Goal: Information Seeking & Learning: Learn about a topic

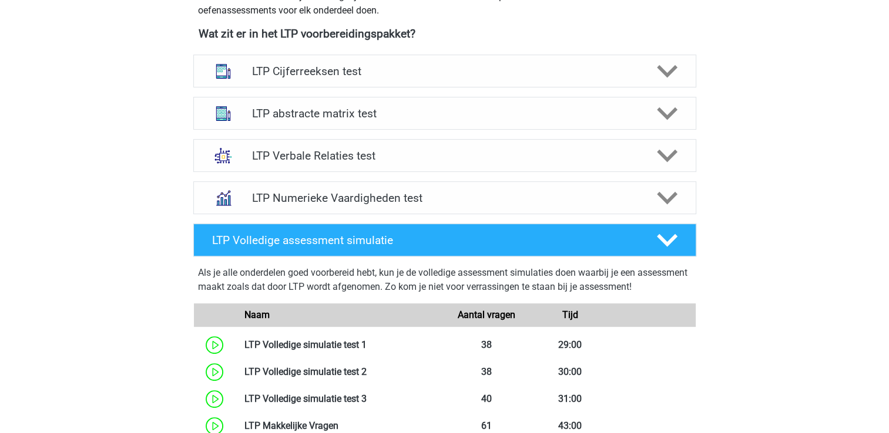
scroll to position [376, 0]
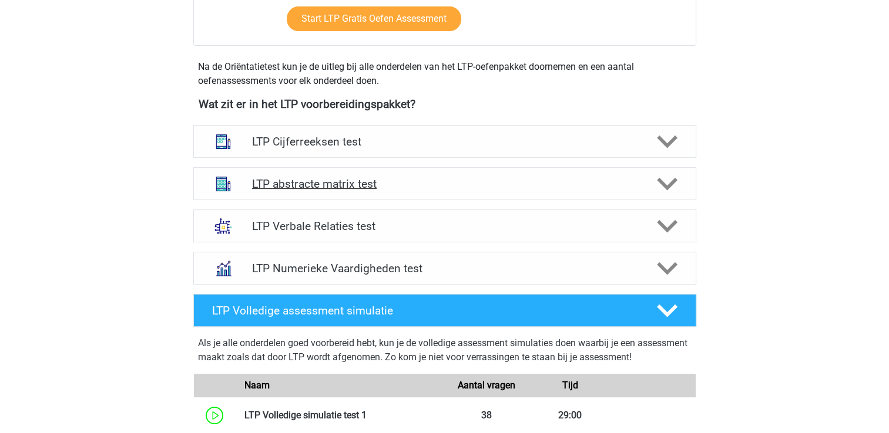
click at [634, 194] on div "LTP abstracte matrix test" at bounding box center [444, 183] width 503 height 33
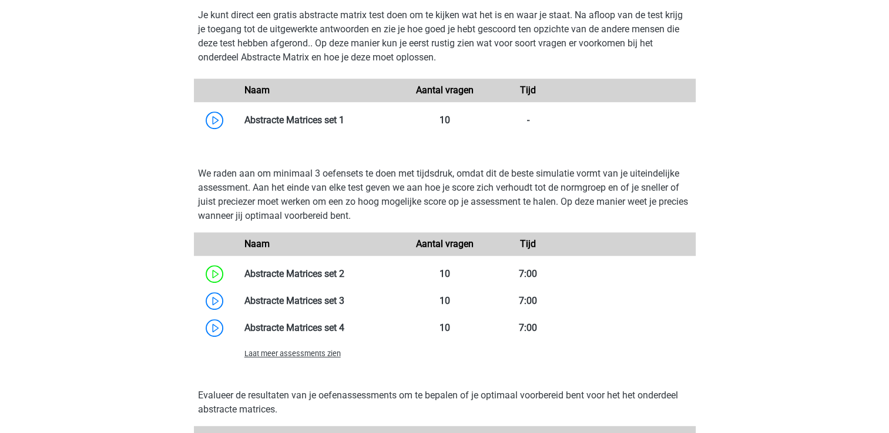
scroll to position [869, 0]
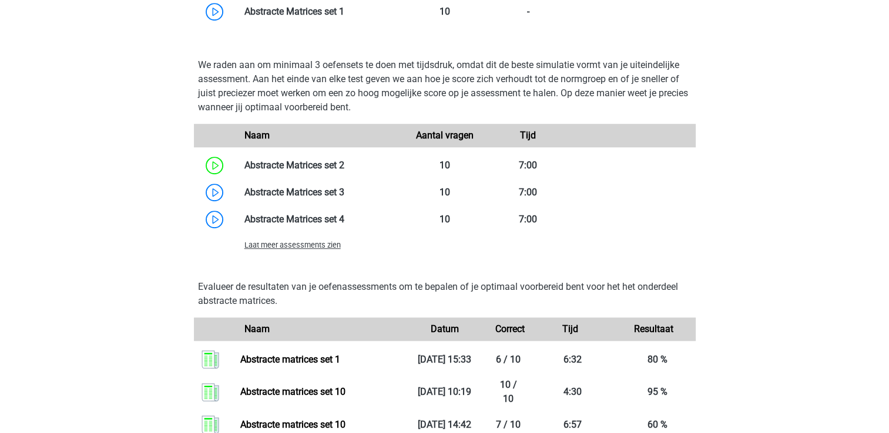
click at [311, 245] on span "Laat meer assessments zien" at bounding box center [292, 245] width 96 height 9
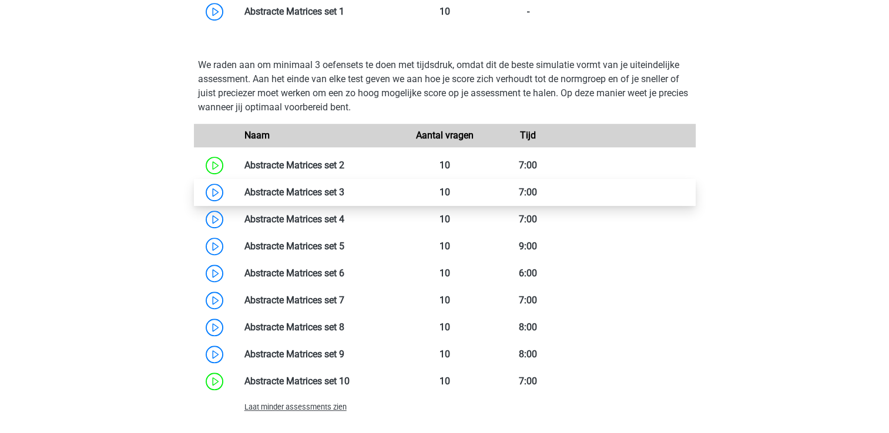
click at [344, 196] on link at bounding box center [344, 192] width 0 height 11
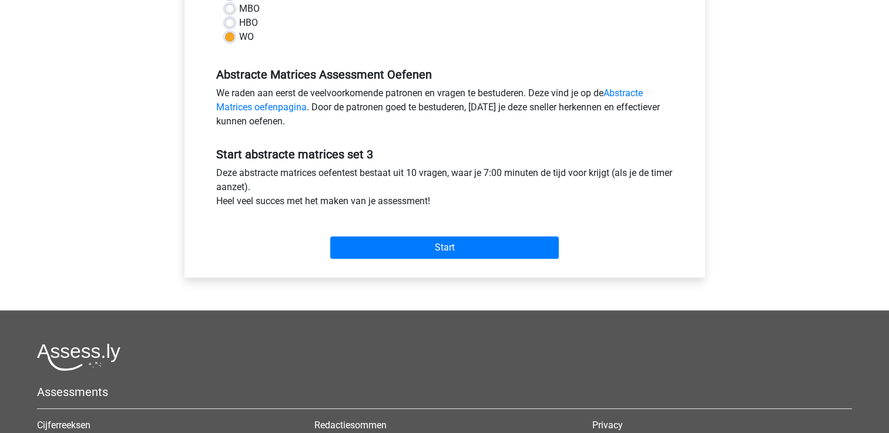
scroll to position [329, 0]
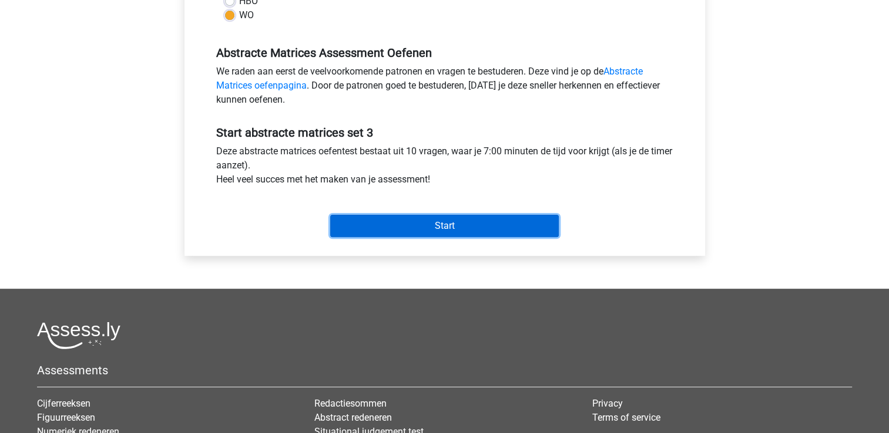
click at [459, 223] on input "Start" at bounding box center [444, 226] width 228 height 22
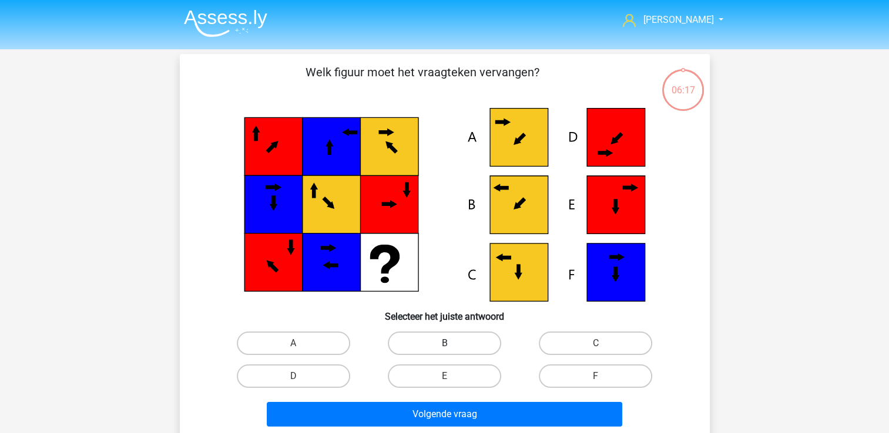
click at [455, 344] on label "B" at bounding box center [444, 343] width 113 height 23
click at [452, 344] on input "B" at bounding box center [448, 348] width 8 height 8
radio input "true"
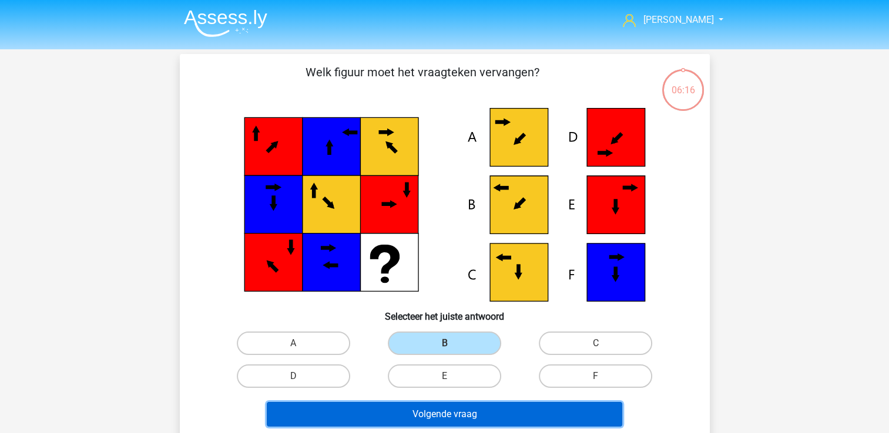
click at [458, 415] on button "Volgende vraag" at bounding box center [444, 414] width 355 height 25
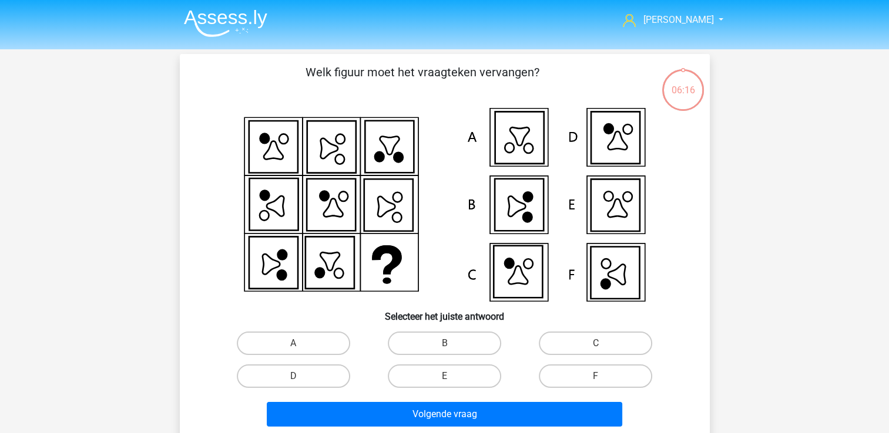
scroll to position [54, 0]
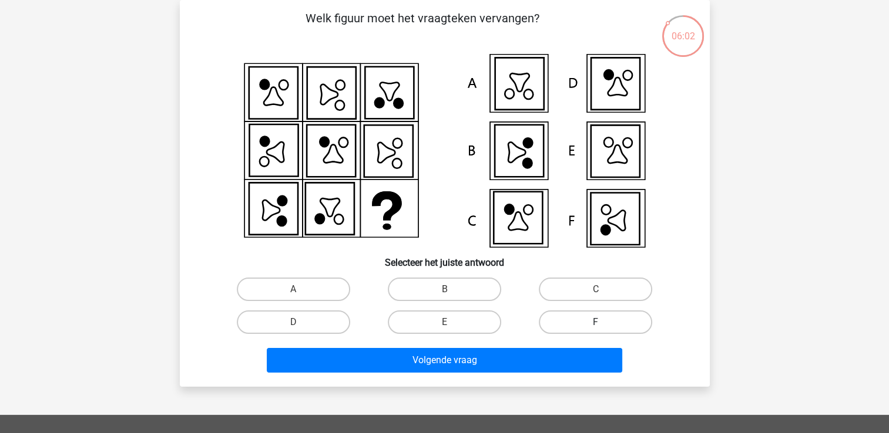
click at [584, 321] on label "F" at bounding box center [595, 322] width 113 height 23
click at [596, 322] on input "F" at bounding box center [600, 326] width 8 height 8
radio input "true"
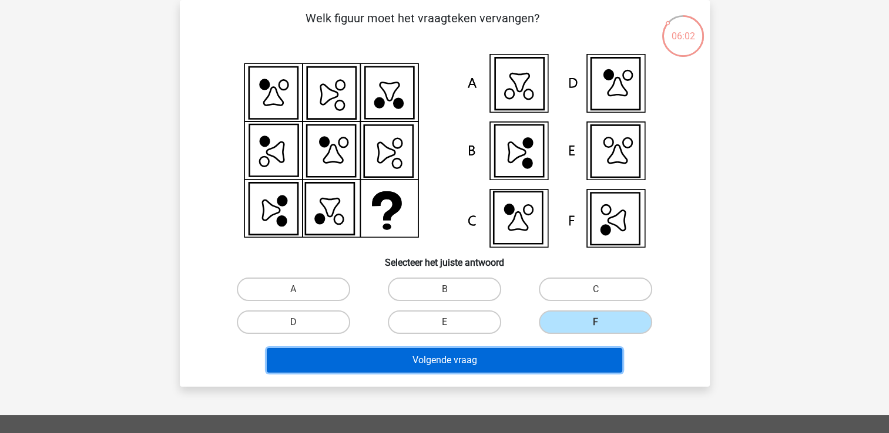
click at [565, 351] on button "Volgende vraag" at bounding box center [444, 360] width 355 height 25
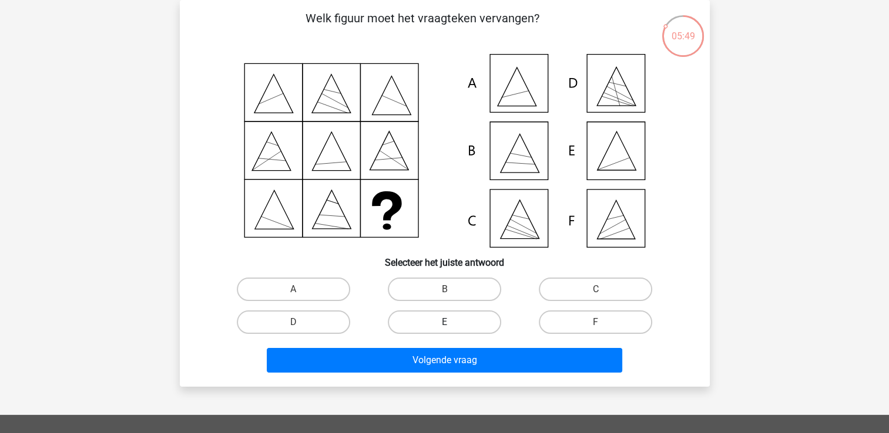
click at [458, 319] on label "E" at bounding box center [444, 322] width 113 height 23
click at [452, 322] on input "E" at bounding box center [448, 326] width 8 height 8
radio input "true"
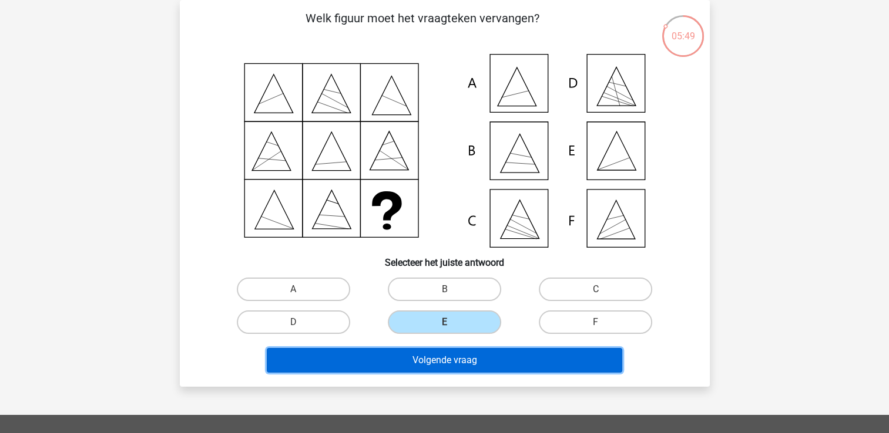
click at [459, 363] on button "Volgende vraag" at bounding box center [444, 360] width 355 height 25
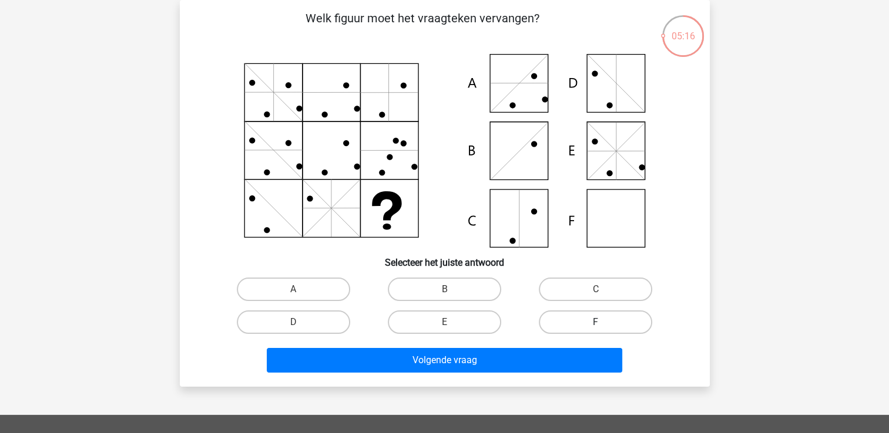
click at [592, 314] on label "F" at bounding box center [595, 322] width 113 height 23
click at [596, 322] on input "F" at bounding box center [600, 326] width 8 height 8
radio input "true"
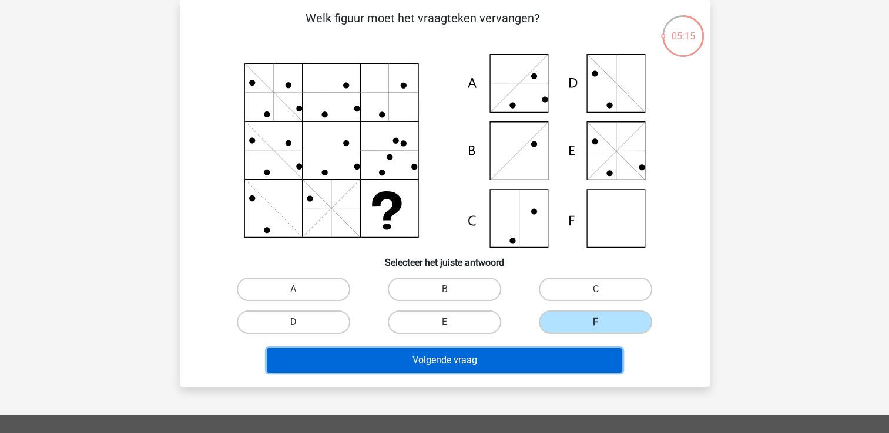
click at [552, 364] on button "Volgende vraag" at bounding box center [444, 360] width 355 height 25
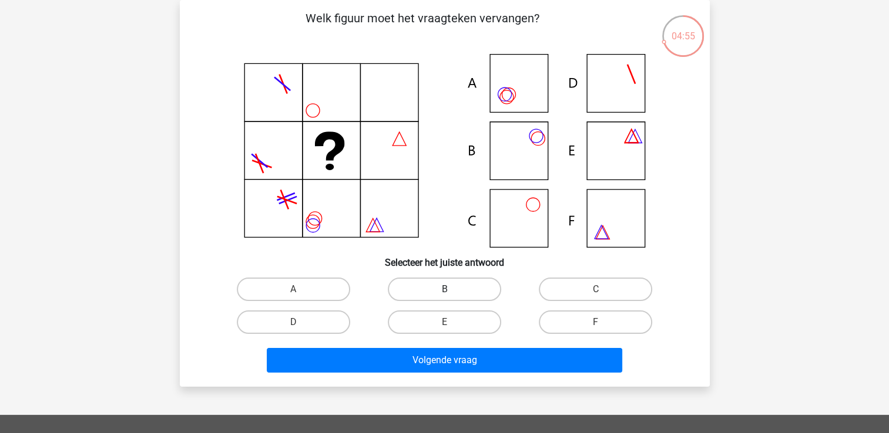
click at [458, 290] on label "B" at bounding box center [444, 289] width 113 height 23
click at [452, 290] on input "B" at bounding box center [448, 294] width 8 height 8
radio input "true"
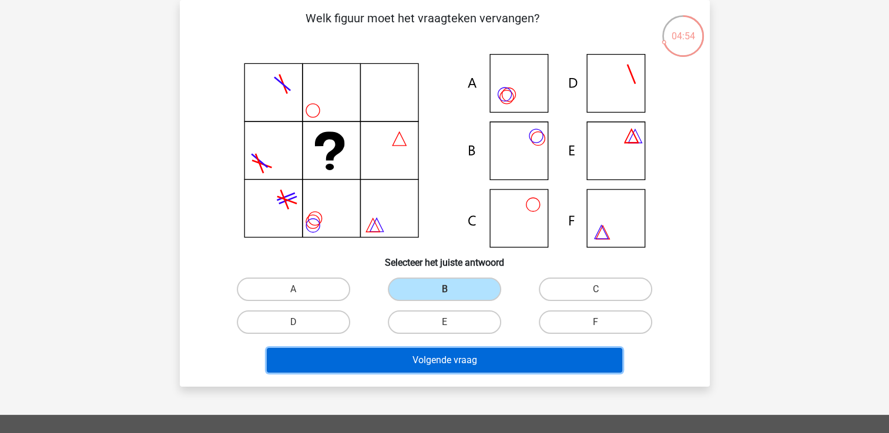
click at [469, 363] on button "Volgende vraag" at bounding box center [444, 360] width 355 height 25
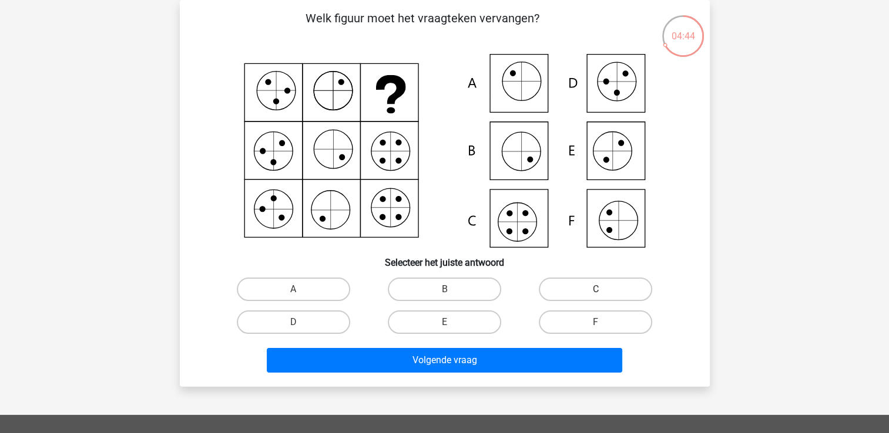
click at [583, 287] on label "C" at bounding box center [595, 289] width 113 height 23
click at [596, 290] on input "C" at bounding box center [600, 294] width 8 height 8
radio input "true"
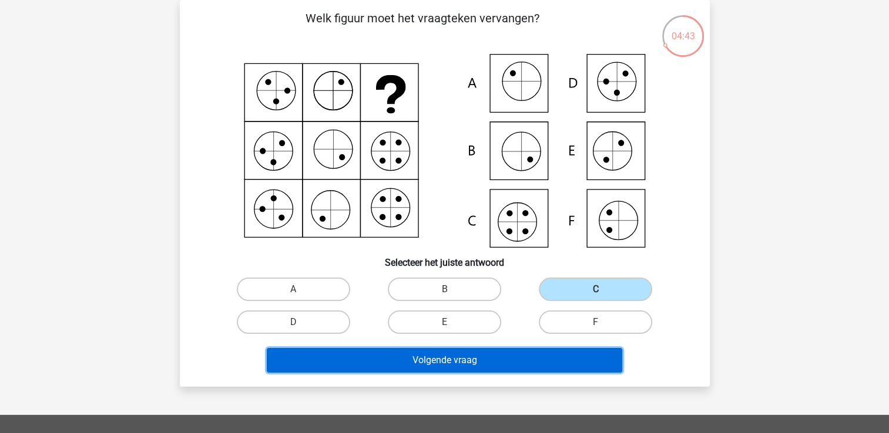
click at [517, 358] on button "Volgende vraag" at bounding box center [444, 360] width 355 height 25
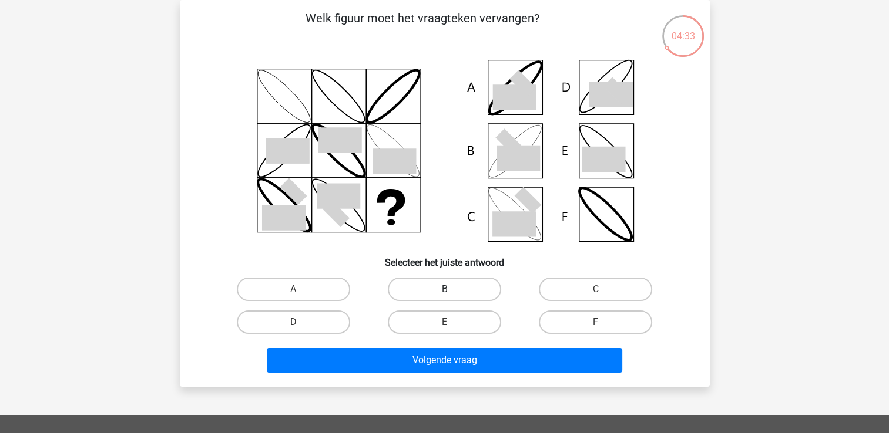
click at [467, 294] on label "B" at bounding box center [444, 289] width 113 height 23
click at [452, 294] on input "B" at bounding box center [448, 294] width 8 height 8
radio input "true"
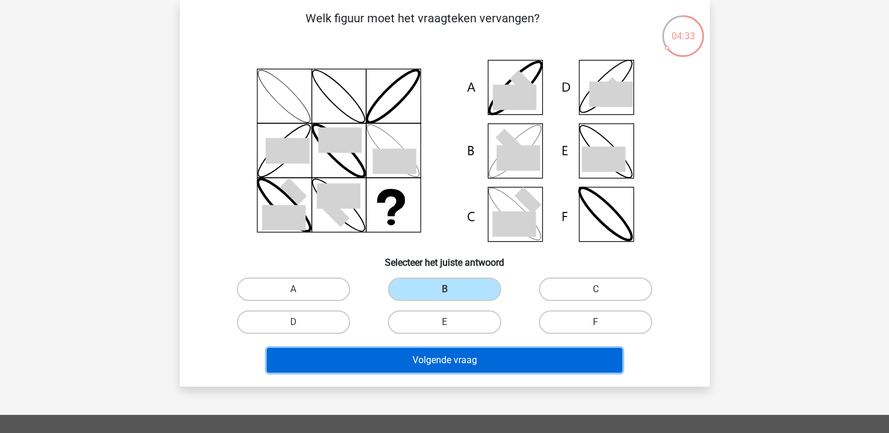
click at [451, 369] on button "Volgende vraag" at bounding box center [444, 360] width 355 height 25
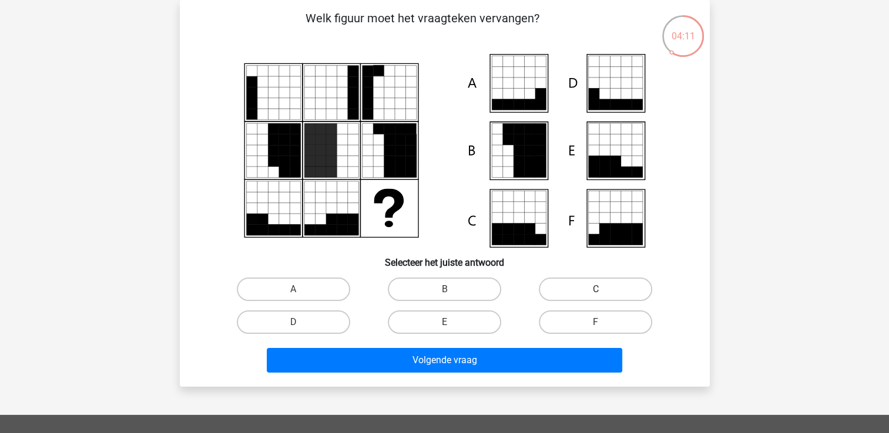
click at [586, 284] on label "C" at bounding box center [595, 289] width 113 height 23
click at [596, 290] on input "C" at bounding box center [600, 294] width 8 height 8
radio input "true"
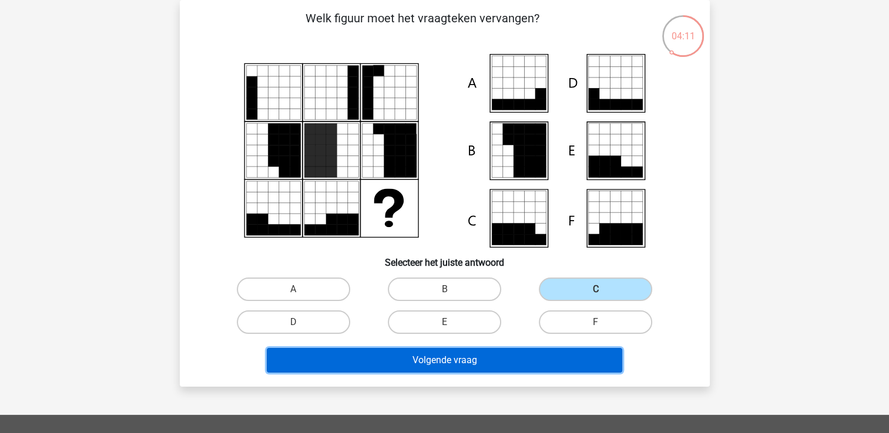
click at [506, 360] on button "Volgende vraag" at bounding box center [444, 360] width 355 height 25
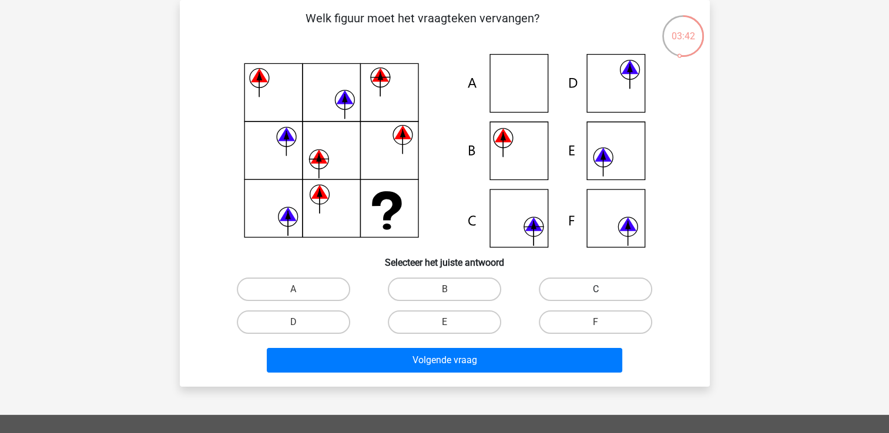
click at [584, 283] on label "C" at bounding box center [595, 289] width 113 height 23
click at [596, 290] on input "C" at bounding box center [600, 294] width 8 height 8
radio input "true"
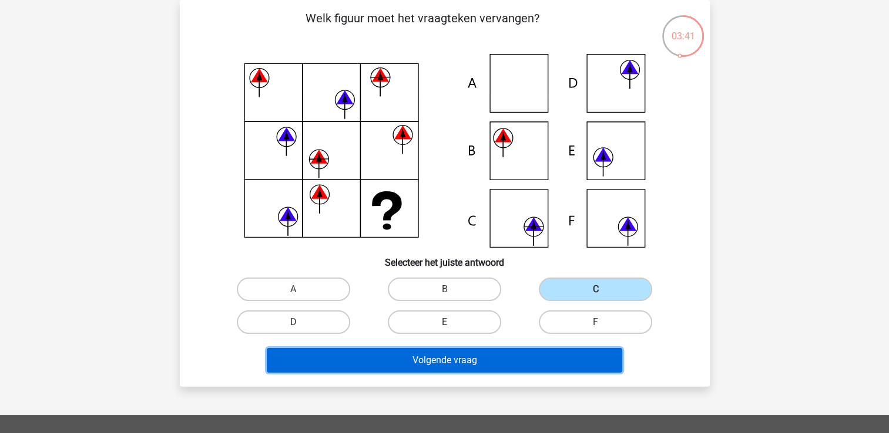
click at [533, 355] on button "Volgende vraag" at bounding box center [444, 360] width 355 height 25
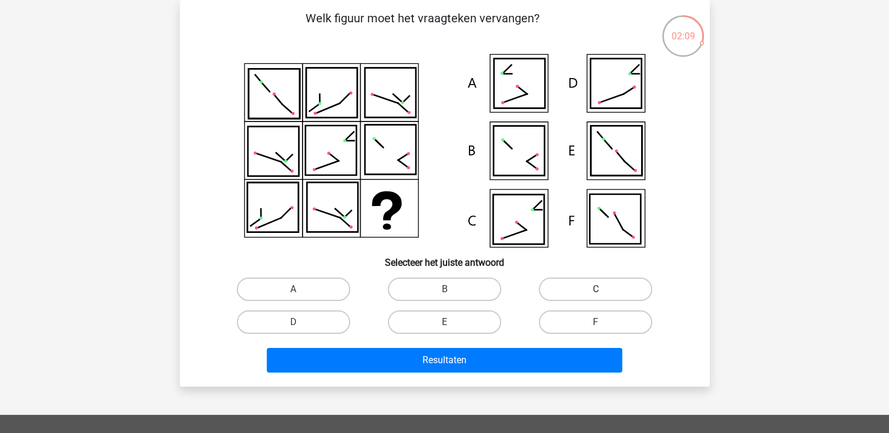
click at [550, 288] on label "C" at bounding box center [595, 289] width 113 height 23
click at [596, 290] on input "C" at bounding box center [600, 294] width 8 height 8
radio input "true"
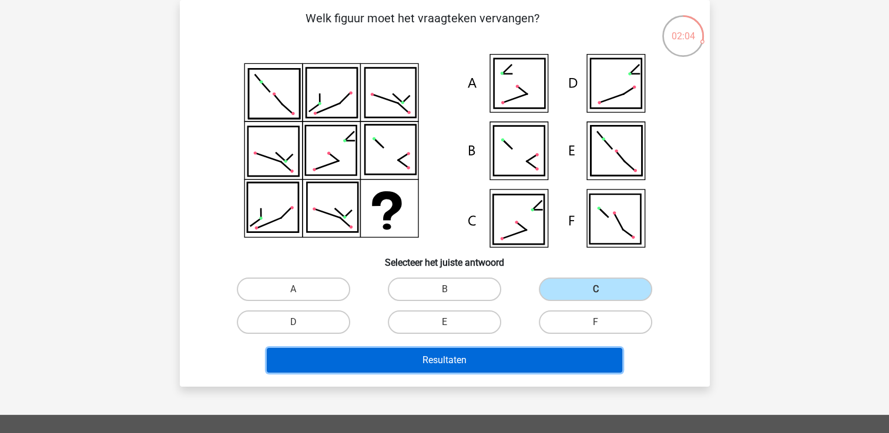
click at [513, 351] on button "Resultaten" at bounding box center [444, 360] width 355 height 25
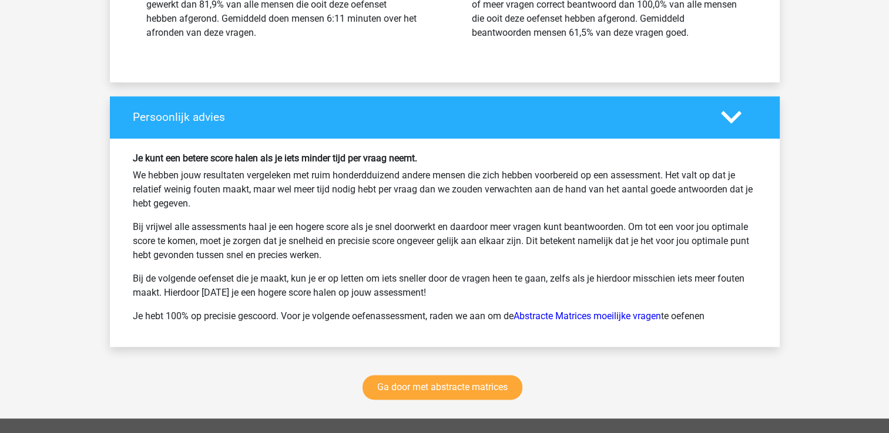
scroll to position [1480, 0]
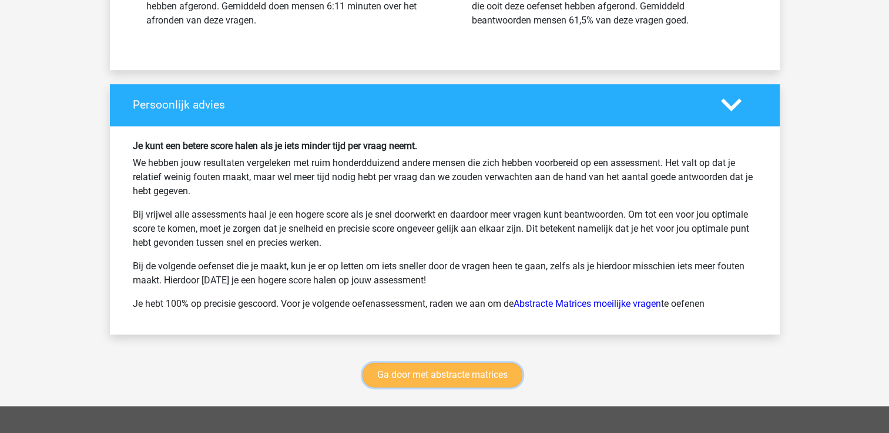
click at [485, 369] on link "Ga door met abstracte matrices" at bounding box center [442, 375] width 160 height 25
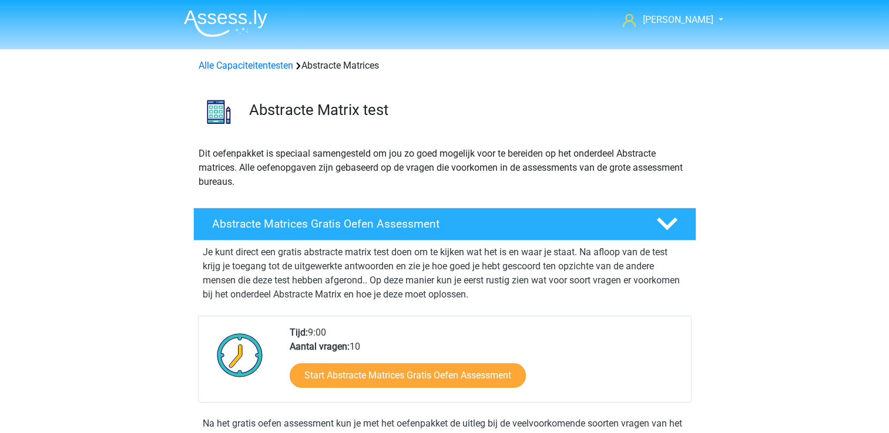
scroll to position [524, 0]
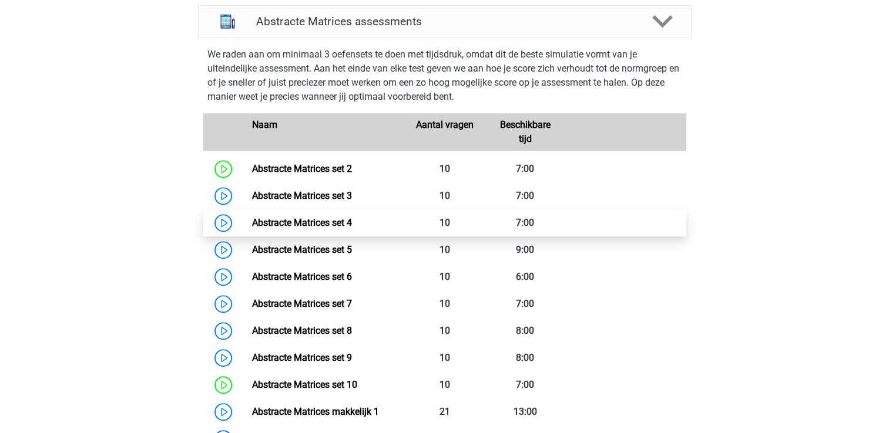
click at [317, 218] on link "Abstracte Matrices set 4" at bounding box center [302, 222] width 100 height 11
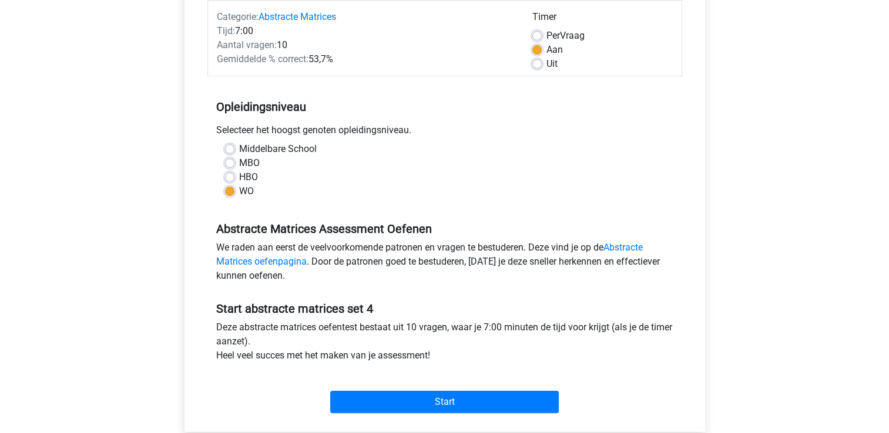
scroll to position [282, 0]
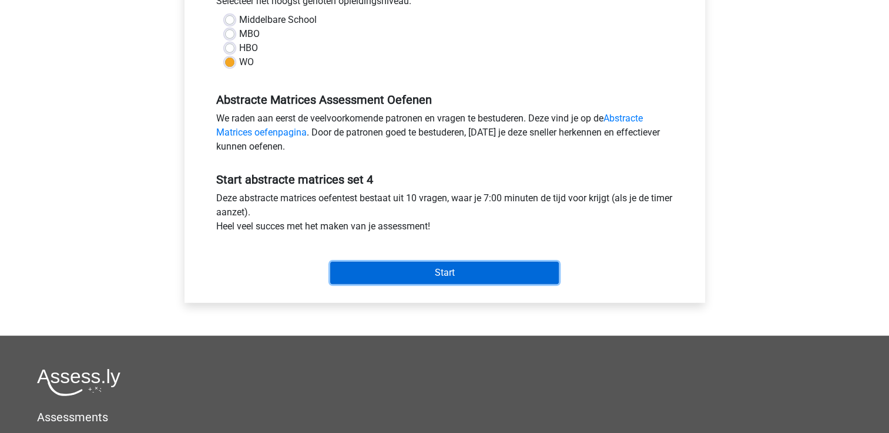
click at [455, 272] on input "Start" at bounding box center [444, 273] width 228 height 22
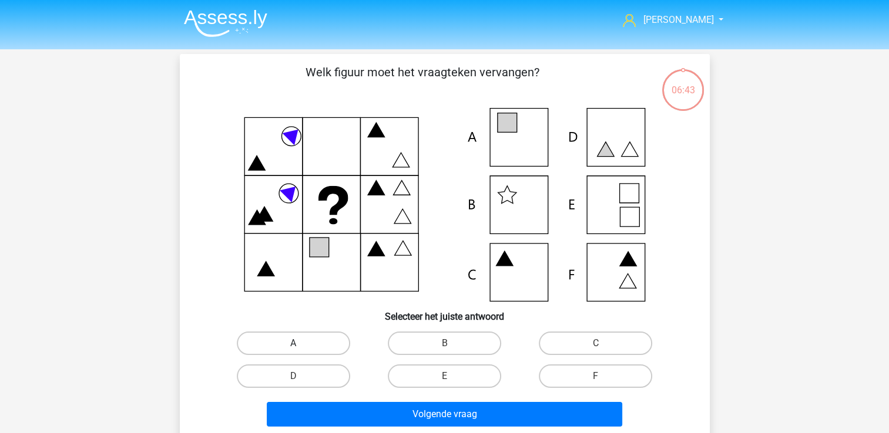
click at [325, 334] on label "A" at bounding box center [293, 343] width 113 height 23
click at [301, 344] on input "A" at bounding box center [297, 348] width 8 height 8
radio input "true"
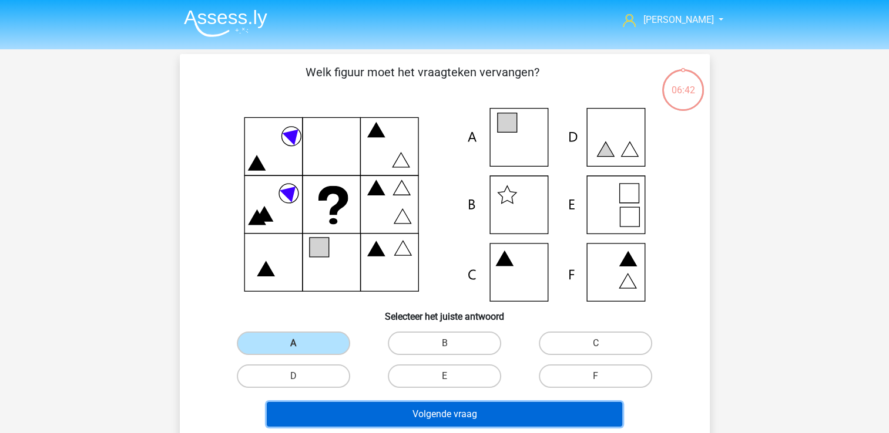
click at [339, 414] on button "Volgende vraag" at bounding box center [444, 414] width 355 height 25
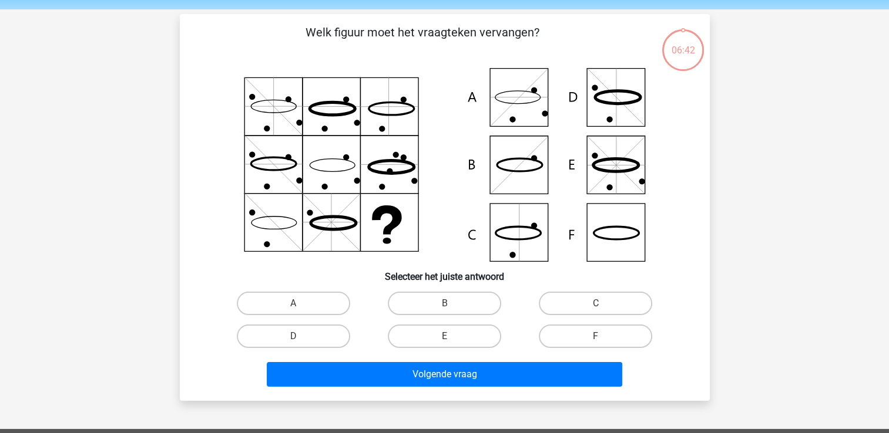
scroll to position [54, 0]
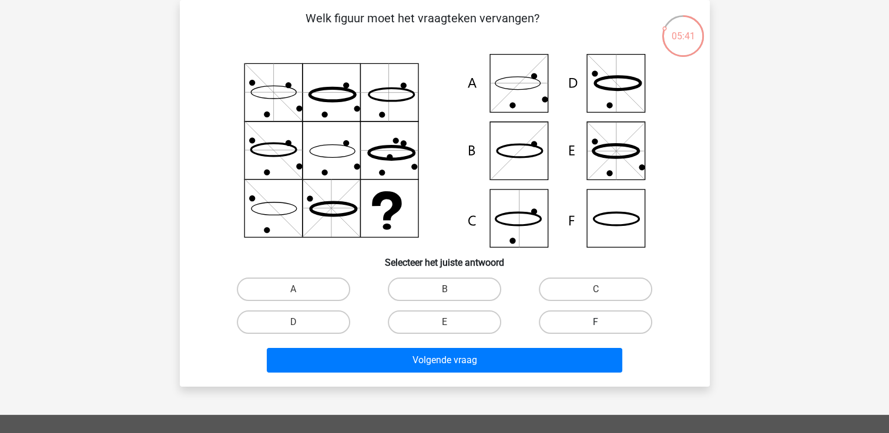
click at [580, 323] on label "F" at bounding box center [595, 322] width 113 height 23
click at [596, 323] on input "F" at bounding box center [600, 326] width 8 height 8
radio input "true"
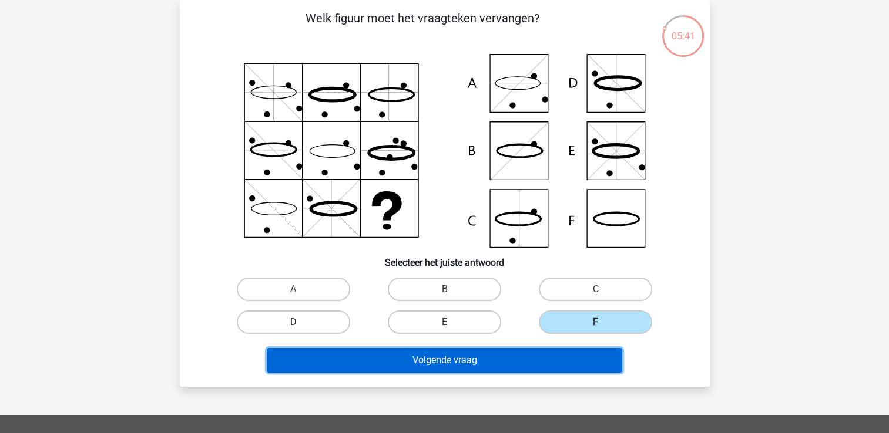
click at [554, 351] on button "Volgende vraag" at bounding box center [444, 360] width 355 height 25
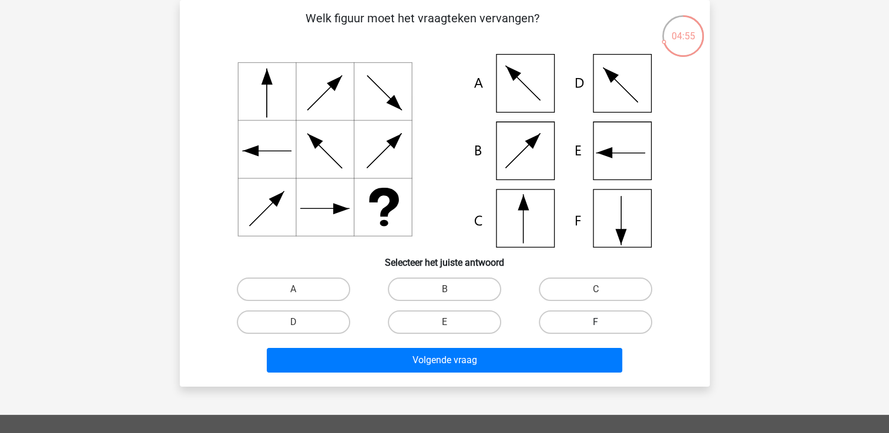
click at [547, 315] on label "F" at bounding box center [595, 322] width 113 height 23
click at [596, 322] on input "F" at bounding box center [600, 326] width 8 height 8
radio input "true"
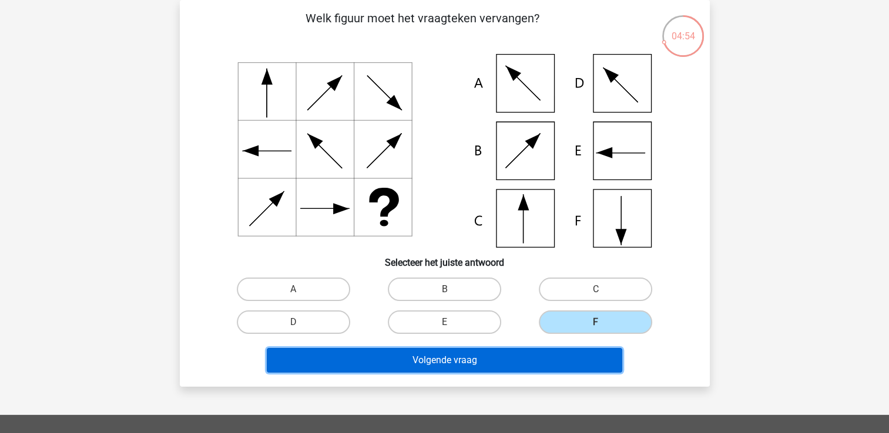
click at [529, 355] on button "Volgende vraag" at bounding box center [444, 360] width 355 height 25
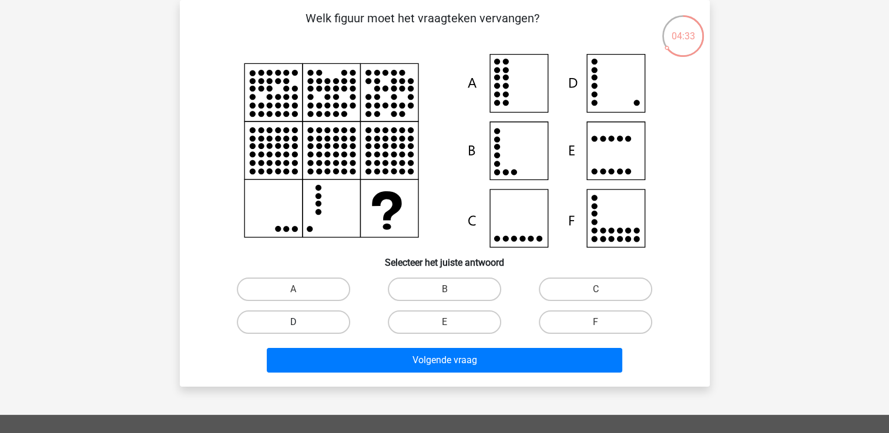
click at [324, 325] on label "D" at bounding box center [293, 322] width 113 height 23
click at [301, 325] on input "D" at bounding box center [297, 326] width 8 height 8
radio input "true"
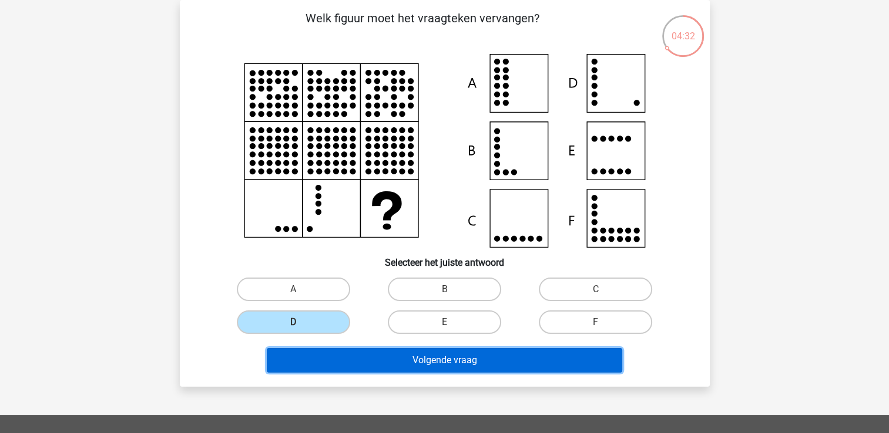
click at [355, 364] on button "Volgende vraag" at bounding box center [444, 360] width 355 height 25
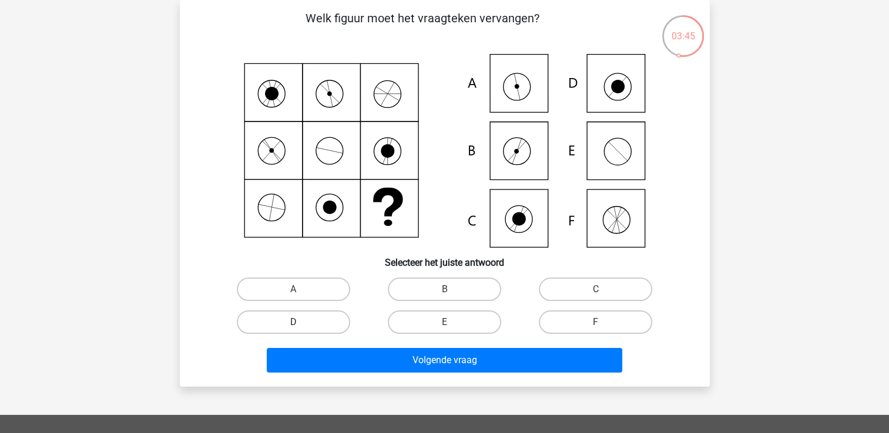
click at [322, 329] on label "D" at bounding box center [293, 322] width 113 height 23
click at [301, 329] on input "D" at bounding box center [297, 326] width 8 height 8
radio input "true"
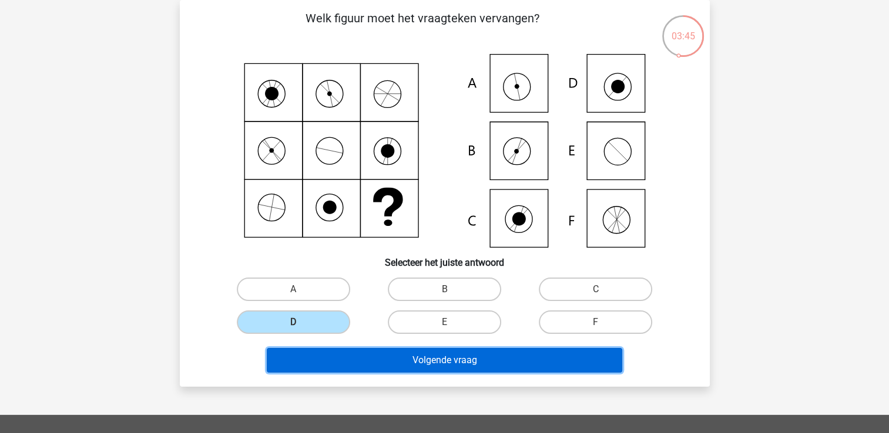
click at [352, 363] on button "Volgende vraag" at bounding box center [444, 360] width 355 height 25
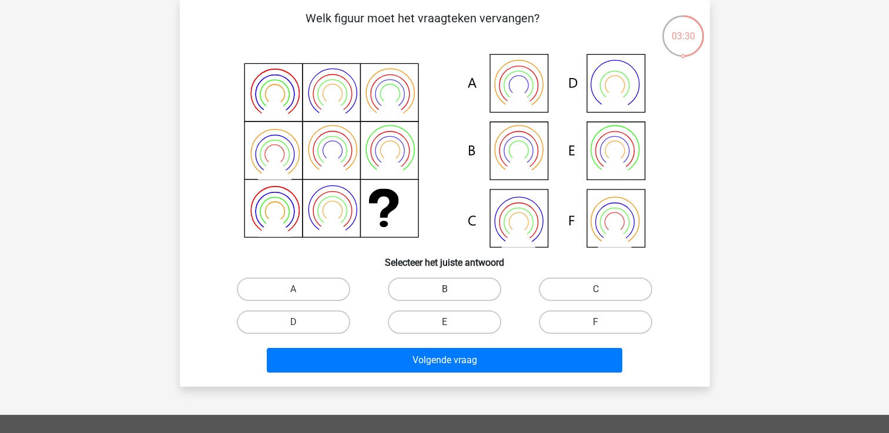
click at [442, 285] on label "B" at bounding box center [444, 289] width 113 height 23
click at [444, 290] on input "B" at bounding box center [448, 294] width 8 height 8
radio input "true"
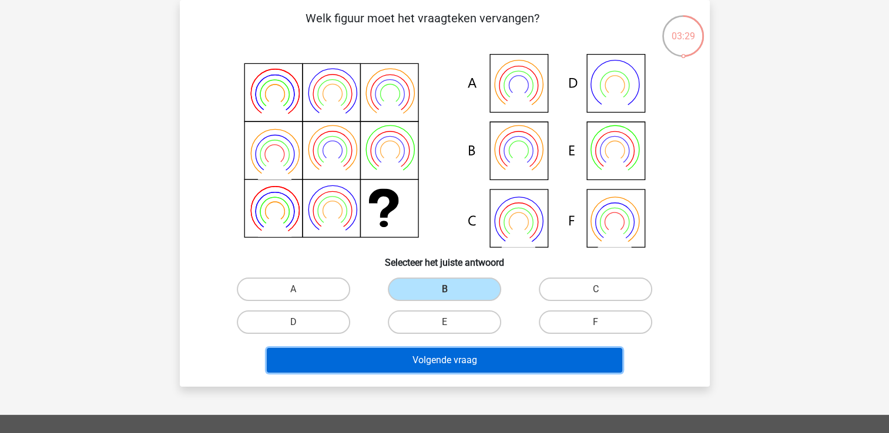
click at [440, 360] on button "Volgende vraag" at bounding box center [444, 360] width 355 height 25
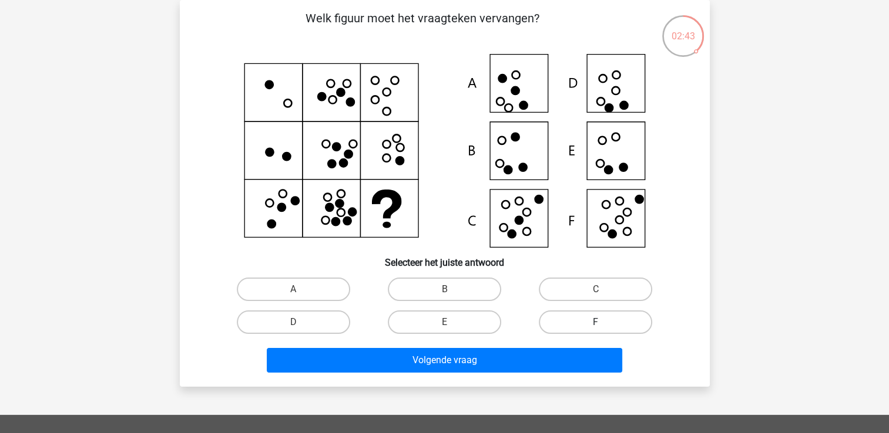
click at [569, 322] on label "F" at bounding box center [595, 322] width 113 height 23
click at [596, 322] on input "F" at bounding box center [600, 326] width 8 height 8
radio input "true"
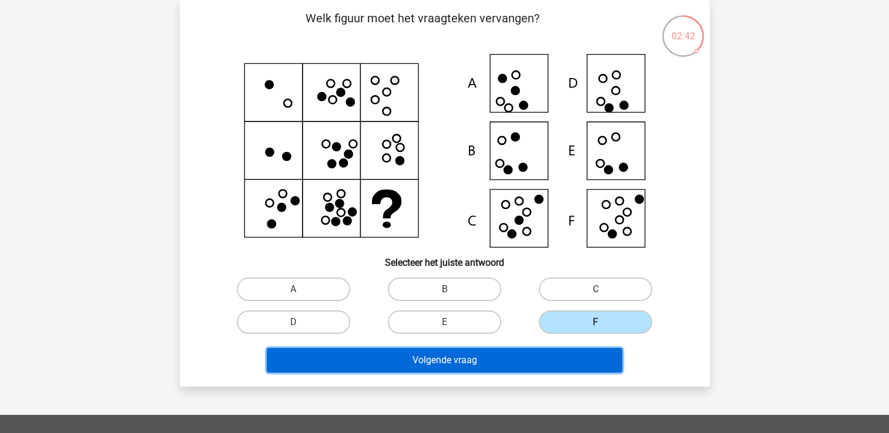
click at [547, 349] on button "Volgende vraag" at bounding box center [444, 360] width 355 height 25
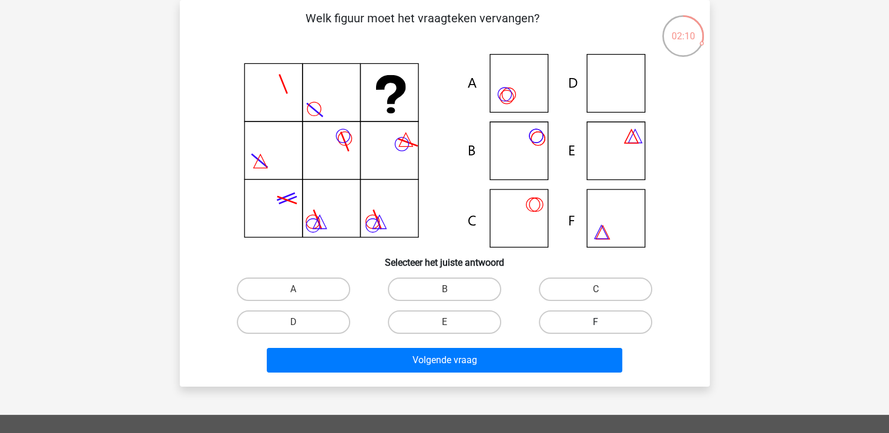
click at [618, 321] on label "F" at bounding box center [595, 322] width 113 height 23
click at [603, 322] on input "F" at bounding box center [600, 326] width 8 height 8
radio input "true"
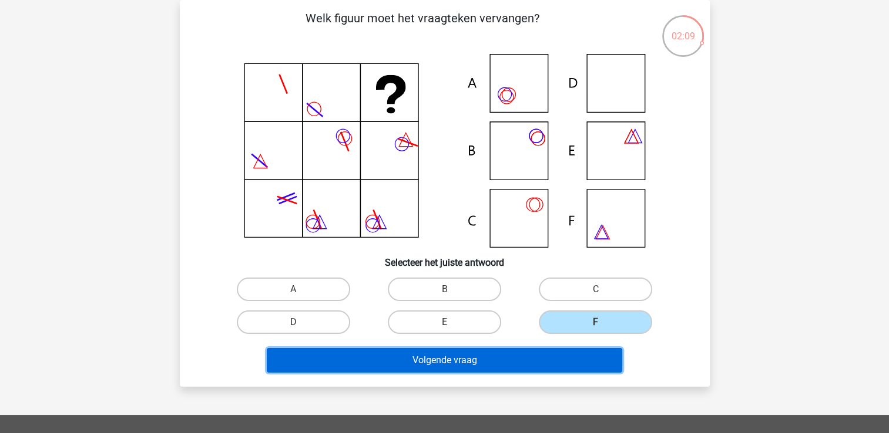
click at [556, 353] on button "Volgende vraag" at bounding box center [444, 360] width 355 height 25
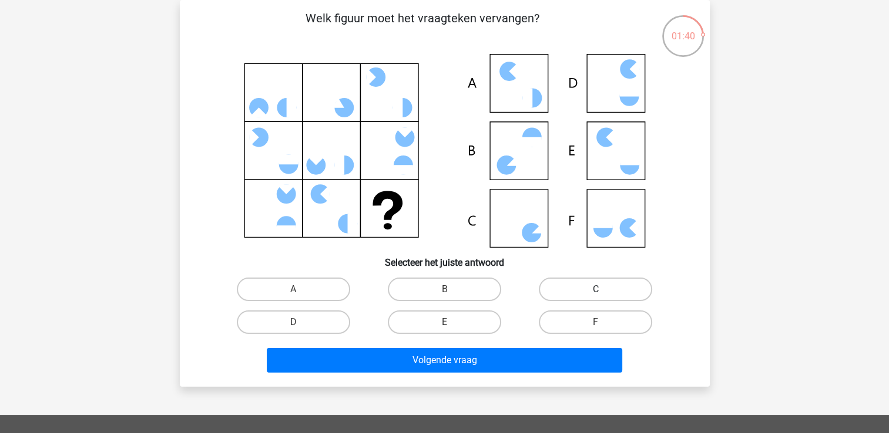
click at [574, 295] on label "C" at bounding box center [595, 289] width 113 height 23
click at [596, 295] on input "C" at bounding box center [600, 294] width 8 height 8
radio input "true"
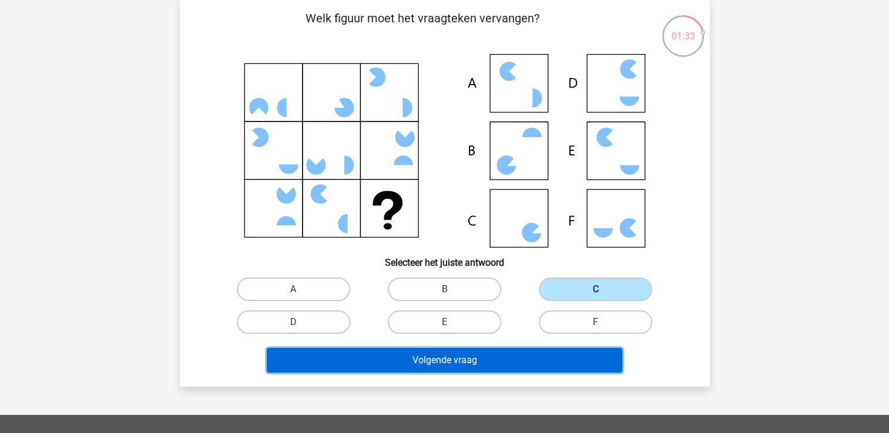
click at [561, 356] on button "Volgende vraag" at bounding box center [444, 360] width 355 height 25
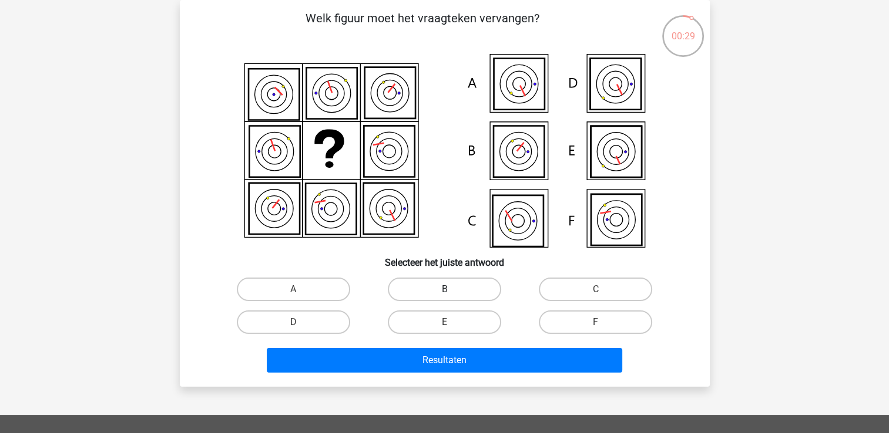
click at [463, 292] on label "B" at bounding box center [444, 289] width 113 height 23
click at [452, 292] on input "B" at bounding box center [448, 294] width 8 height 8
radio input "true"
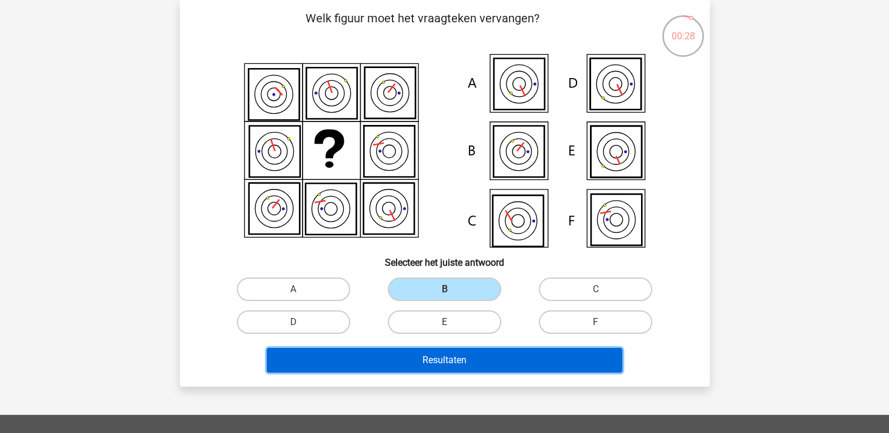
click at [460, 354] on button "Resultaten" at bounding box center [444, 360] width 355 height 25
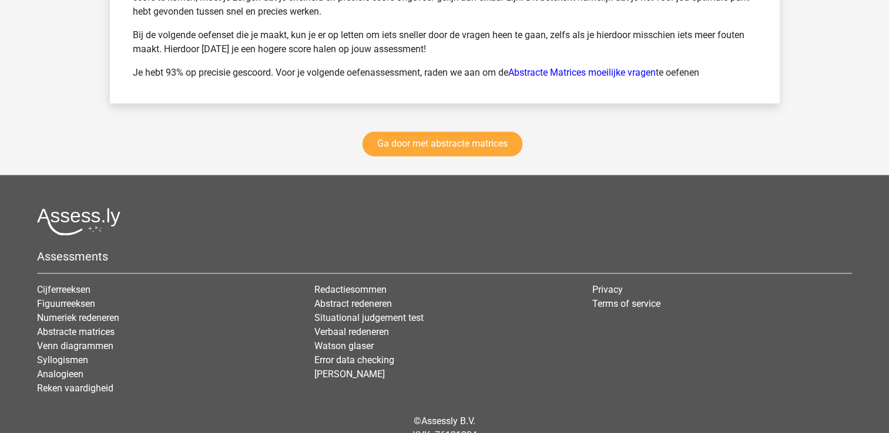
scroll to position [1740, 0]
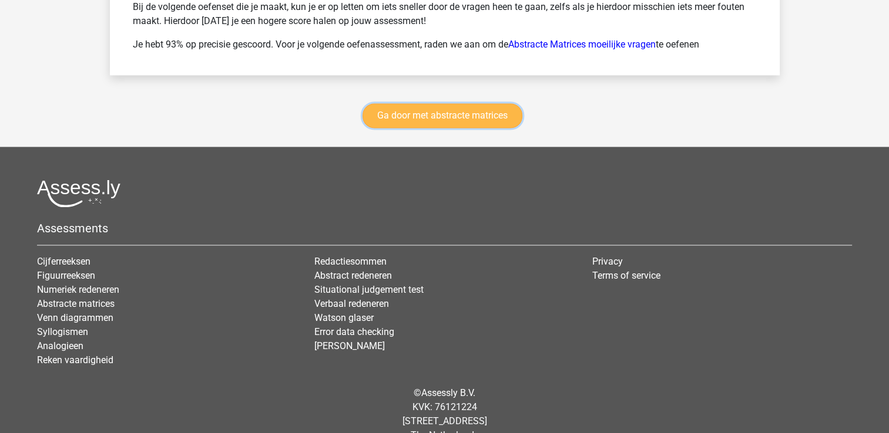
click at [459, 115] on link "Ga door met abstracte matrices" at bounding box center [442, 115] width 160 height 25
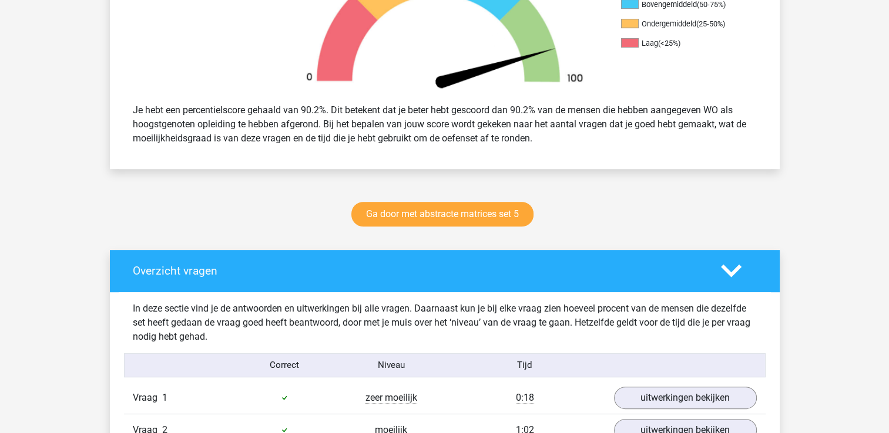
scroll to position [470, 0]
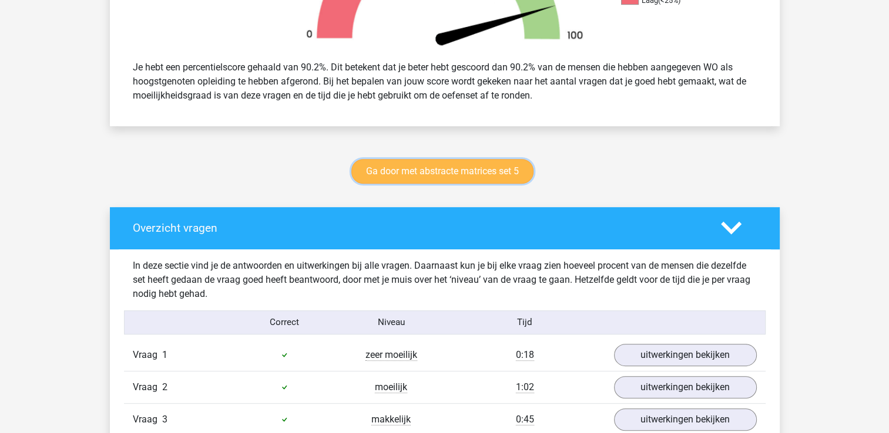
click at [483, 179] on link "Ga door met abstracte matrices set 5" at bounding box center [442, 171] width 182 height 25
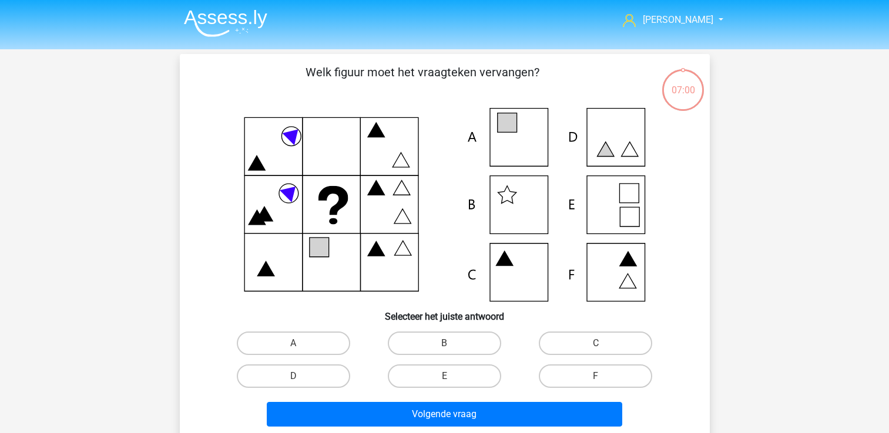
scroll to position [54, 0]
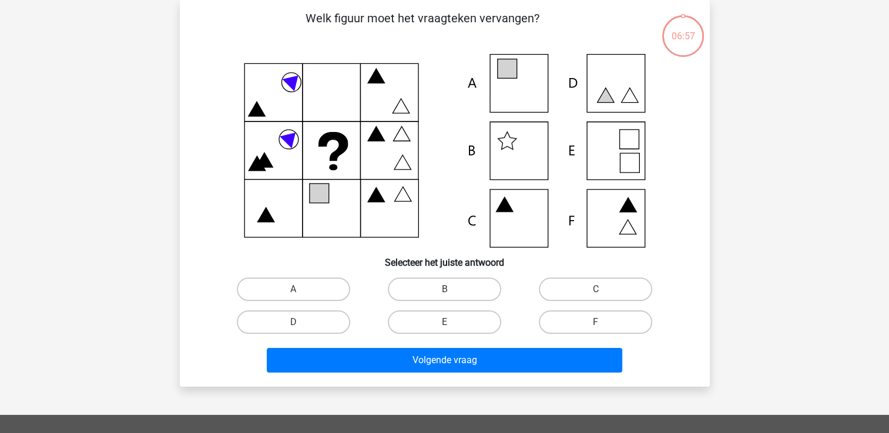
drag, startPoint x: 886, startPoint y: 93, endPoint x: 869, endPoint y: -7, distance: 101.3
click at [869, 0] on html "[PERSON_NAME] [EMAIL_ADDRESS][DOMAIN_NAME] Nederlands English" at bounding box center [444, 335] width 889 height 779
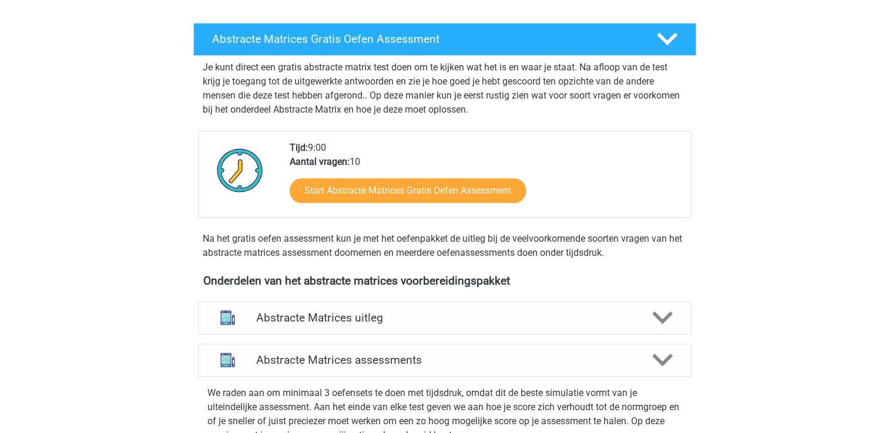
scroll to position [121, 0]
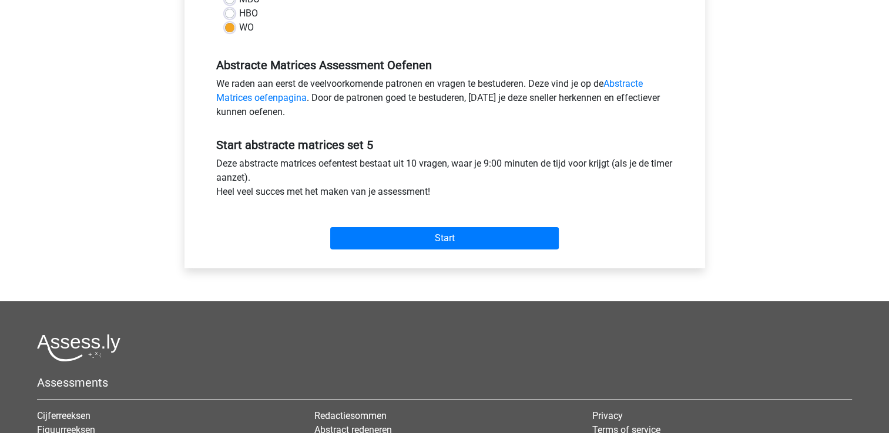
scroll to position [329, 0]
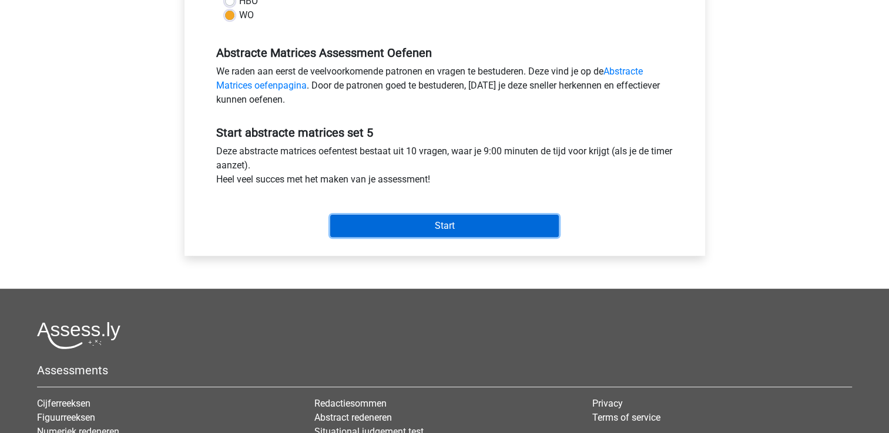
click at [469, 217] on input "Start" at bounding box center [444, 226] width 228 height 22
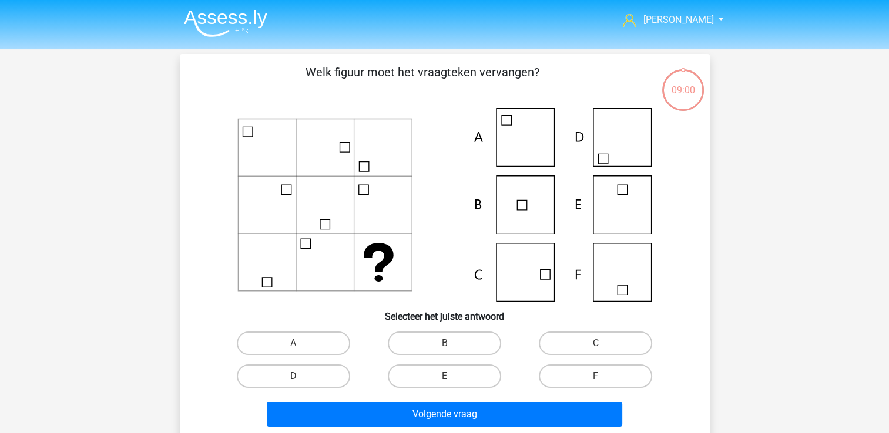
scroll to position [23, 0]
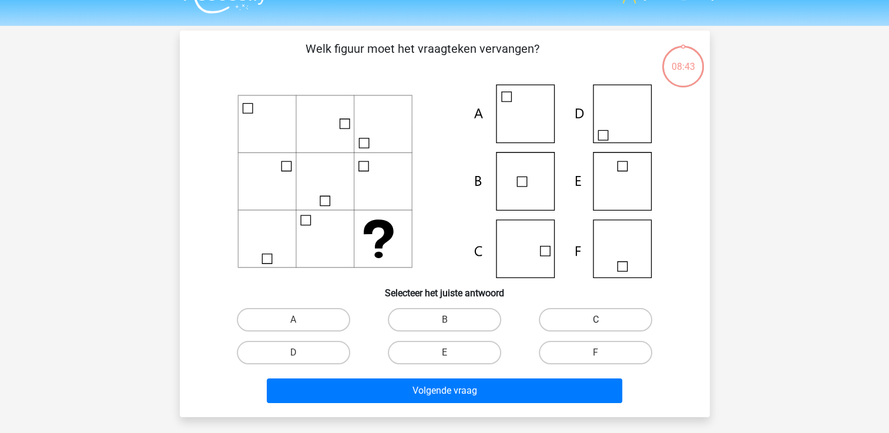
click at [567, 318] on label "C" at bounding box center [595, 319] width 113 height 23
click at [596, 320] on input "C" at bounding box center [600, 324] width 8 height 8
radio input "true"
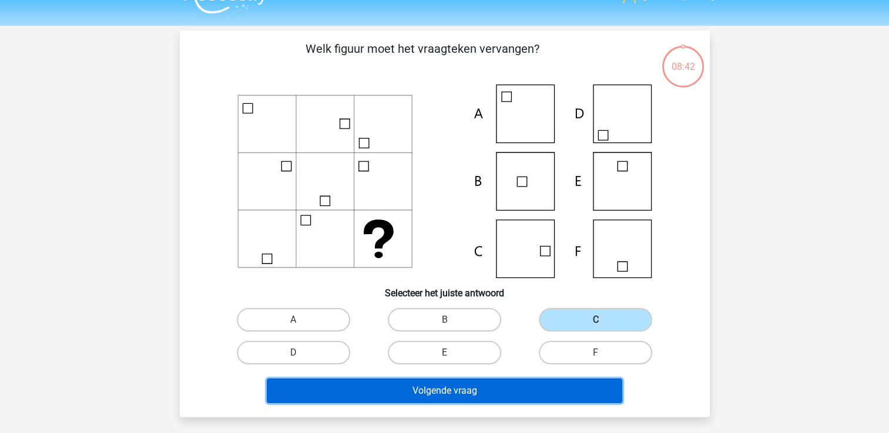
click at [510, 394] on button "Volgende vraag" at bounding box center [444, 391] width 355 height 25
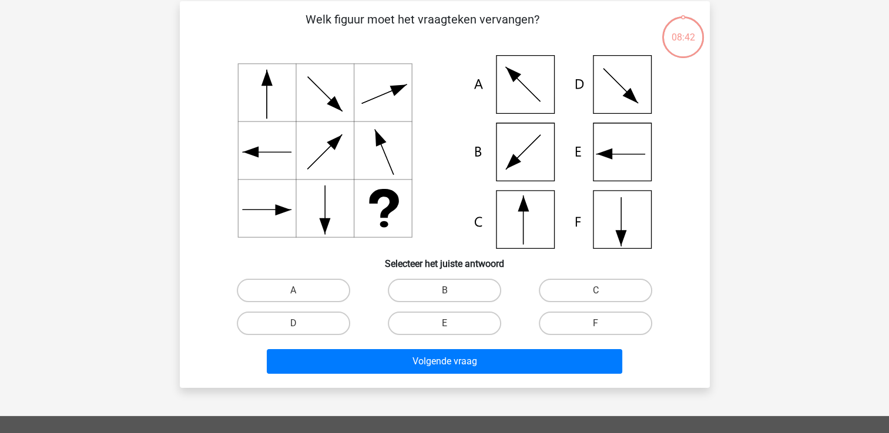
scroll to position [54, 0]
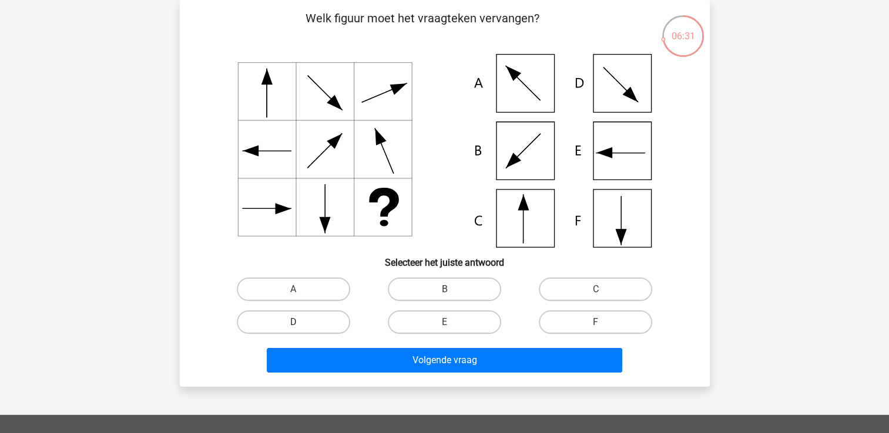
click at [302, 323] on label "D" at bounding box center [293, 322] width 113 height 23
click at [301, 323] on input "D" at bounding box center [297, 326] width 8 height 8
radio input "true"
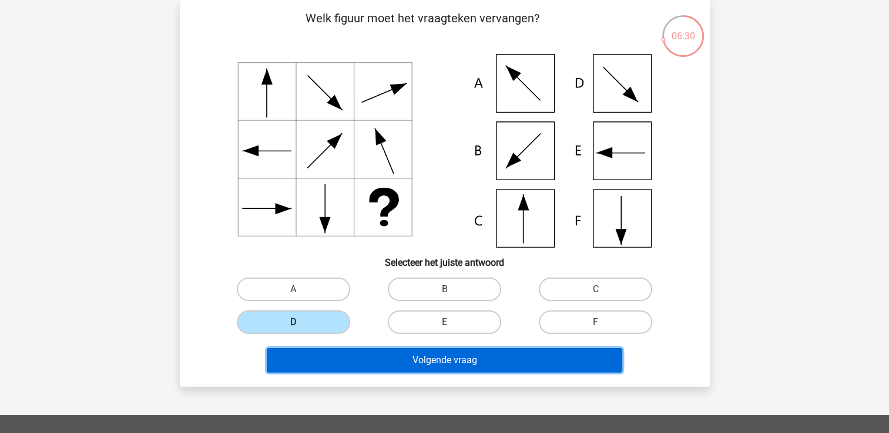
click at [318, 352] on button "Volgende vraag" at bounding box center [444, 360] width 355 height 25
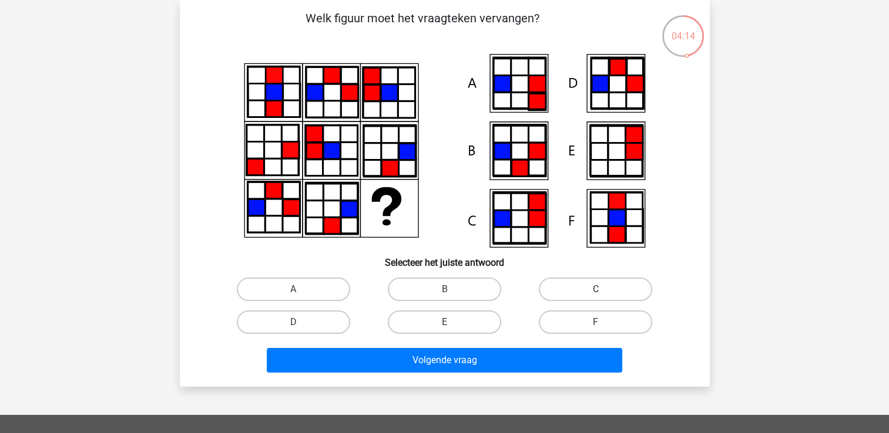
click at [568, 290] on label "C" at bounding box center [595, 289] width 113 height 23
click at [596, 290] on input "C" at bounding box center [600, 294] width 8 height 8
radio input "true"
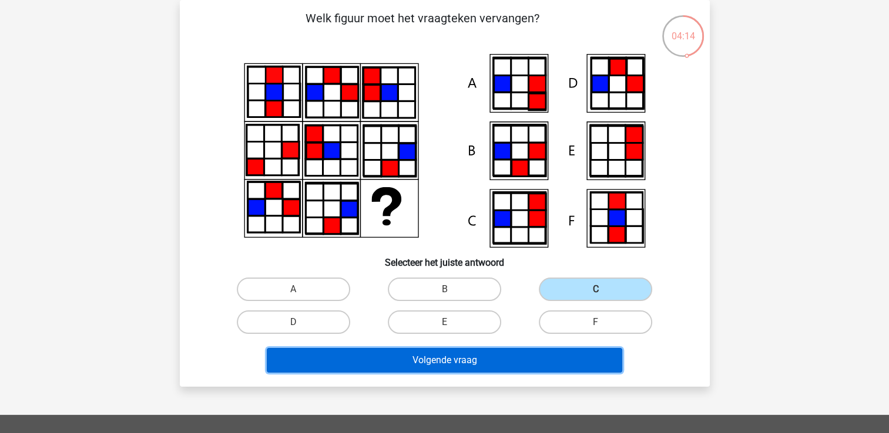
click at [466, 365] on button "Volgende vraag" at bounding box center [444, 360] width 355 height 25
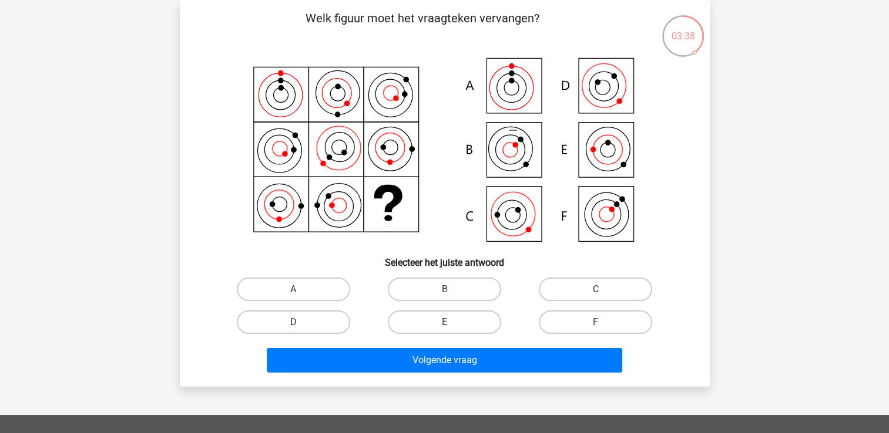
click at [562, 280] on label "C" at bounding box center [595, 289] width 113 height 23
click at [596, 290] on input "C" at bounding box center [600, 294] width 8 height 8
radio input "true"
click at [518, 347] on div "Volgende vraag" at bounding box center [445, 358] width 492 height 39
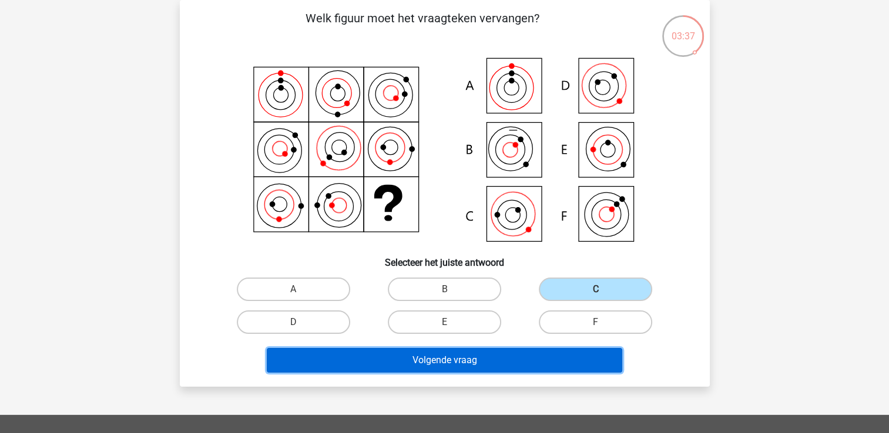
click at [515, 353] on button "Volgende vraag" at bounding box center [444, 360] width 355 height 25
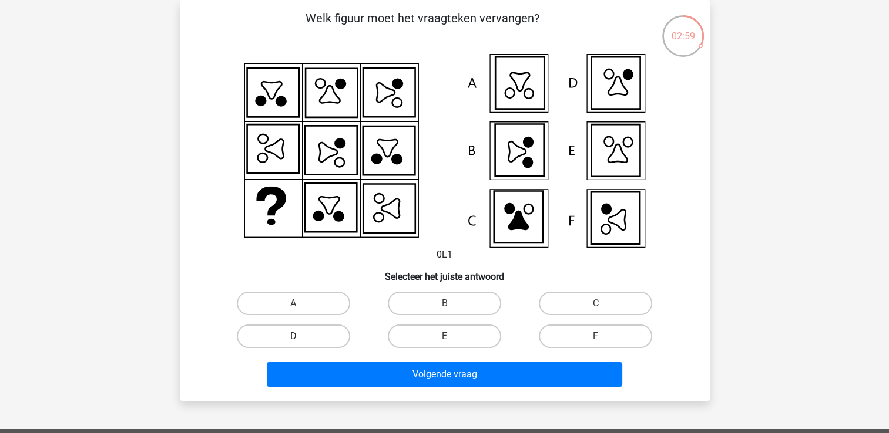
click at [274, 334] on label "D" at bounding box center [293, 336] width 113 height 23
click at [293, 337] on input "D" at bounding box center [297, 341] width 8 height 8
radio input "true"
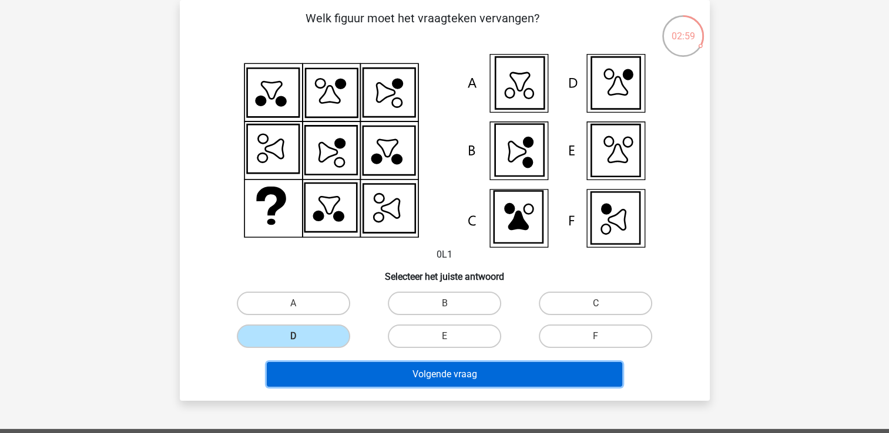
click at [352, 379] on button "Volgende vraag" at bounding box center [444, 374] width 355 height 25
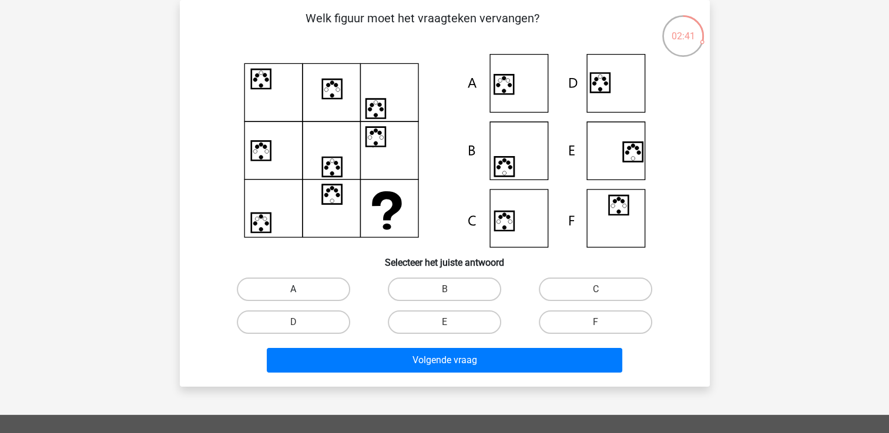
click at [330, 289] on label "A" at bounding box center [293, 289] width 113 height 23
click at [301, 290] on input "A" at bounding box center [297, 294] width 8 height 8
radio input "true"
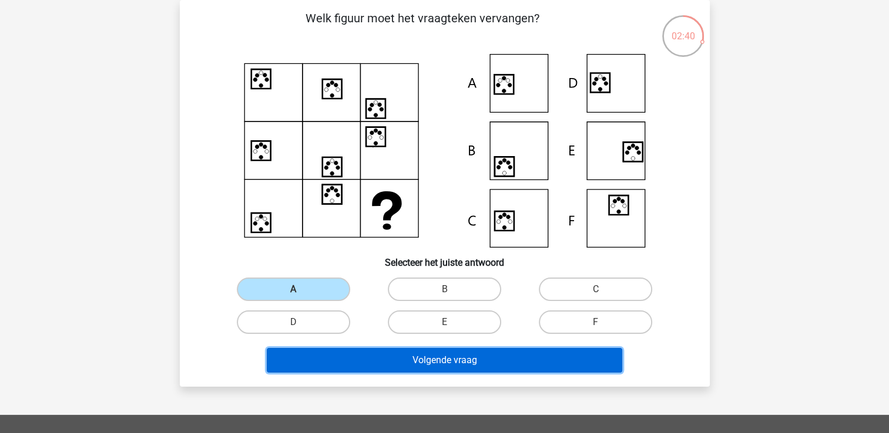
click at [341, 354] on button "Volgende vraag" at bounding box center [444, 360] width 355 height 25
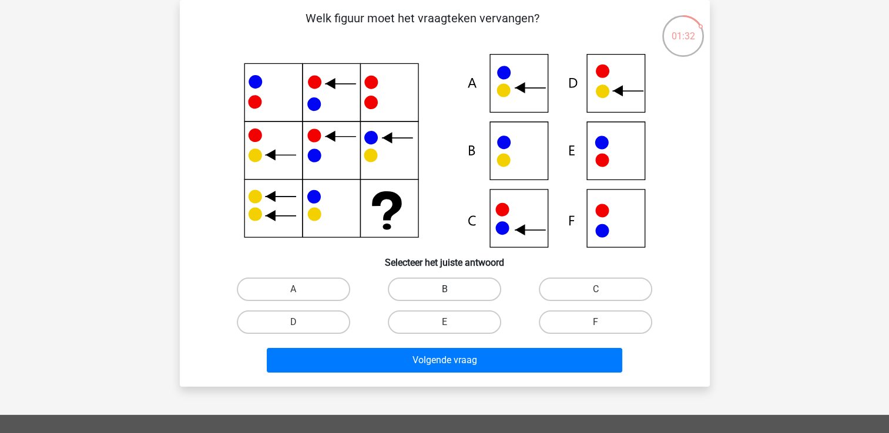
click at [415, 300] on label "B" at bounding box center [444, 289] width 113 height 23
click at [444, 297] on input "B" at bounding box center [448, 294] width 8 height 8
radio input "true"
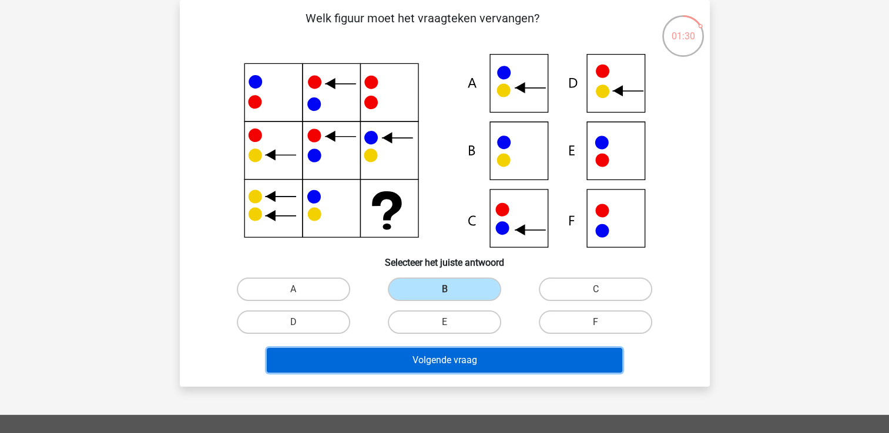
click at [534, 365] on button "Volgende vraag" at bounding box center [444, 360] width 355 height 25
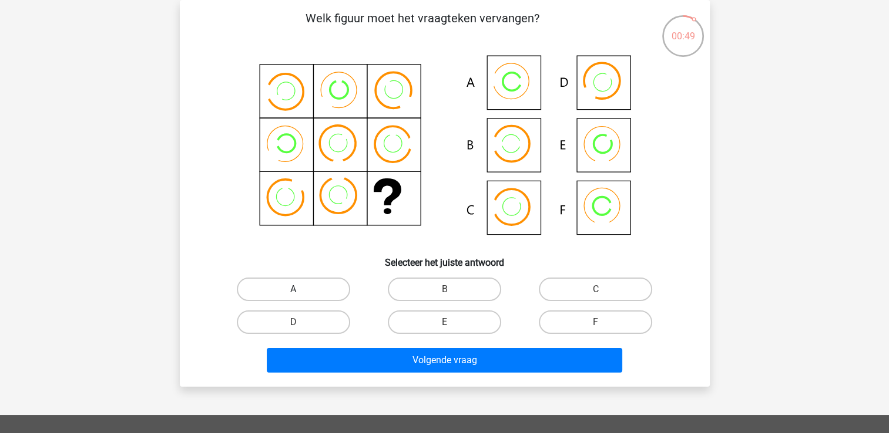
click at [318, 290] on label "A" at bounding box center [293, 289] width 113 height 23
click at [301, 290] on input "A" at bounding box center [297, 294] width 8 height 8
radio input "true"
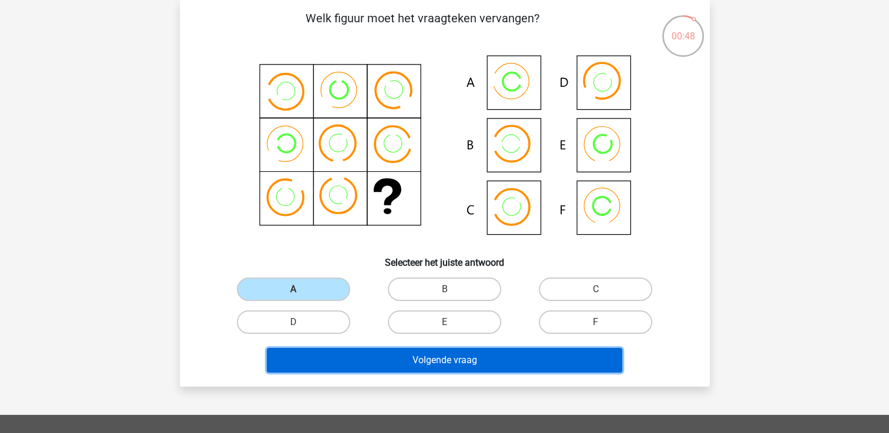
click at [341, 369] on button "Volgende vraag" at bounding box center [444, 360] width 355 height 25
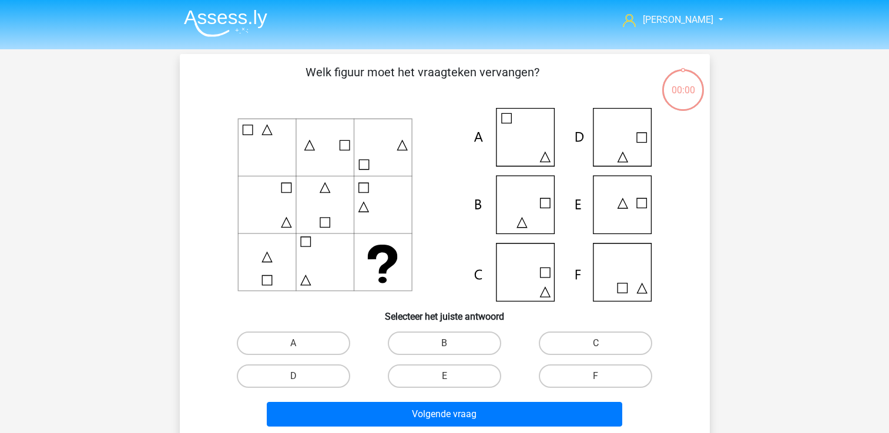
scroll to position [54, 0]
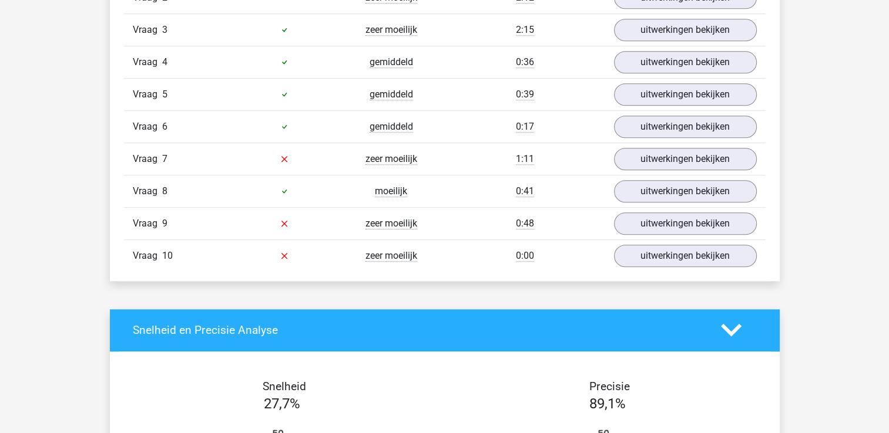
scroll to position [822, 0]
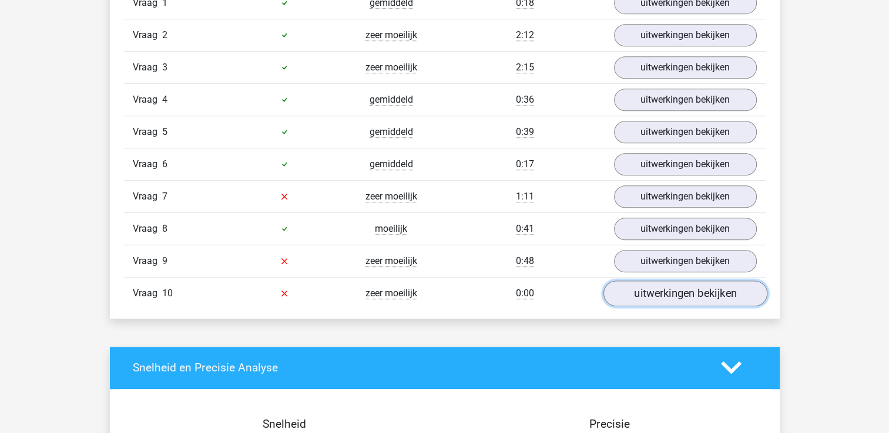
click at [730, 295] on link "uitwerkingen bekijken" at bounding box center [685, 294] width 164 height 26
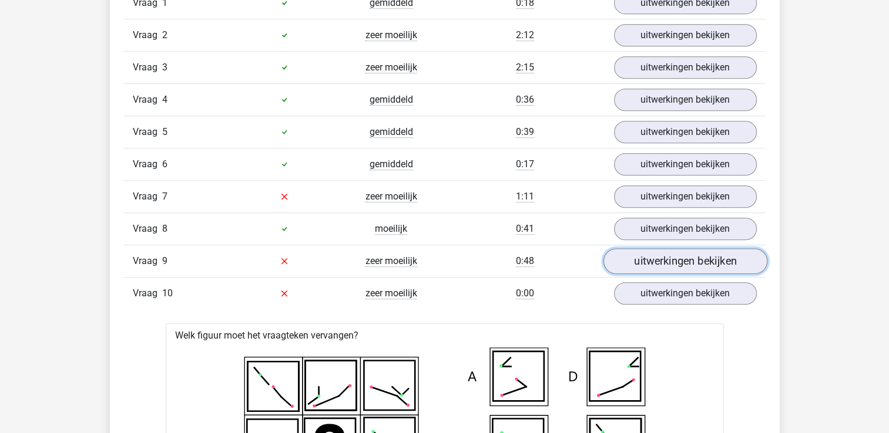
click at [705, 260] on link "uitwerkingen bekijken" at bounding box center [685, 261] width 164 height 26
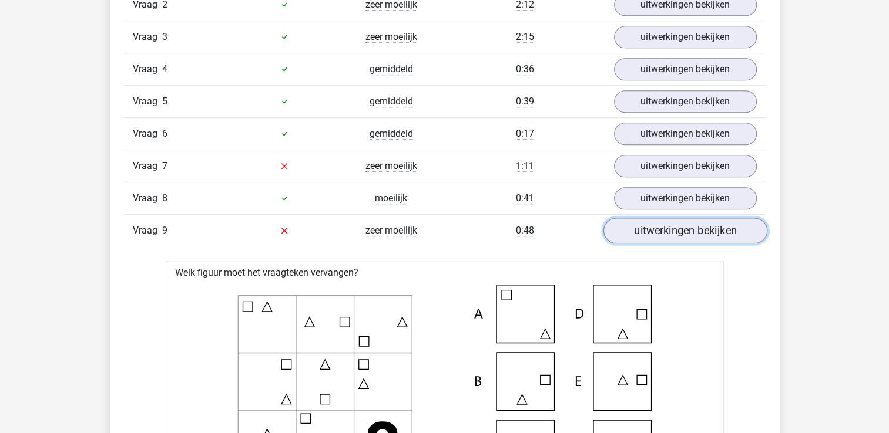
scroll to position [799, 0]
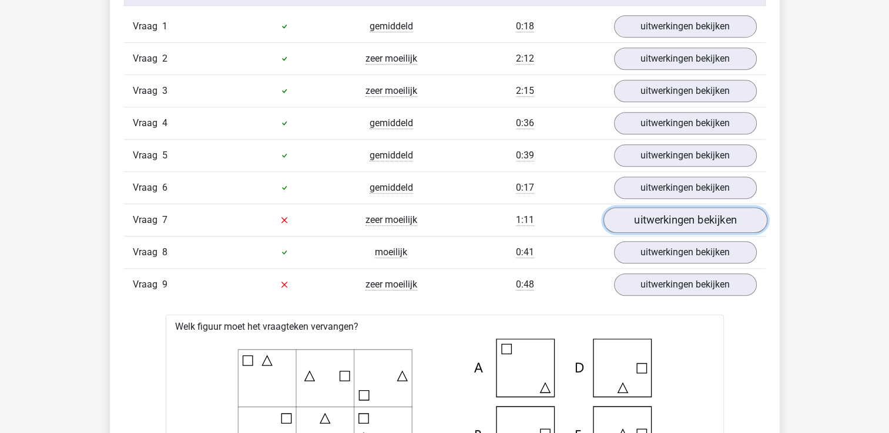
click at [663, 215] on link "uitwerkingen bekijken" at bounding box center [685, 220] width 164 height 26
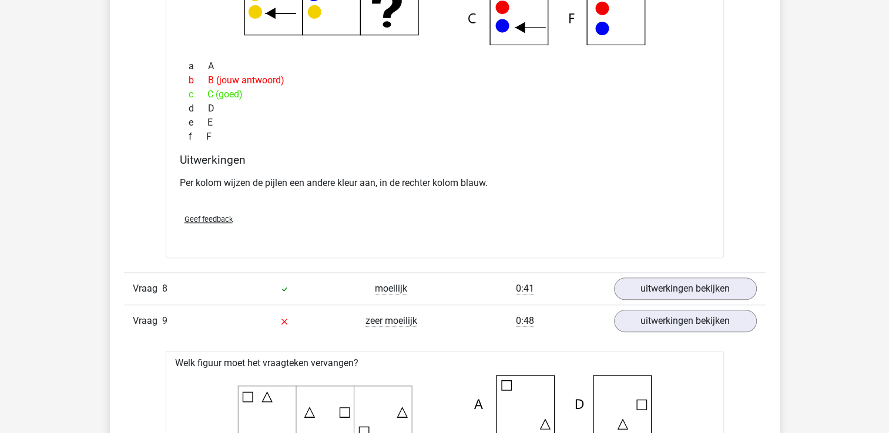
scroll to position [1292, 0]
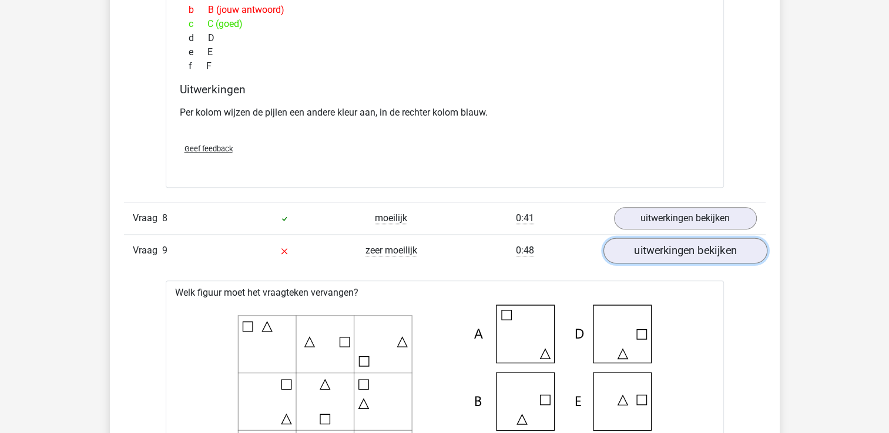
click at [658, 245] on link "uitwerkingen bekijken" at bounding box center [685, 251] width 164 height 26
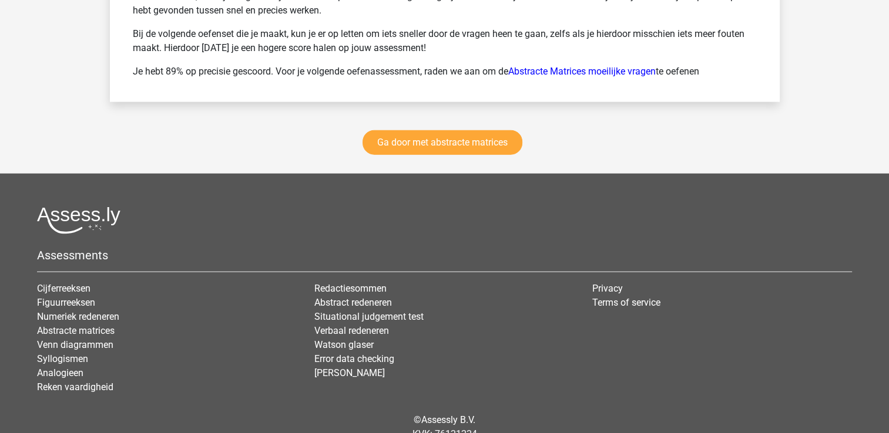
scroll to position [2729, 0]
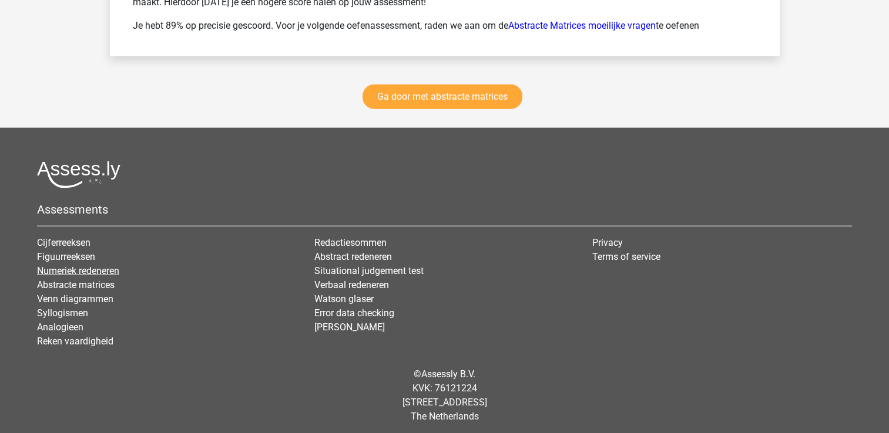
click at [60, 265] on link "Numeriek redeneren" at bounding box center [78, 270] width 82 height 11
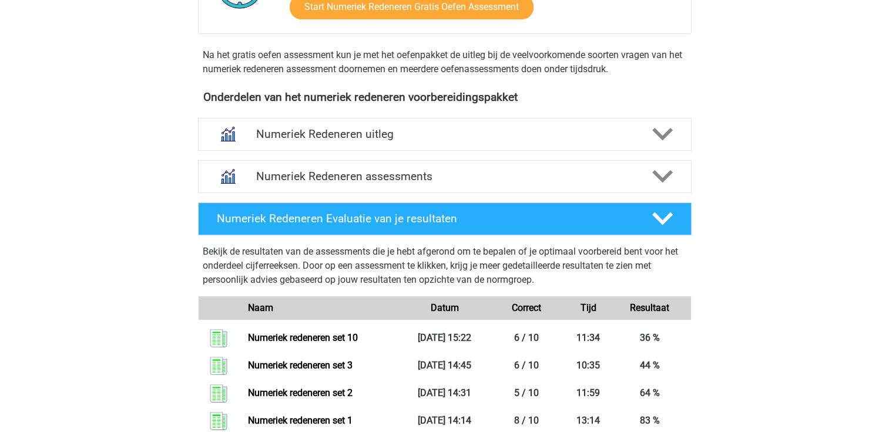
scroll to position [399, 0]
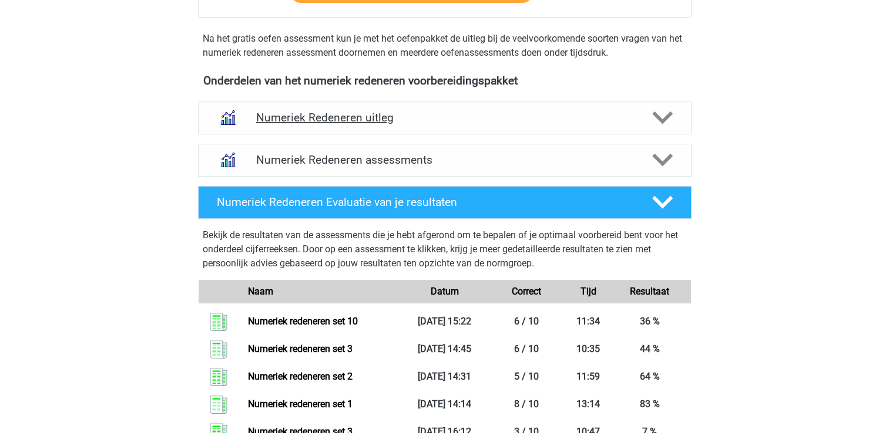
click at [266, 123] on h4 "Numeriek Redeneren uitleg" at bounding box center [444, 118] width 377 height 14
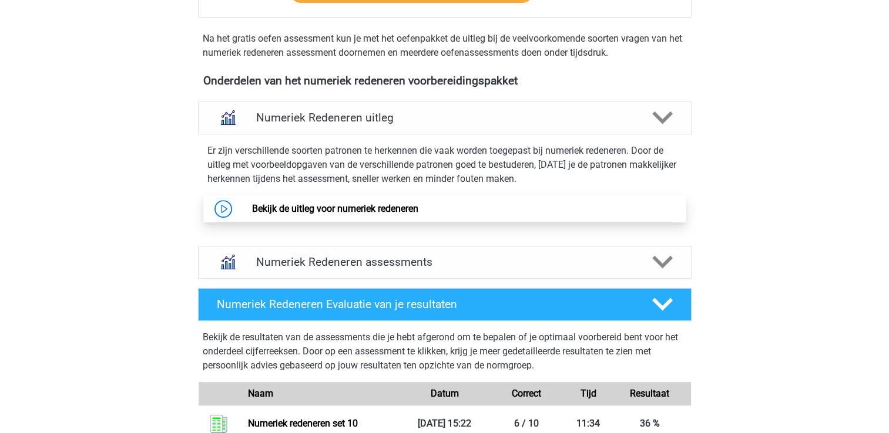
click at [285, 203] on link "Bekijk de uitleg voor numeriek redeneren" at bounding box center [335, 208] width 166 height 11
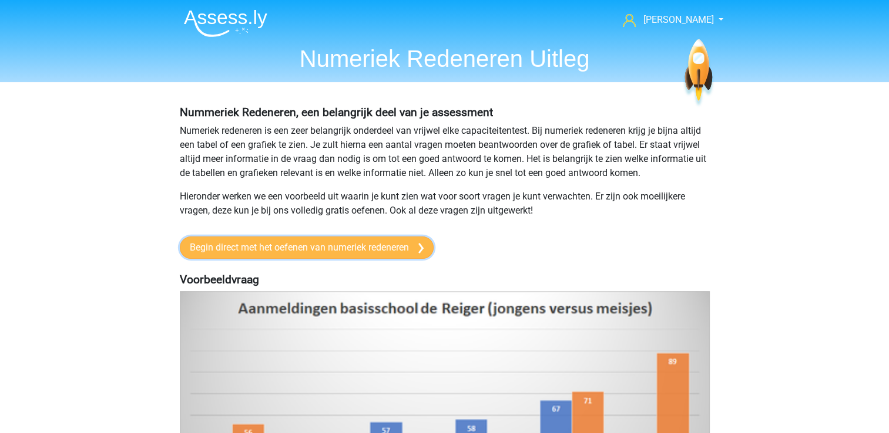
click at [381, 244] on link "Begin direct met het oefenen van numeriek redeneren" at bounding box center [307, 248] width 254 height 22
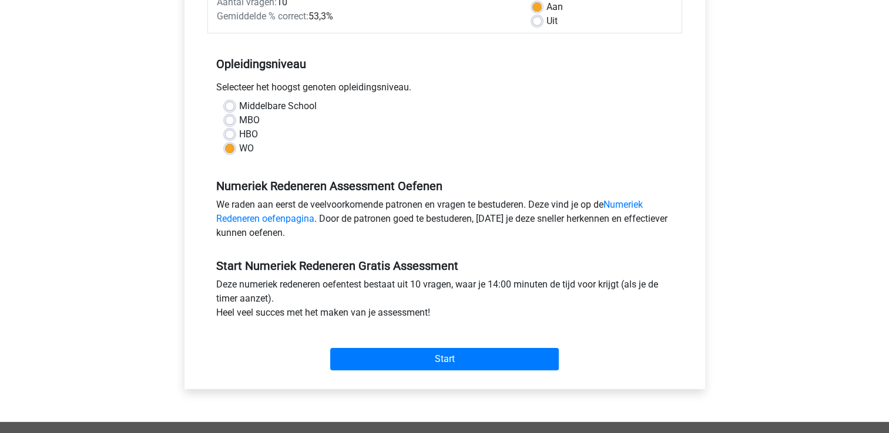
scroll to position [211, 0]
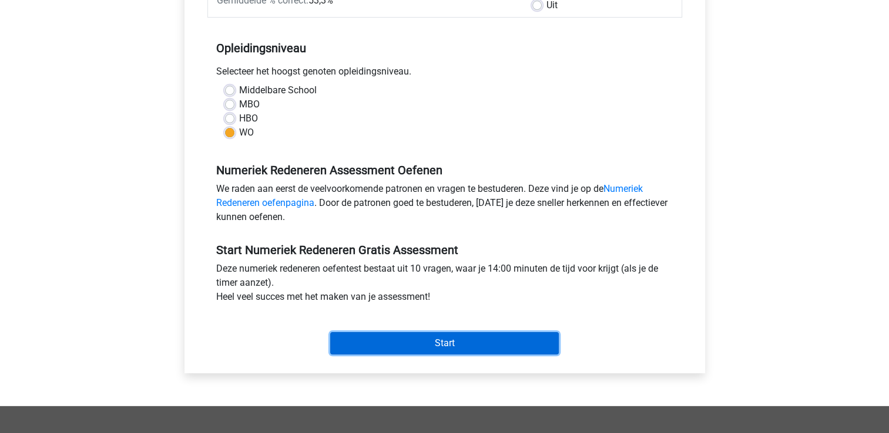
click at [406, 343] on input "Start" at bounding box center [444, 343] width 228 height 22
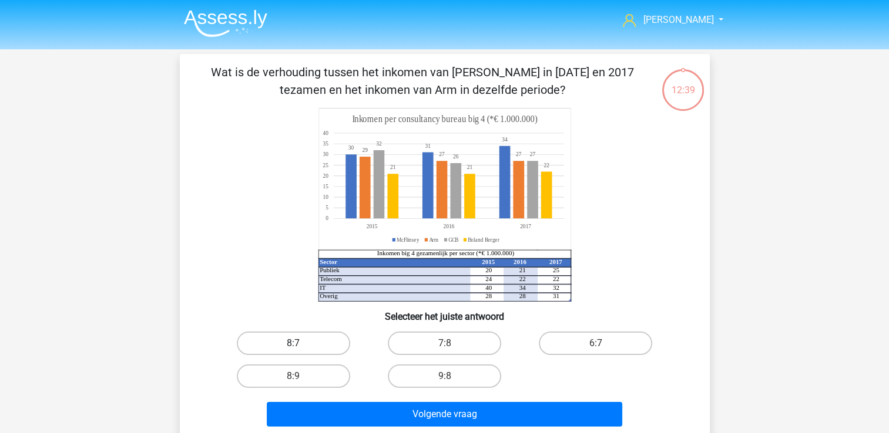
click at [327, 350] on label "8:7" at bounding box center [293, 343] width 113 height 23
click at [301, 350] on input "8:7" at bounding box center [297, 348] width 8 height 8
radio input "true"
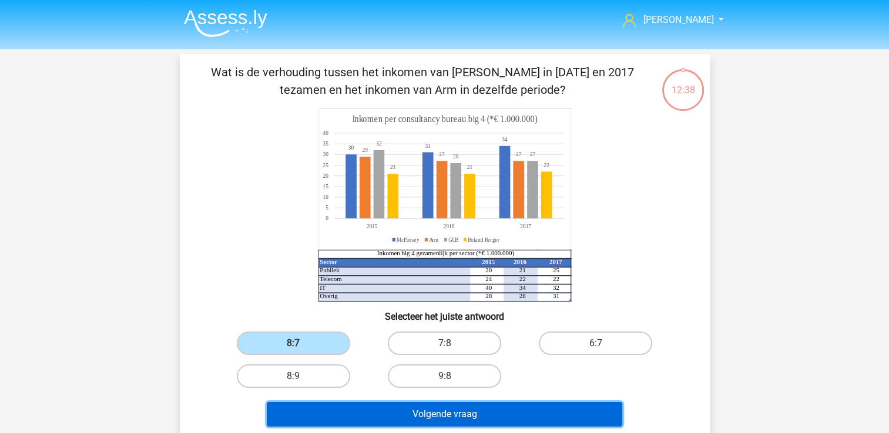
click at [335, 404] on button "Volgende vraag" at bounding box center [444, 414] width 355 height 25
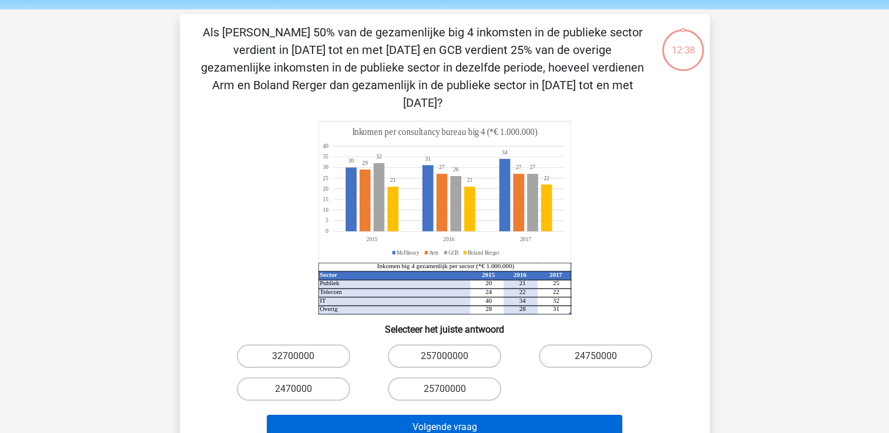
scroll to position [54, 0]
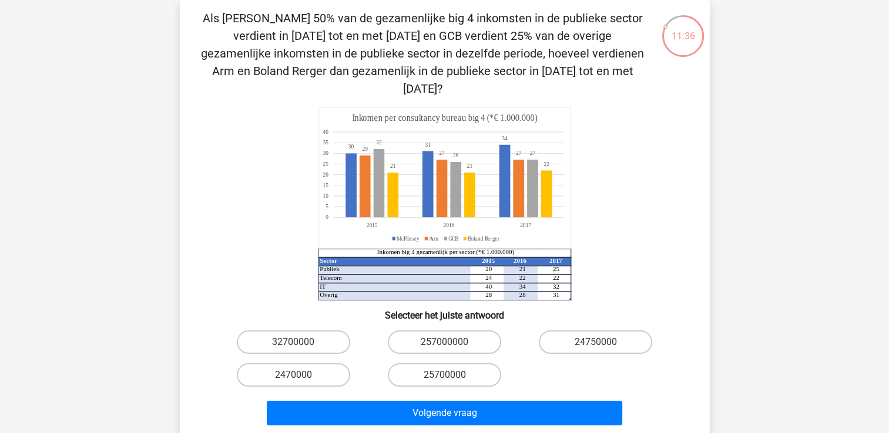
click at [601, 342] on input "24750000" at bounding box center [600, 346] width 8 height 8
radio input "true"
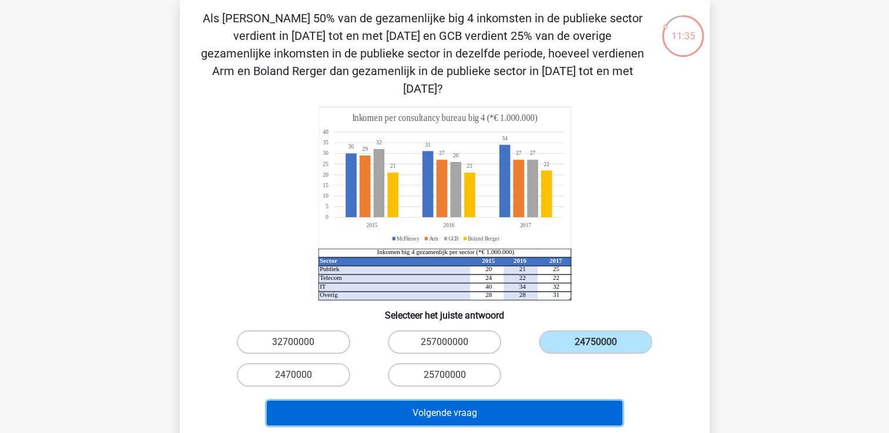
click at [519, 401] on button "Volgende vraag" at bounding box center [444, 413] width 355 height 25
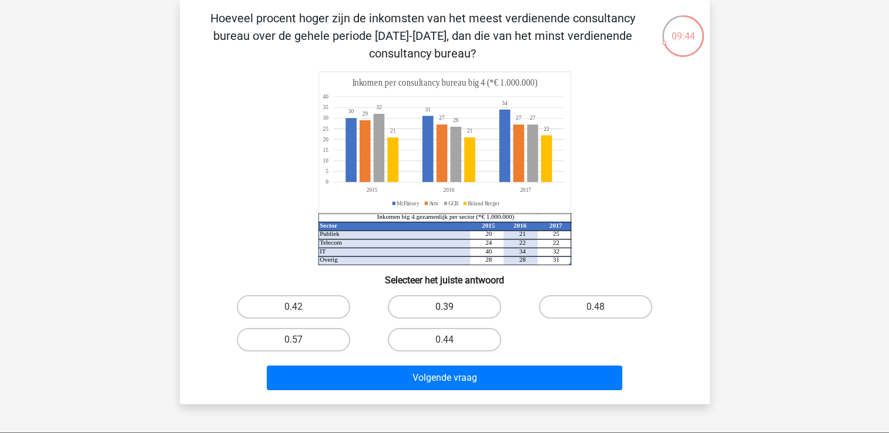
click at [476, 304] on label "0.39" at bounding box center [444, 306] width 113 height 23
click at [452, 307] on input "0.39" at bounding box center [448, 311] width 8 height 8
radio input "true"
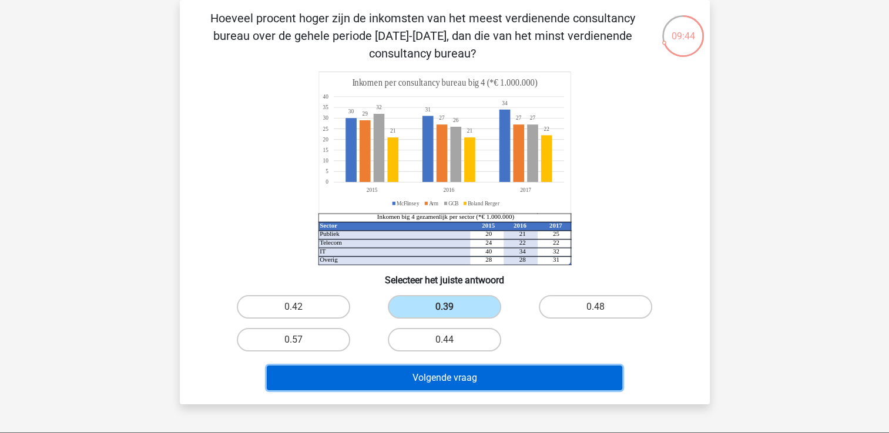
click at [458, 372] on button "Volgende vraag" at bounding box center [444, 378] width 355 height 25
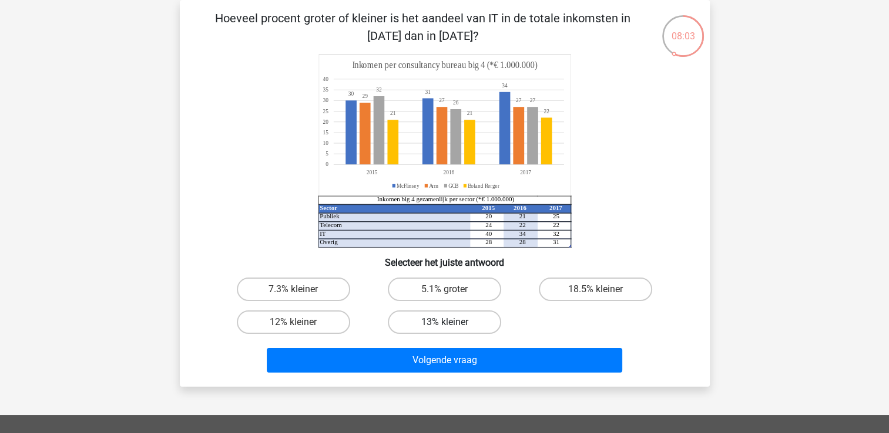
click at [439, 326] on label "13% kleiner" at bounding box center [444, 322] width 113 height 23
click at [444, 326] on input "13% kleiner" at bounding box center [448, 326] width 8 height 8
radio input "true"
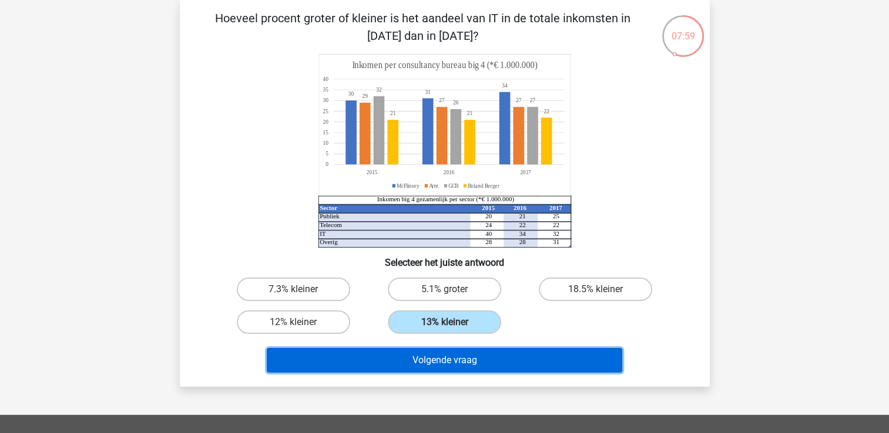
click at [433, 358] on button "Volgende vraag" at bounding box center [444, 360] width 355 height 25
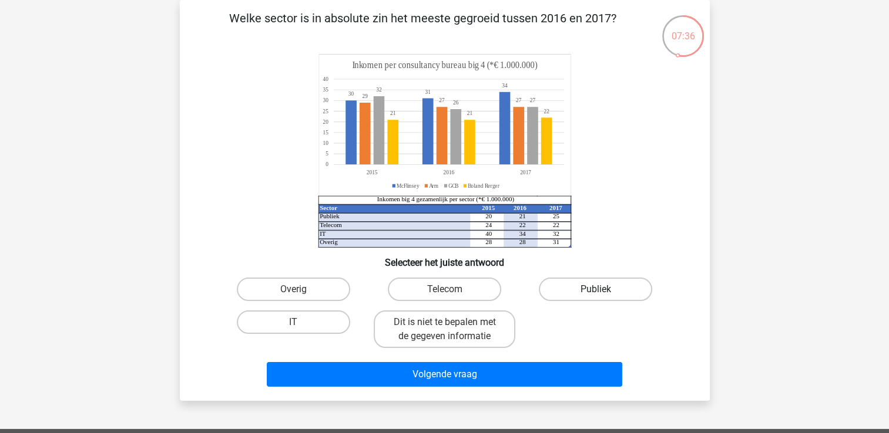
click at [559, 297] on label "Publiek" at bounding box center [595, 289] width 113 height 23
click at [596, 297] on input "Publiek" at bounding box center [600, 294] width 8 height 8
radio input "true"
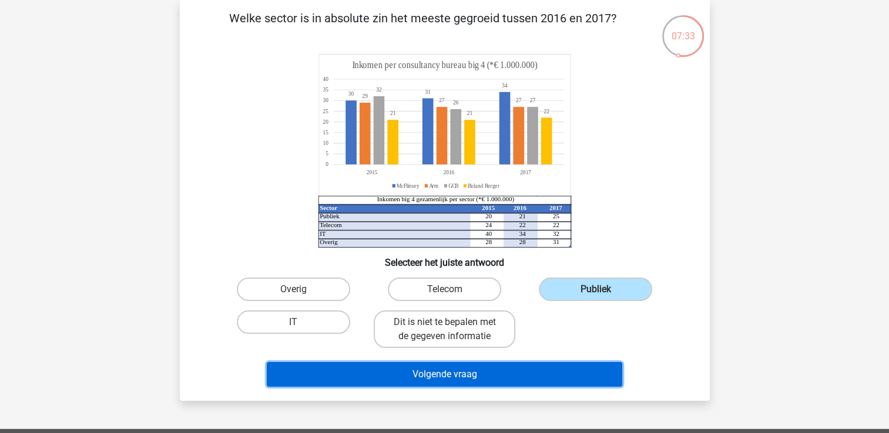
click at [505, 372] on button "Volgende vraag" at bounding box center [444, 374] width 355 height 25
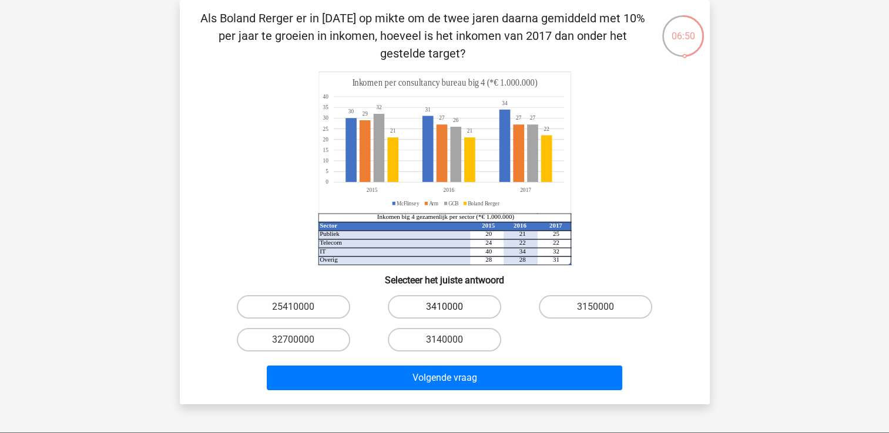
click at [460, 316] on label "3410000" at bounding box center [444, 306] width 113 height 23
click at [452, 315] on input "3410000" at bounding box center [448, 311] width 8 height 8
radio input "true"
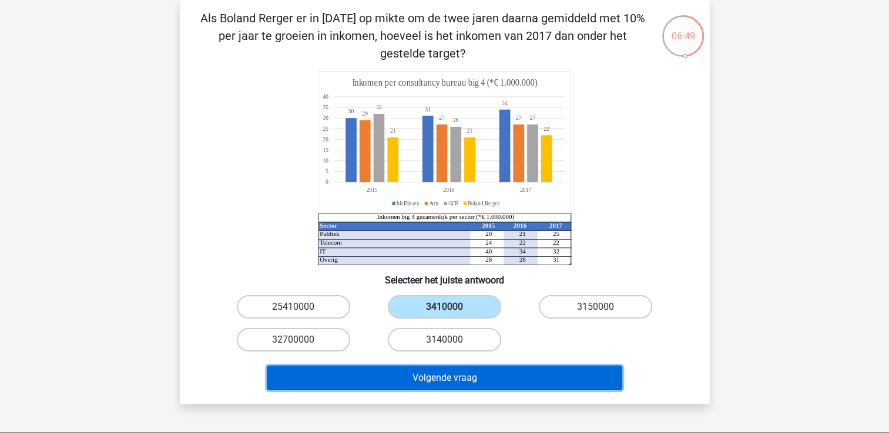
click at [459, 381] on button "Volgende vraag" at bounding box center [444, 378] width 355 height 25
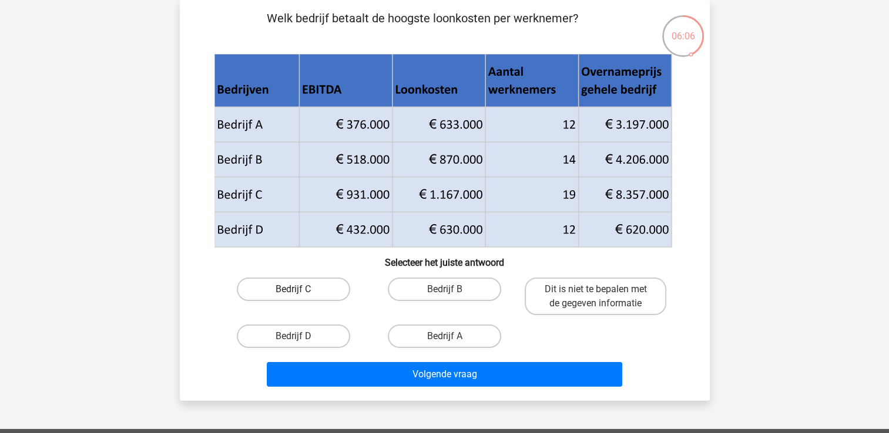
click at [299, 286] on label "Bedrijf C" at bounding box center [293, 289] width 113 height 23
click at [299, 290] on input "Bedrijf C" at bounding box center [297, 294] width 8 height 8
radio input "true"
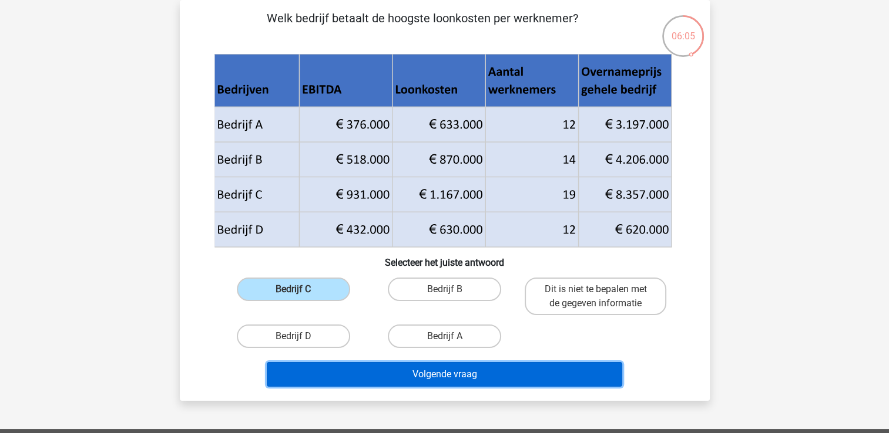
click at [359, 376] on button "Volgende vraag" at bounding box center [444, 374] width 355 height 25
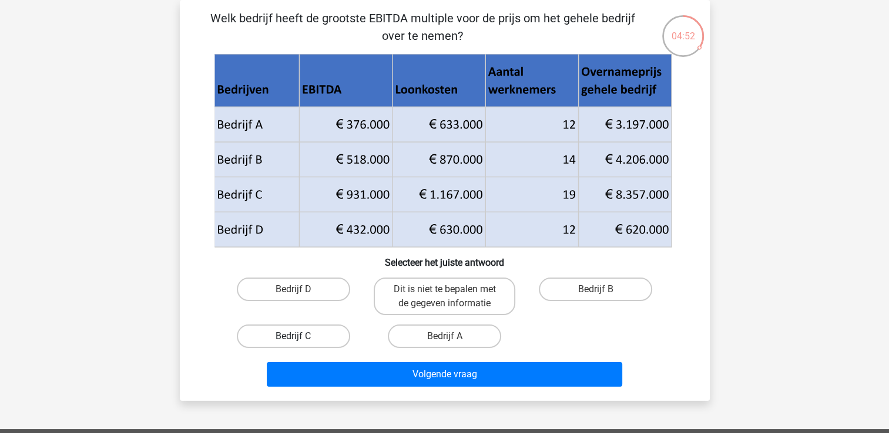
click at [292, 332] on label "Bedrijf C" at bounding box center [293, 336] width 113 height 23
click at [293, 337] on input "Bedrijf C" at bounding box center [297, 341] width 8 height 8
radio input "true"
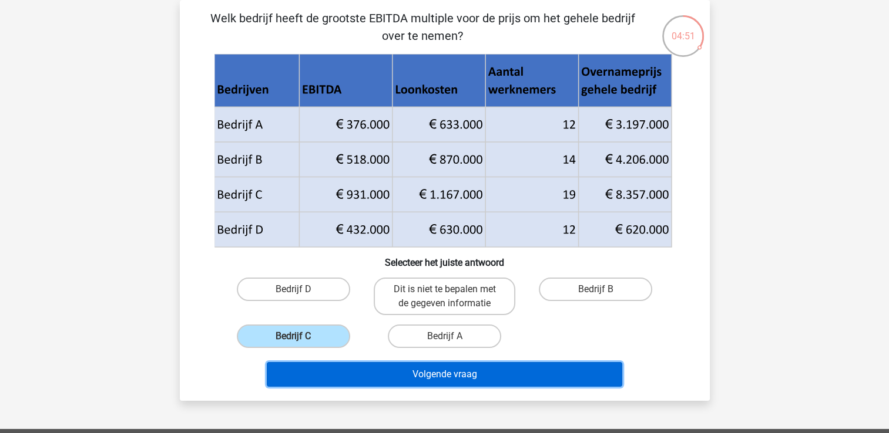
click at [327, 379] on button "Volgende vraag" at bounding box center [444, 374] width 355 height 25
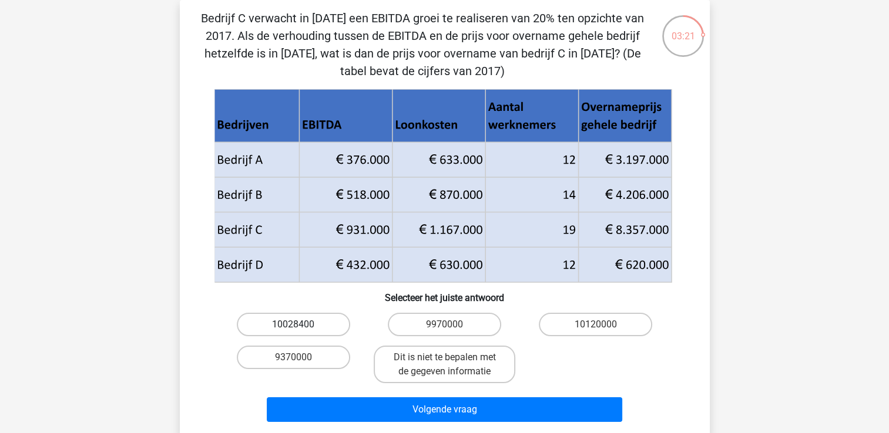
click at [334, 322] on label "10028400" at bounding box center [293, 324] width 113 height 23
click at [301, 325] on input "10028400" at bounding box center [297, 329] width 8 height 8
radio input "true"
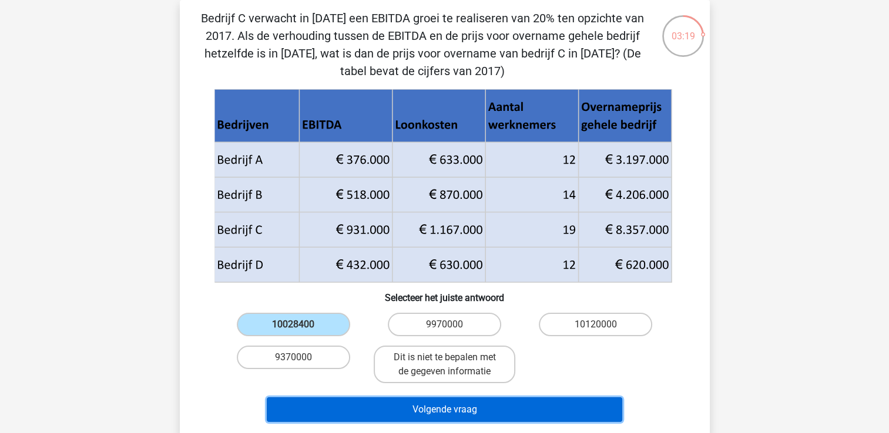
click at [357, 400] on button "Volgende vraag" at bounding box center [444, 410] width 355 height 25
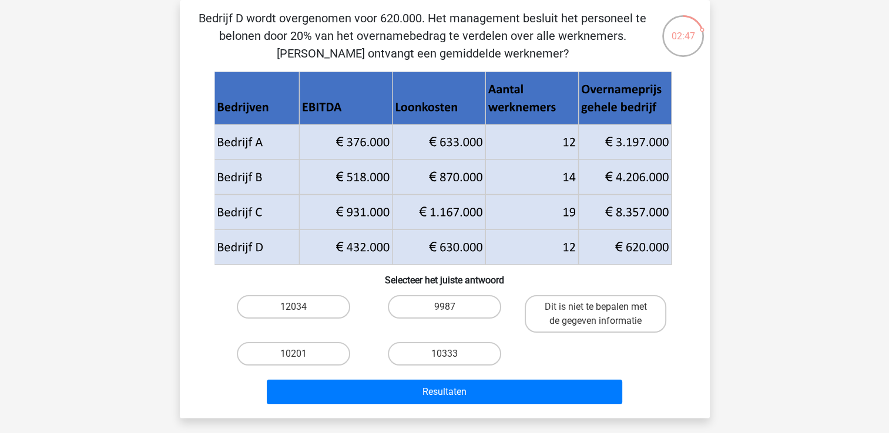
click at [451, 358] on input "10333" at bounding box center [448, 358] width 8 height 8
radio input "true"
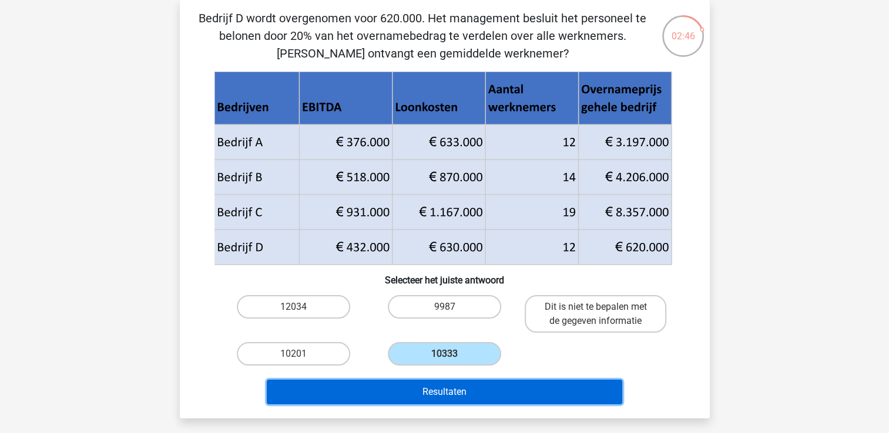
click at [439, 399] on button "Resultaten" at bounding box center [444, 392] width 355 height 25
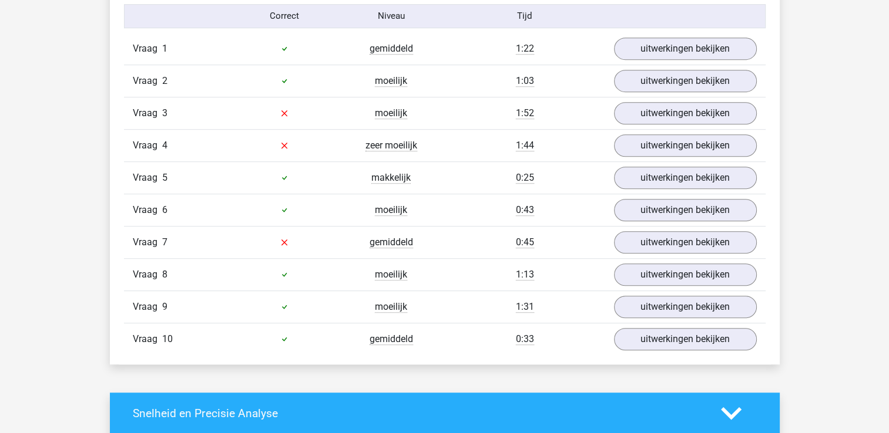
scroll to position [752, 0]
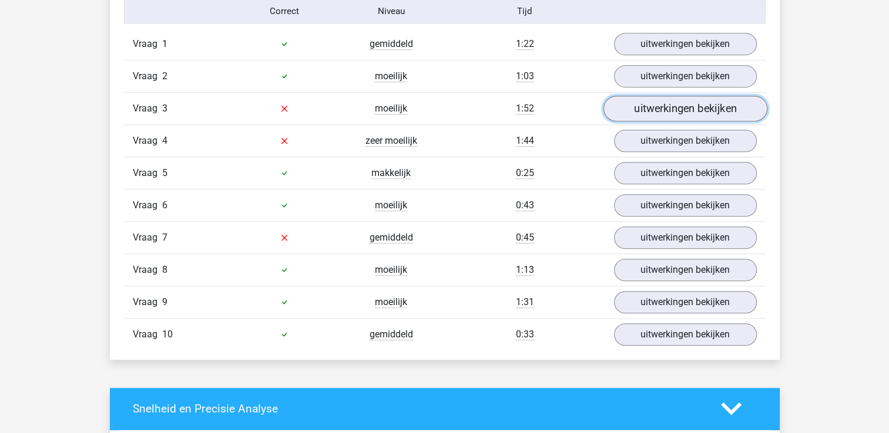
click at [703, 115] on link "uitwerkingen bekijken" at bounding box center [685, 109] width 164 height 26
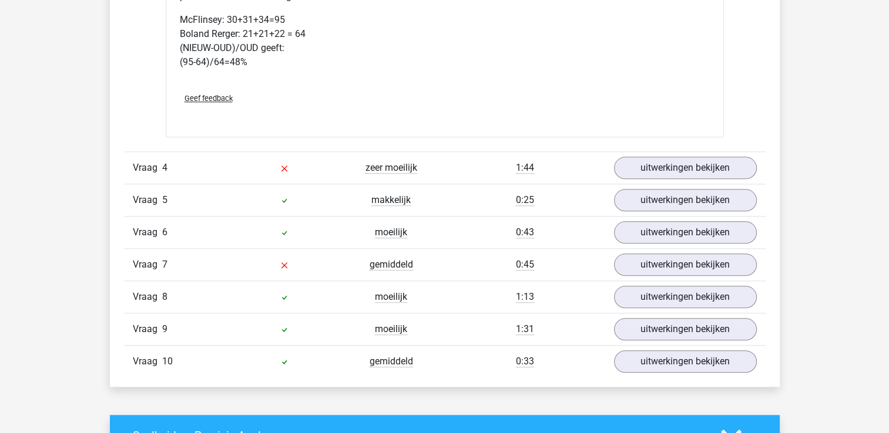
scroll to position [1269, 0]
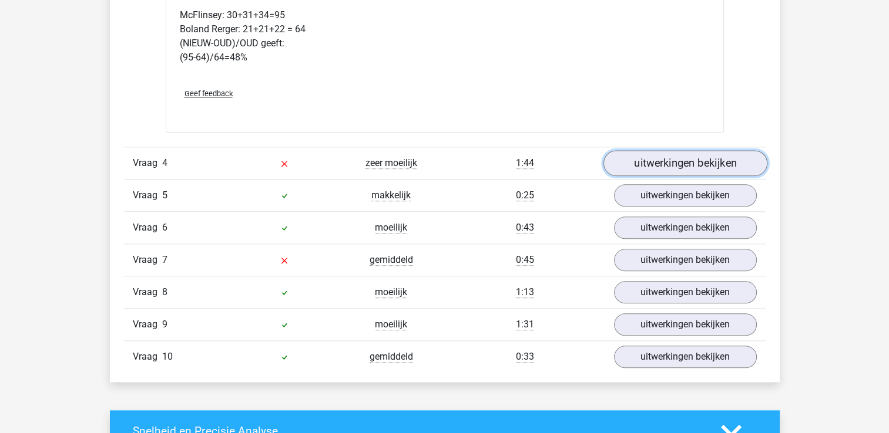
click at [663, 159] on link "uitwerkingen bekijken" at bounding box center [685, 163] width 164 height 26
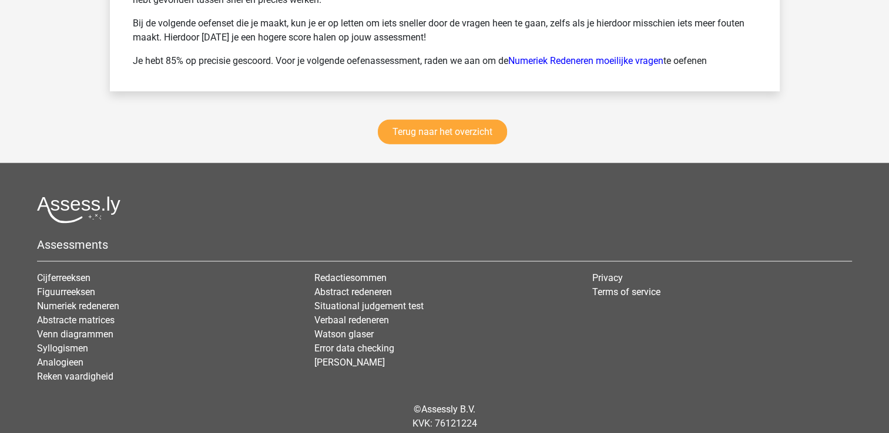
scroll to position [2803, 0]
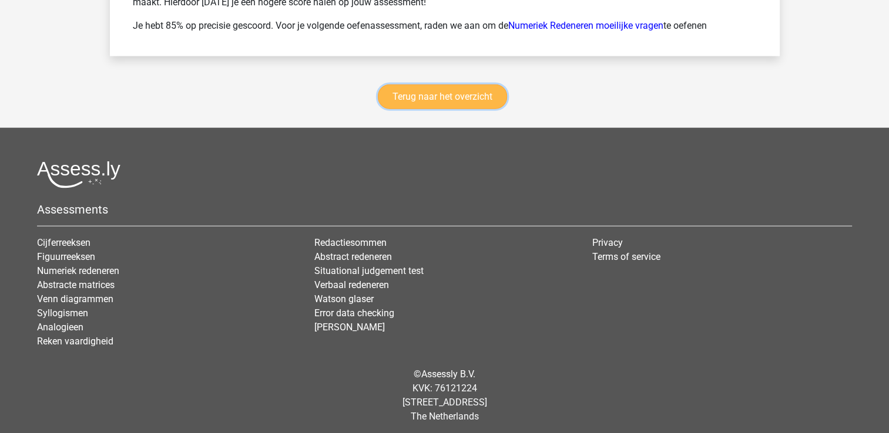
click at [414, 88] on link "Terug naar het overzicht" at bounding box center [442, 97] width 129 height 25
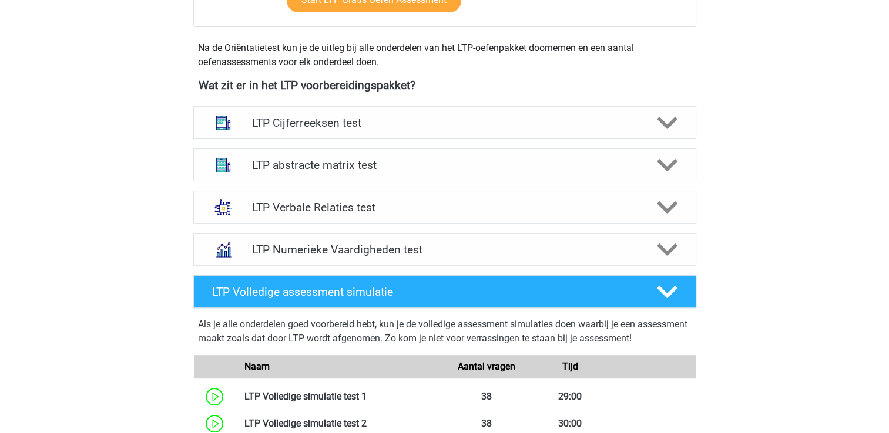
scroll to position [517, 0]
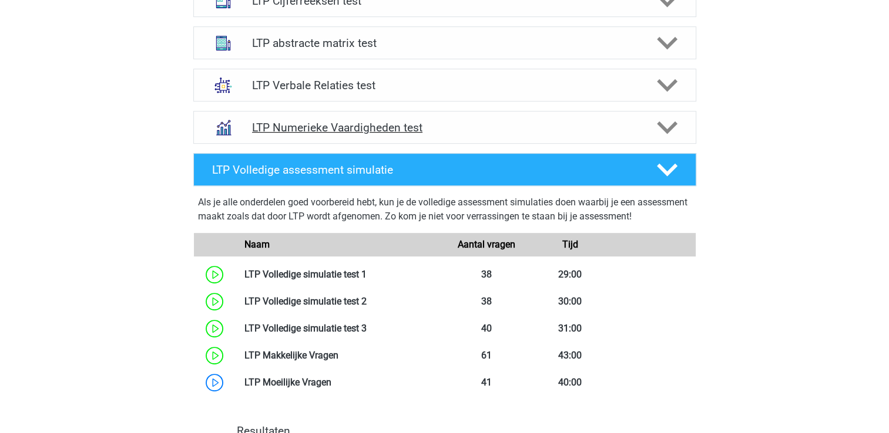
click at [399, 132] on h4 "LTP Numerieke Vaardigheden test" at bounding box center [444, 128] width 385 height 14
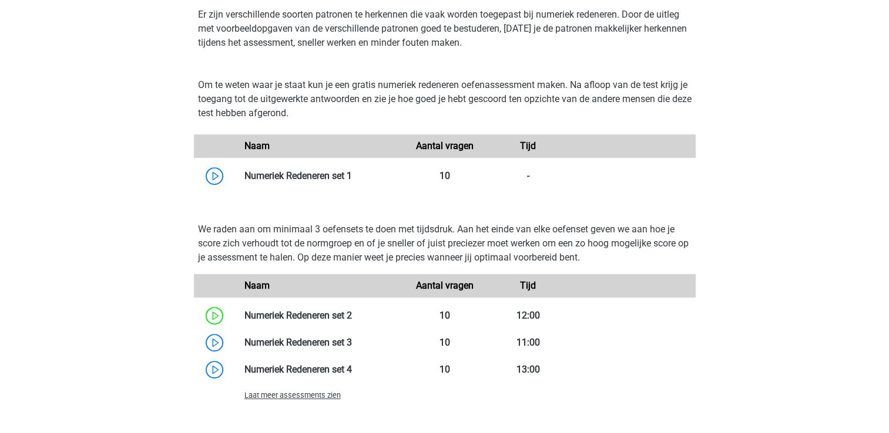
scroll to position [775, 0]
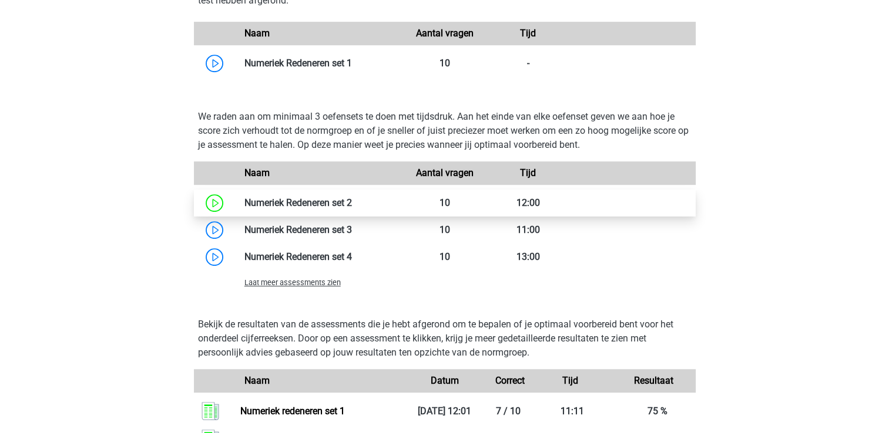
click at [352, 203] on link at bounding box center [352, 202] width 0 height 11
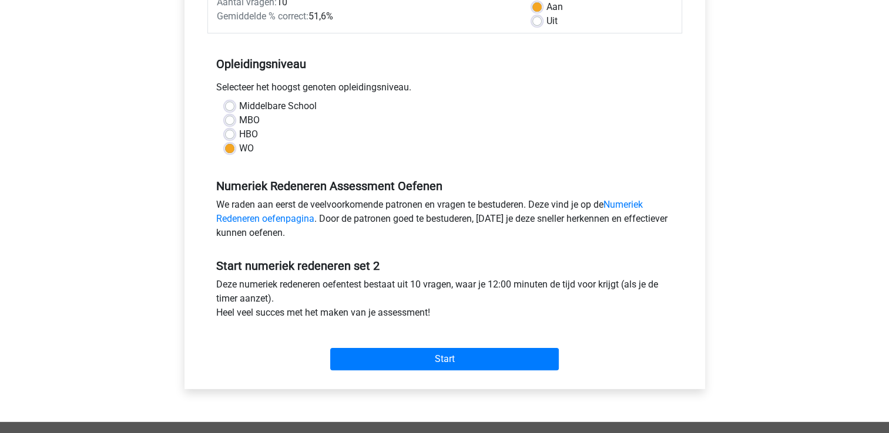
scroll to position [235, 0]
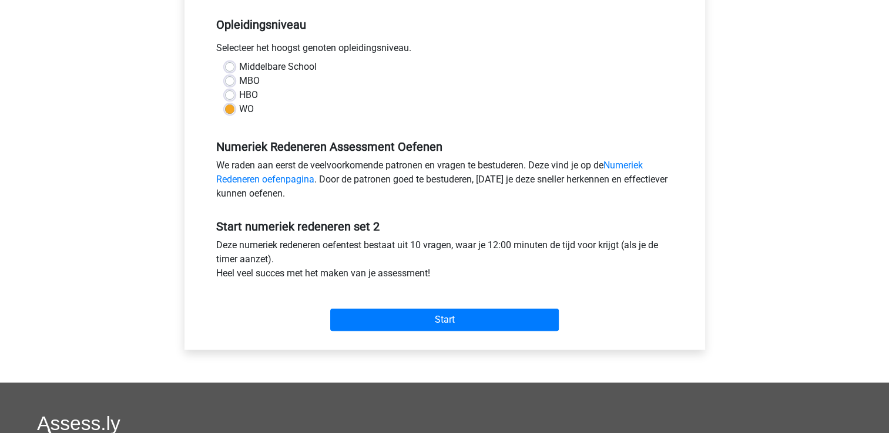
click at [460, 303] on div "Start" at bounding box center [444, 310] width 475 height 41
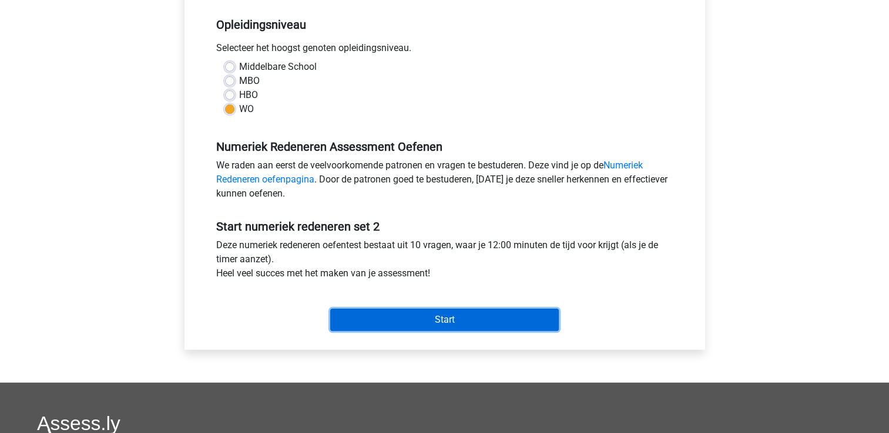
click at [453, 314] on input "Start" at bounding box center [444, 320] width 228 height 22
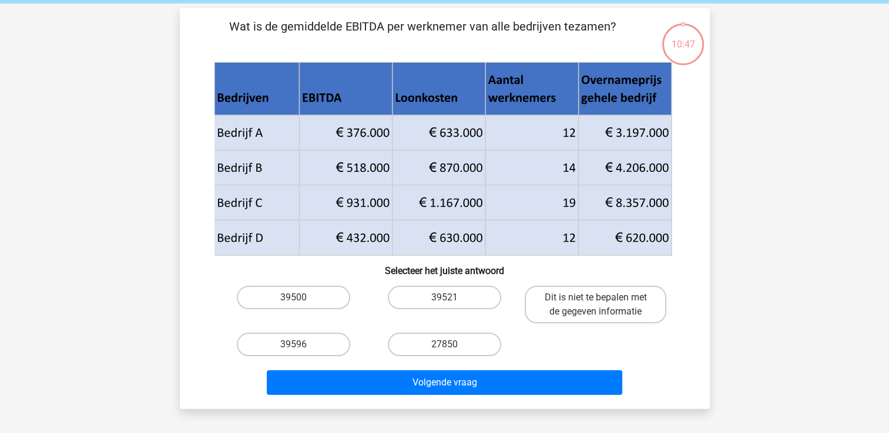
scroll to position [47, 0]
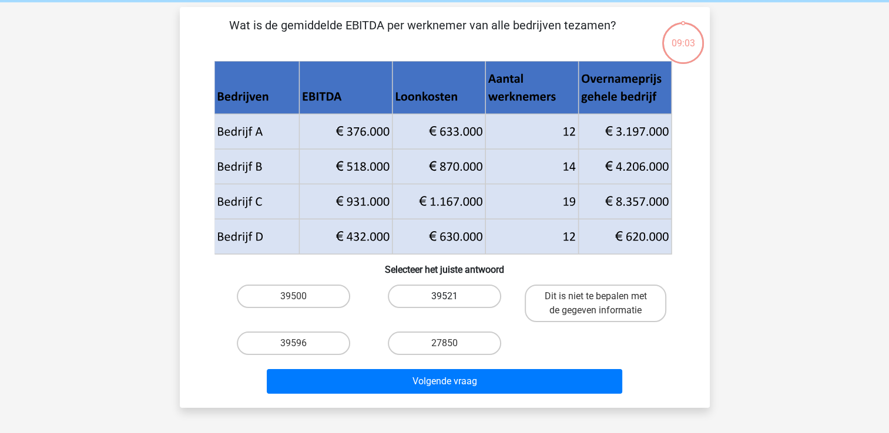
click at [439, 300] on label "39521" at bounding box center [444, 296] width 113 height 23
click at [444, 300] on input "39521" at bounding box center [448, 301] width 8 height 8
radio input "true"
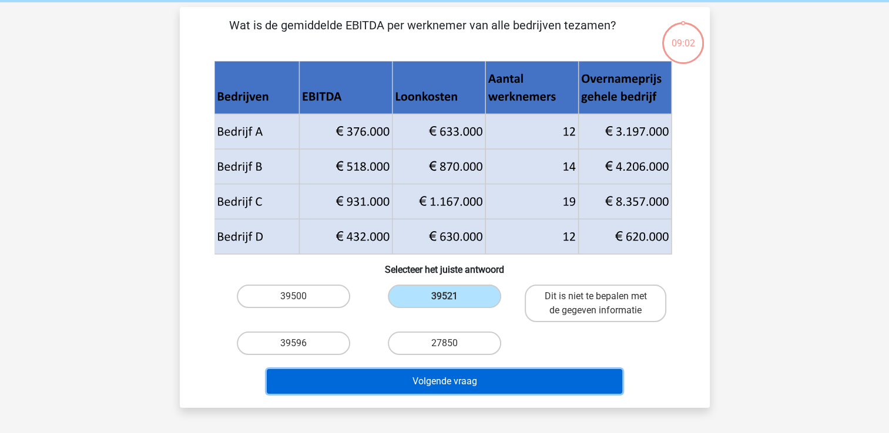
click at [424, 385] on button "Volgende vraag" at bounding box center [444, 381] width 355 height 25
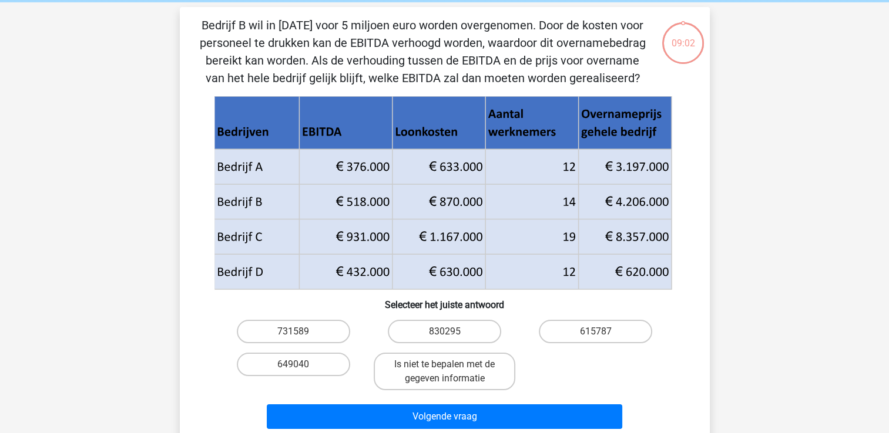
scroll to position [54, 0]
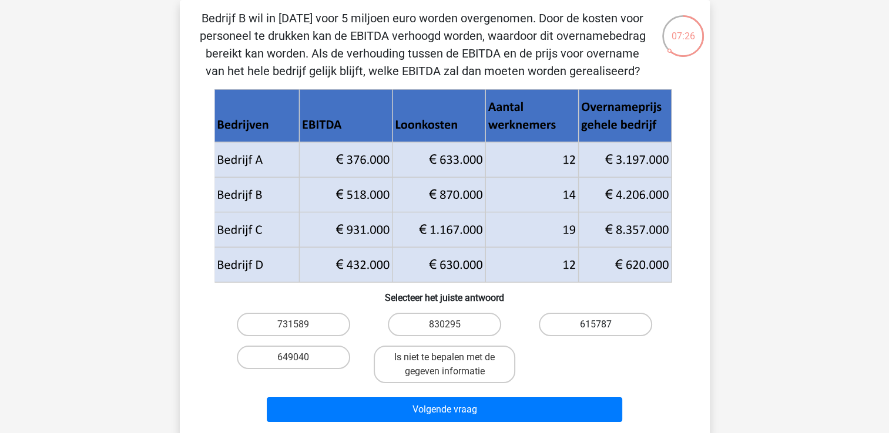
click at [572, 321] on label "615787" at bounding box center [595, 324] width 113 height 23
click at [596, 325] on input "615787" at bounding box center [600, 329] width 8 height 8
radio input "true"
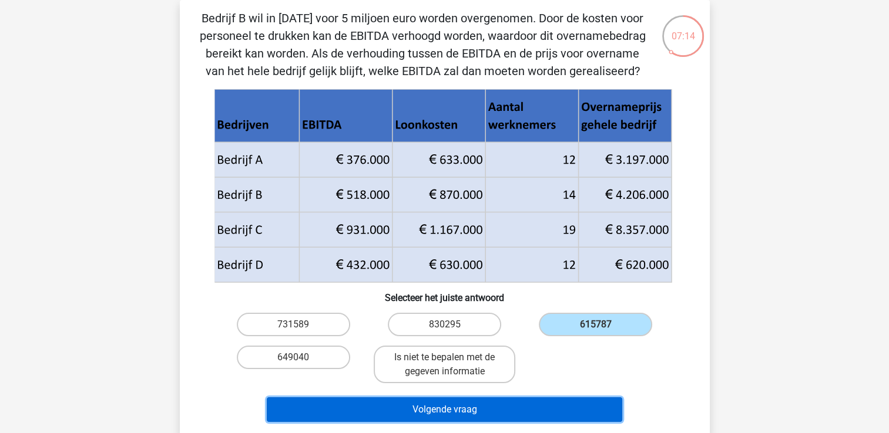
click at [379, 410] on button "Volgende vraag" at bounding box center [444, 410] width 355 height 25
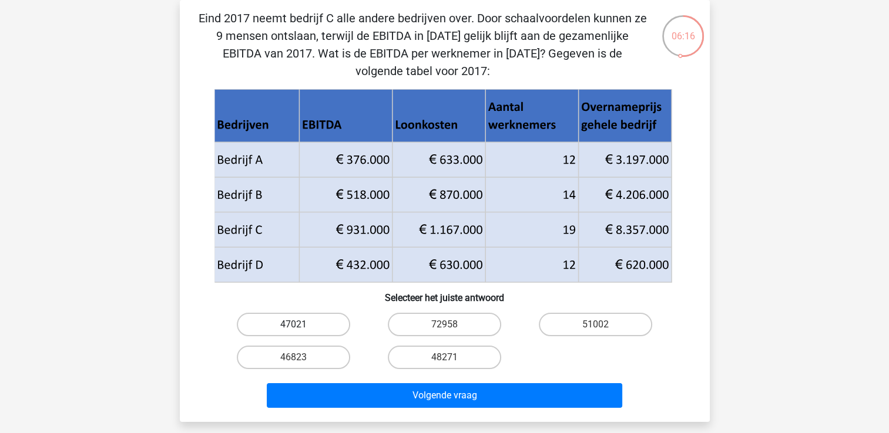
click at [278, 331] on label "47021" at bounding box center [293, 324] width 113 height 23
click at [293, 331] on input "47021" at bounding box center [297, 329] width 8 height 8
radio input "true"
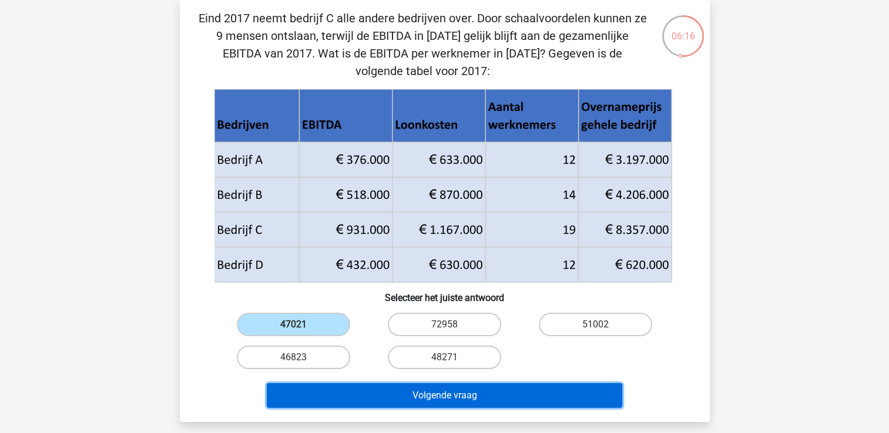
click at [321, 395] on button "Volgende vraag" at bounding box center [444, 396] width 355 height 25
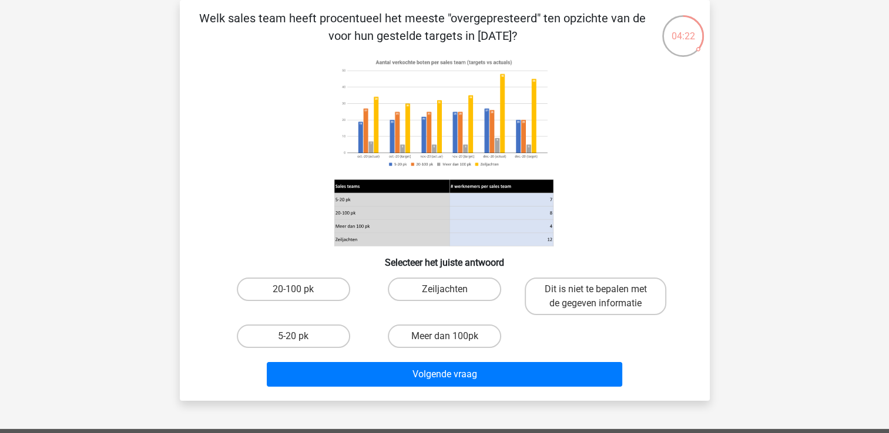
click at [315, 349] on div "5-20 pk" at bounding box center [293, 336] width 151 height 33
click at [314, 342] on label "5-20 pk" at bounding box center [293, 336] width 113 height 23
click at [301, 342] on input "5-20 pk" at bounding box center [297, 341] width 8 height 8
radio input "true"
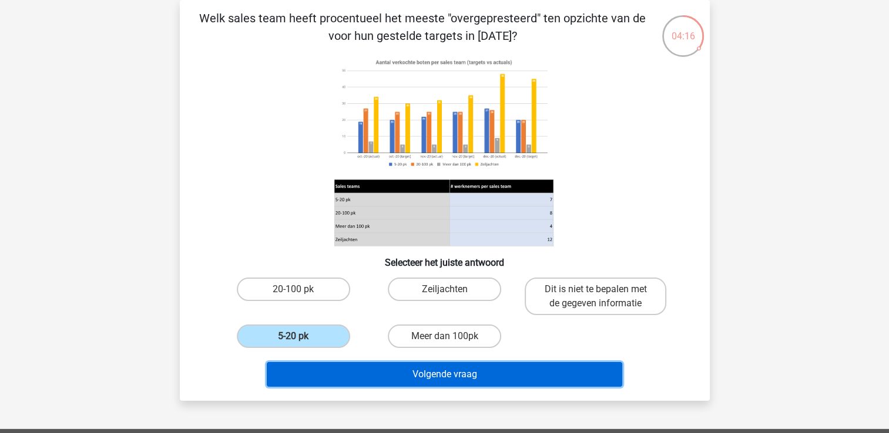
click at [345, 372] on button "Volgende vraag" at bounding box center [444, 374] width 355 height 25
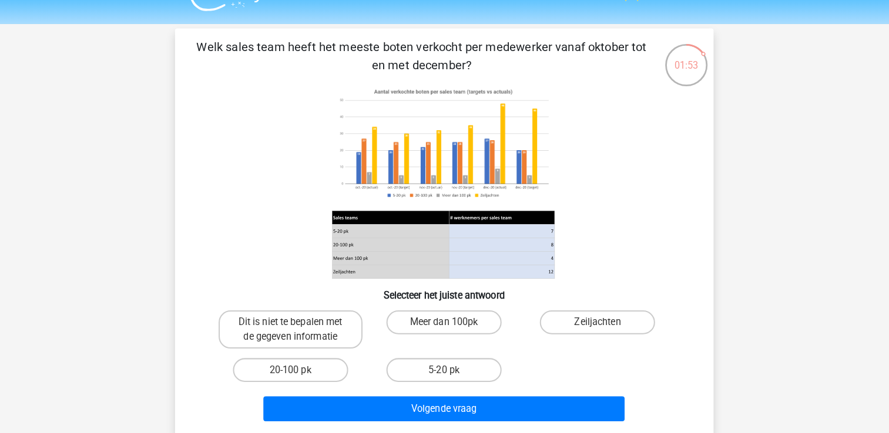
scroll to position [24, 0]
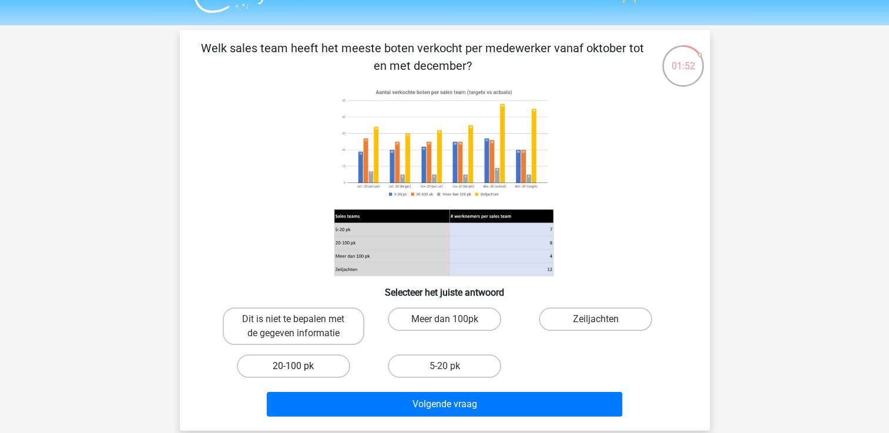
click at [303, 367] on label "20-100 pk" at bounding box center [293, 366] width 113 height 23
click at [301, 367] on input "20-100 pk" at bounding box center [297, 370] width 8 height 8
radio input "true"
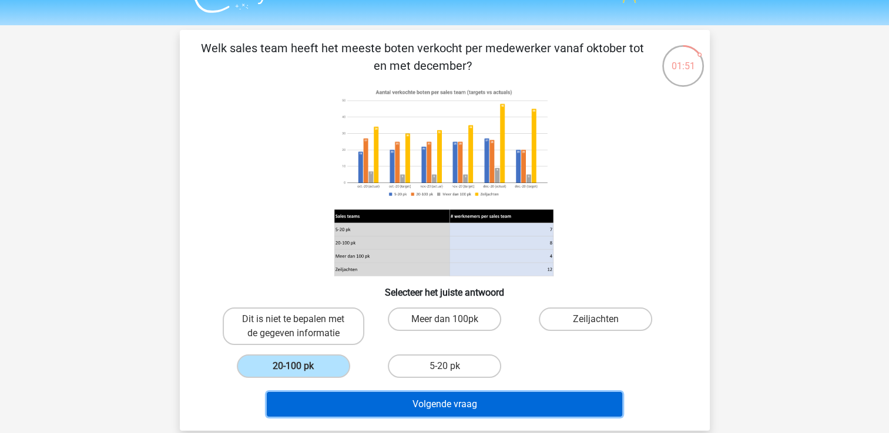
click at [348, 398] on button "Volgende vraag" at bounding box center [444, 404] width 355 height 25
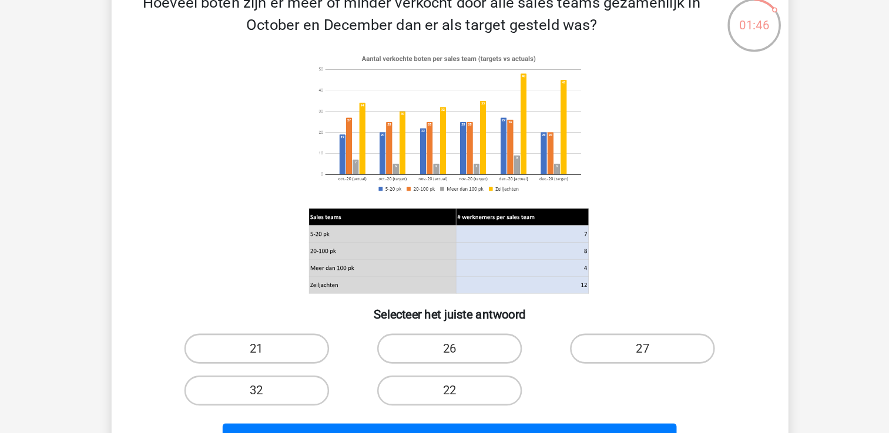
scroll to position [53, 0]
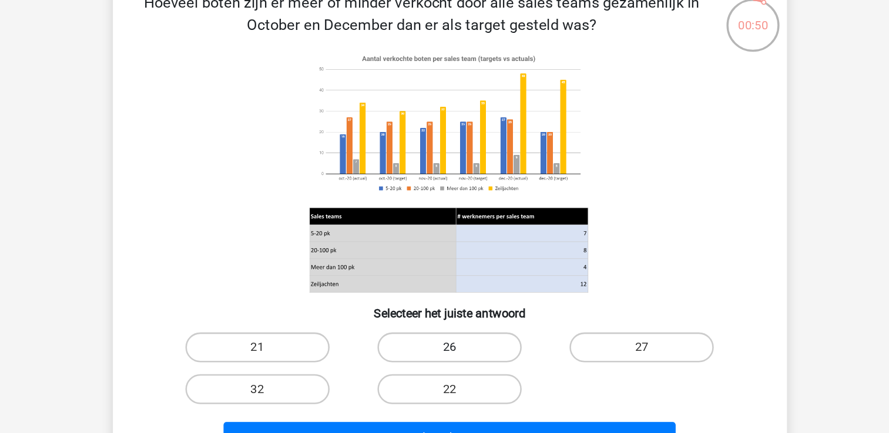
click at [473, 287] on label "26" at bounding box center [444, 289] width 113 height 23
click at [452, 290] on input "26" at bounding box center [448, 294] width 8 height 8
radio input "true"
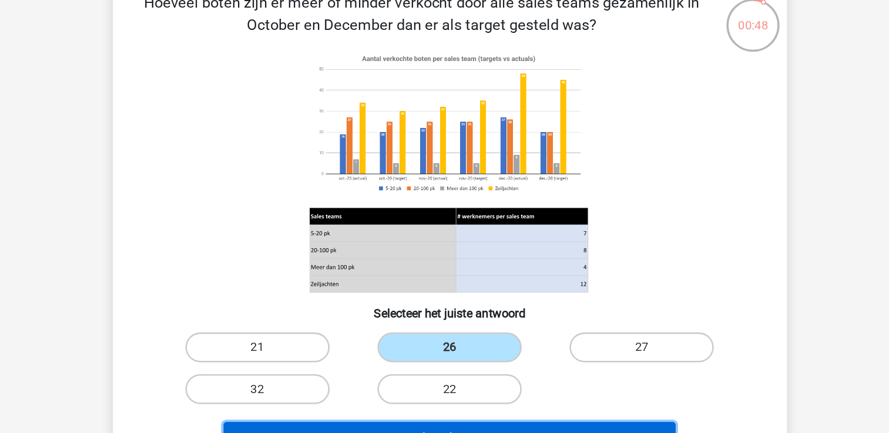
click at [435, 351] on button "Volgende vraag" at bounding box center [444, 360] width 355 height 25
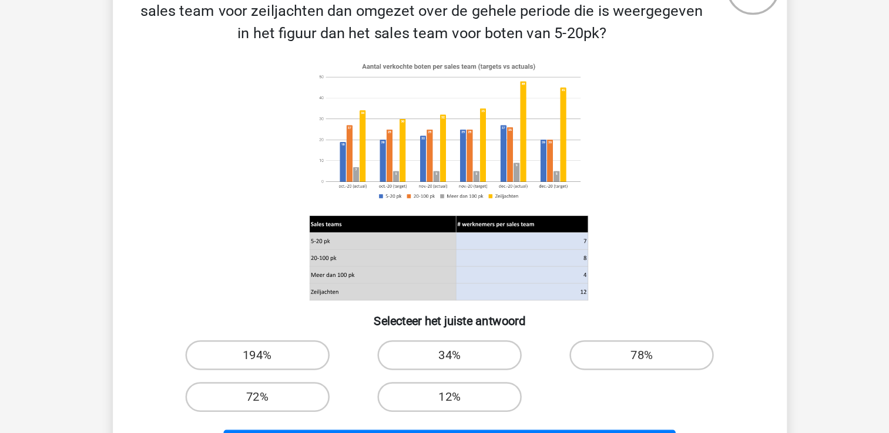
scroll to position [54, 0]
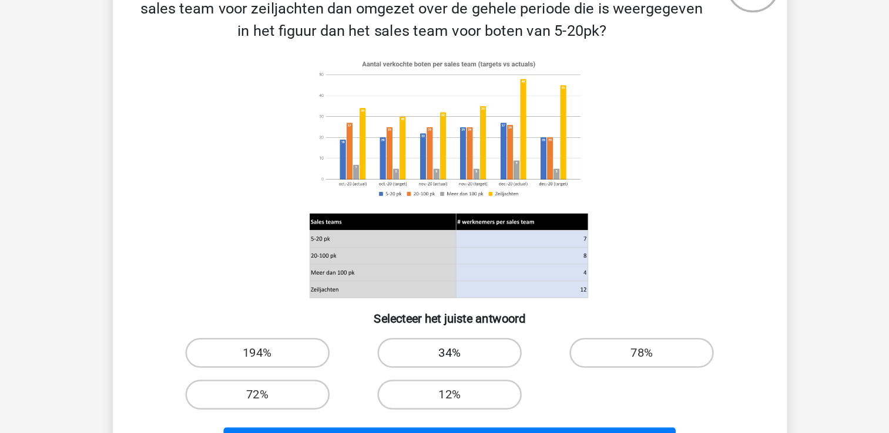
click at [473, 335] on label "34%" at bounding box center [444, 324] width 113 height 23
click at [452, 332] on input "34%" at bounding box center [448, 329] width 8 height 8
radio input "true"
click at [596, 325] on input "78%" at bounding box center [600, 329] width 8 height 8
radio input "true"
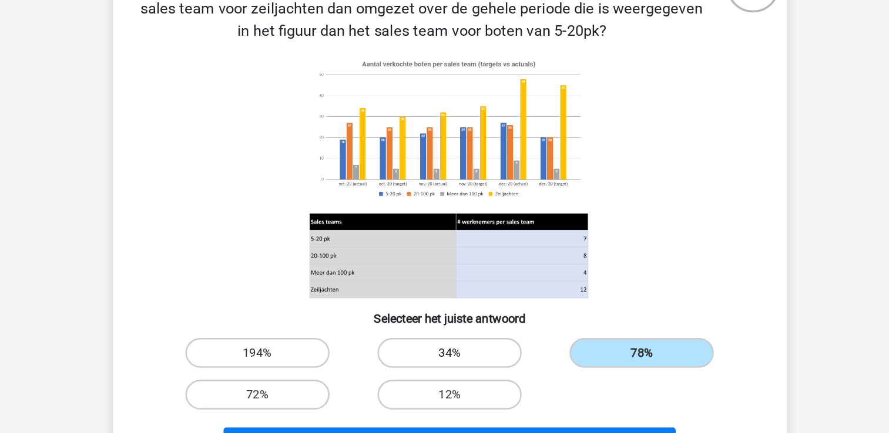
click at [473, 334] on label "34%" at bounding box center [444, 324] width 113 height 23
click at [452, 332] on input "34%" at bounding box center [448, 329] width 8 height 8
radio input "true"
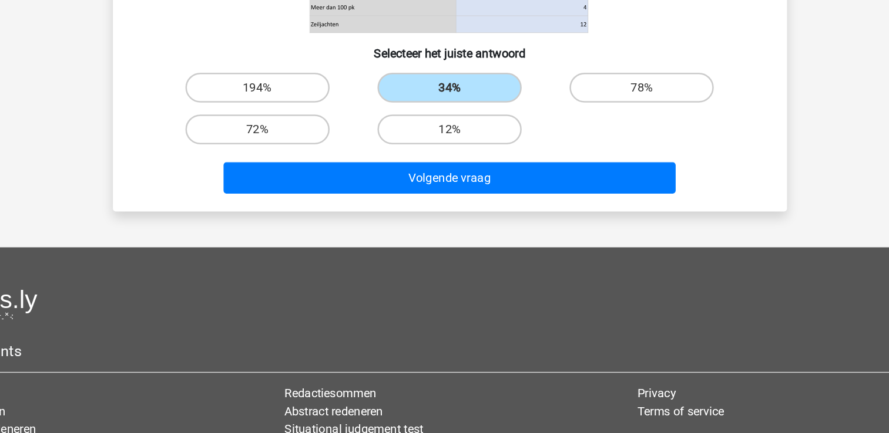
scroll to position [243, 0]
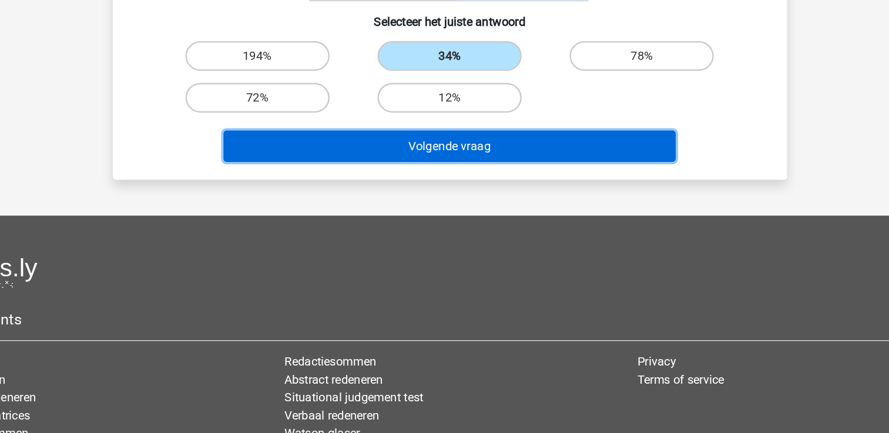
click at [499, 209] on button "Volgende vraag" at bounding box center [444, 207] width 355 height 25
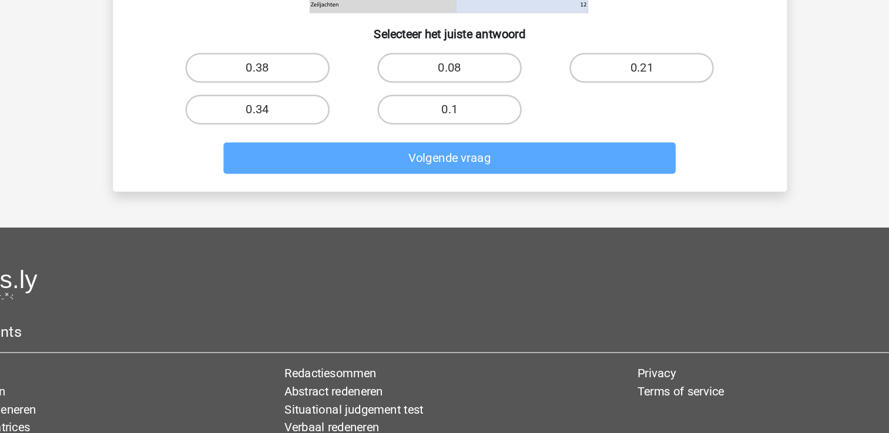
scroll to position [314, 0]
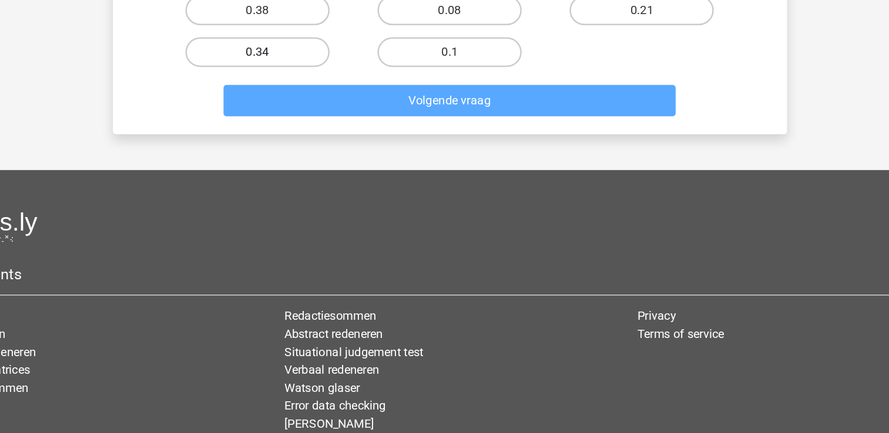
click at [275, 130] on label "0.34" at bounding box center [293, 133] width 113 height 23
click at [293, 133] on input "0.34" at bounding box center [297, 137] width 8 height 8
radio input "true"
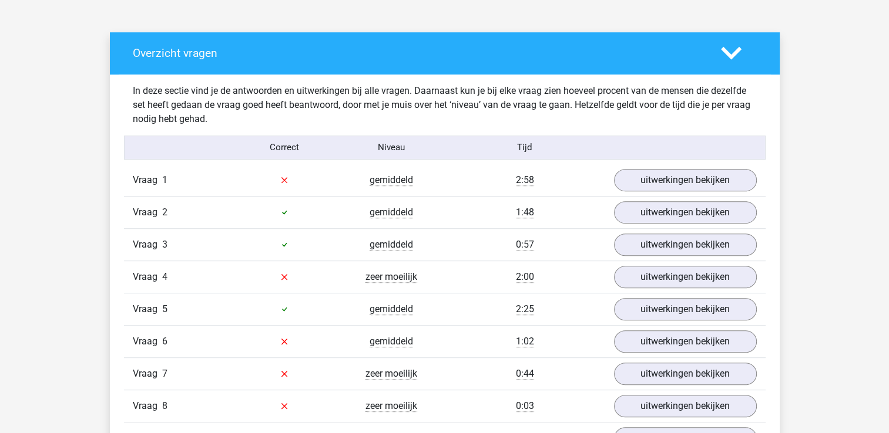
scroll to position [623, 0]
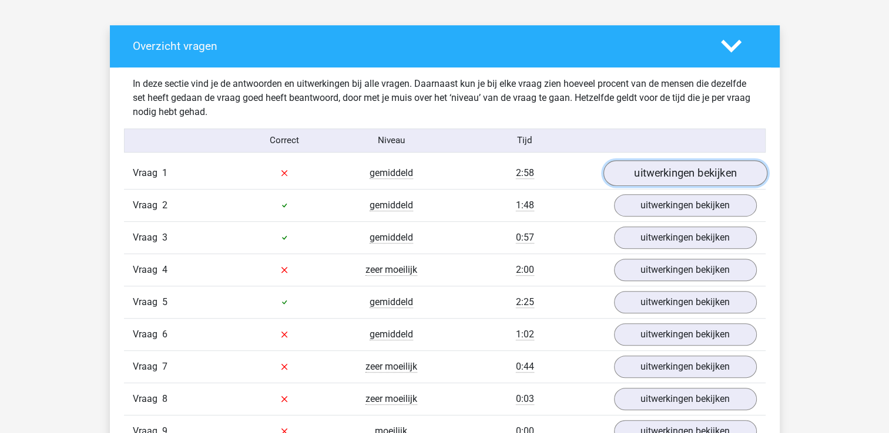
click at [736, 174] on link "uitwerkingen bekijken" at bounding box center [685, 173] width 164 height 26
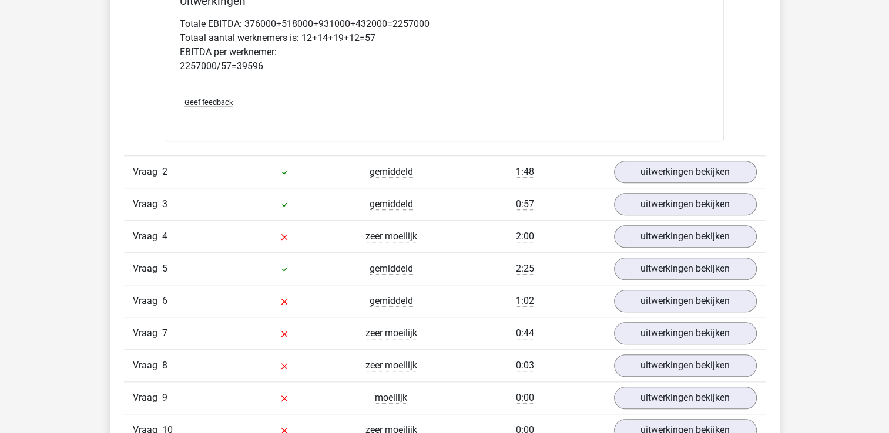
scroll to position [1156, 0]
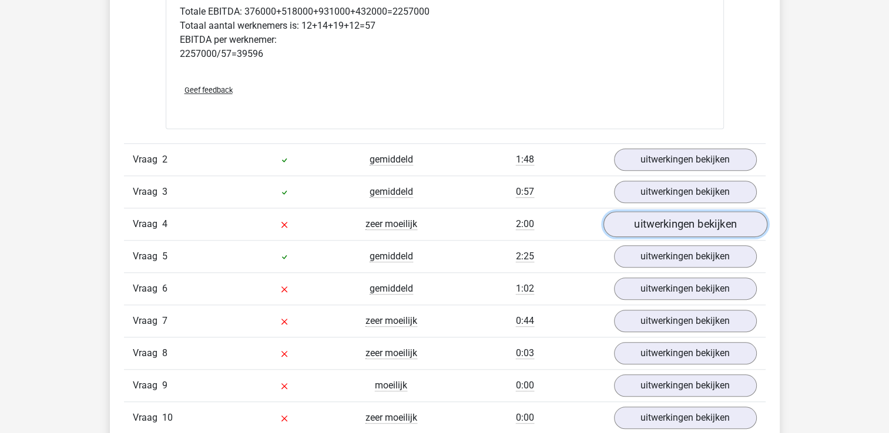
click at [700, 223] on link "uitwerkingen bekijken" at bounding box center [685, 224] width 164 height 26
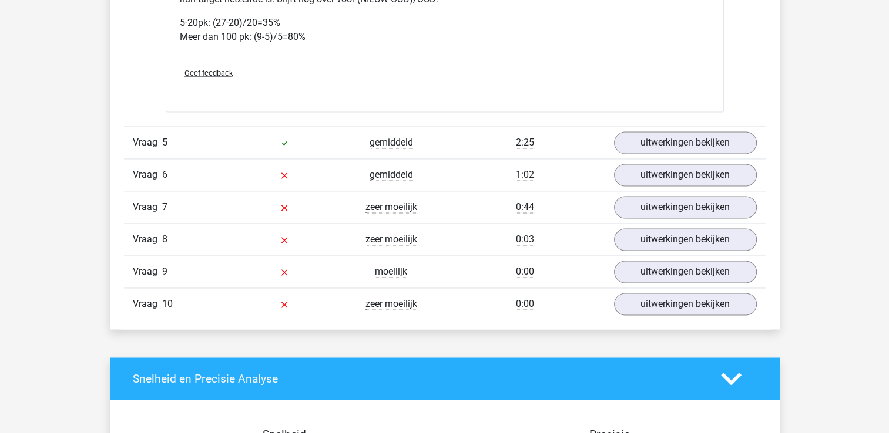
scroll to position [1790, 0]
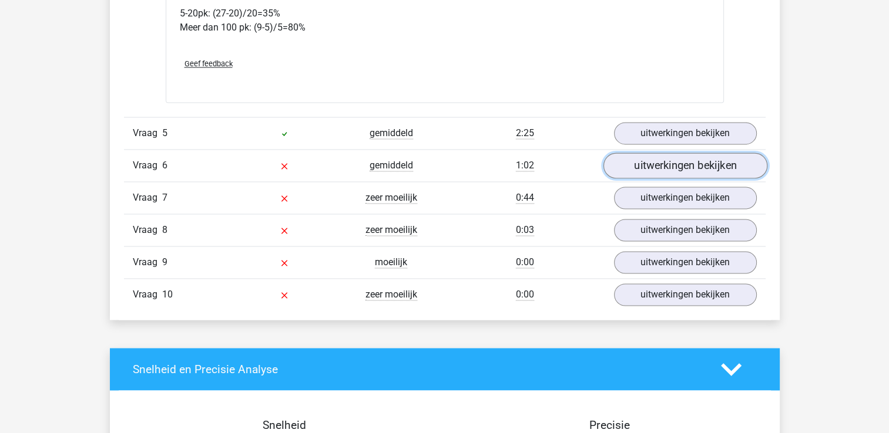
click at [701, 177] on link "uitwerkingen bekijken" at bounding box center [685, 166] width 164 height 26
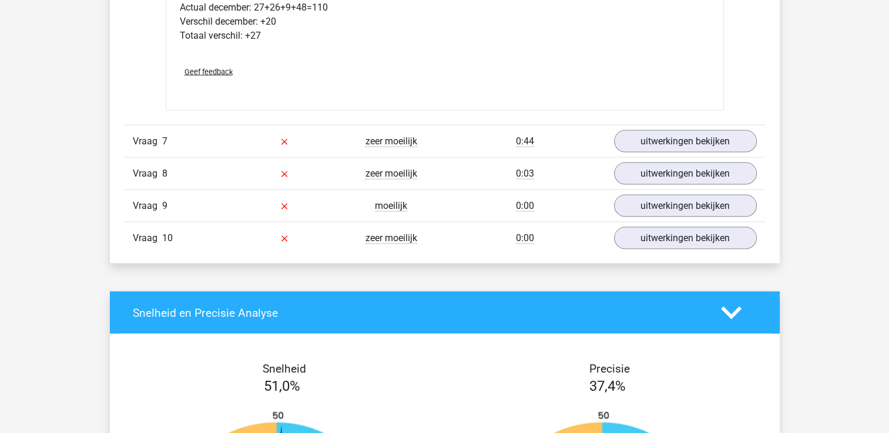
scroll to position [2425, 0]
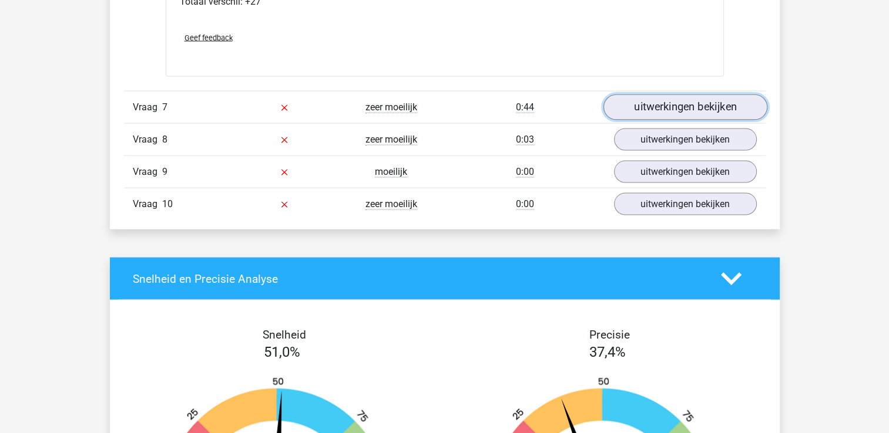
click at [690, 119] on link "uitwerkingen bekijken" at bounding box center [685, 108] width 164 height 26
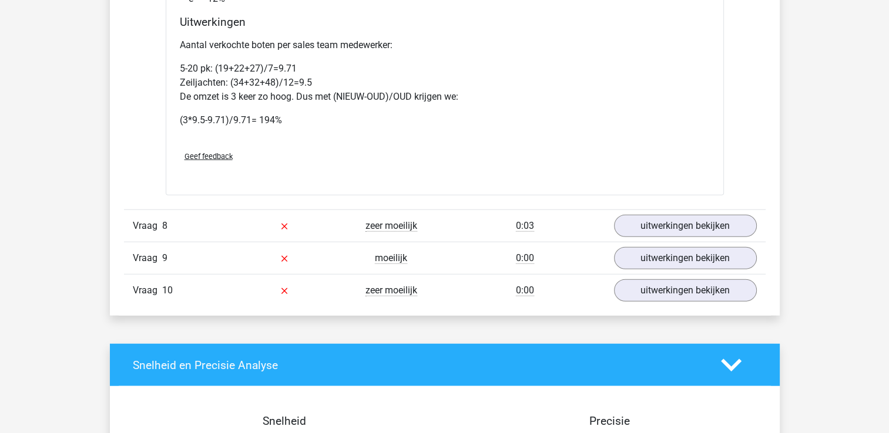
scroll to position [2918, 0]
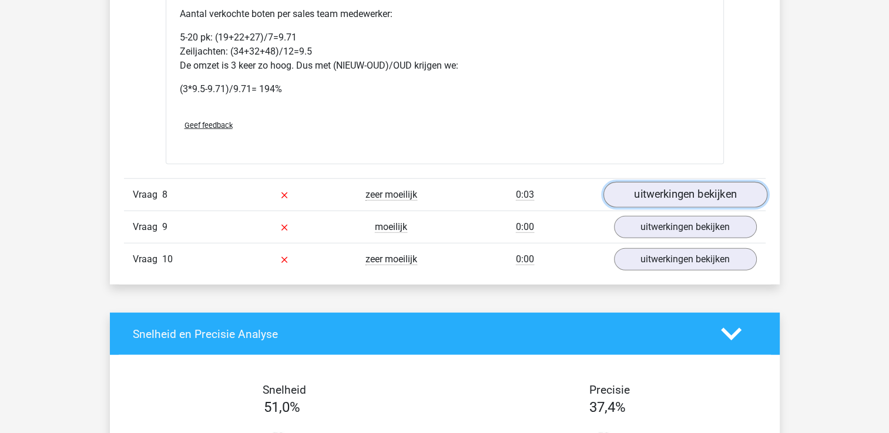
click at [721, 209] on link "uitwerkingen bekijken" at bounding box center [685, 196] width 164 height 26
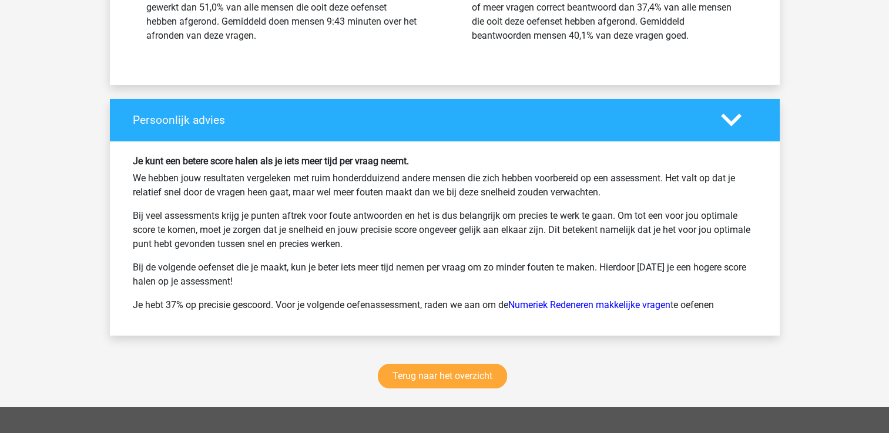
scroll to position [4116, 0]
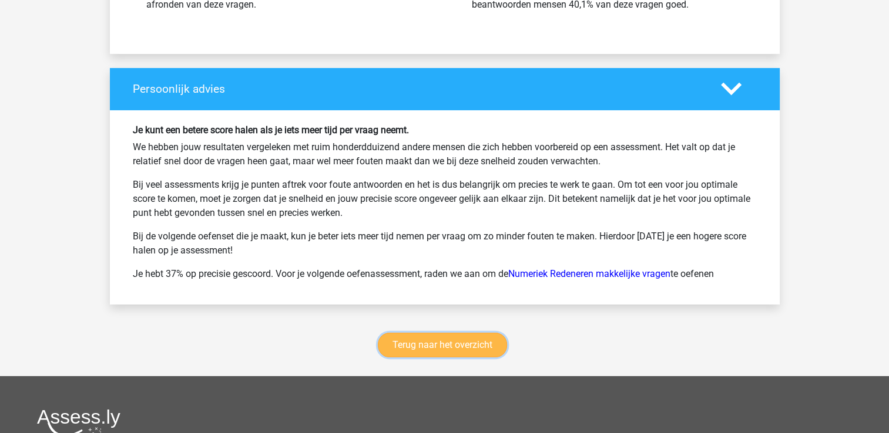
drag, startPoint x: 470, startPoint y: 349, endPoint x: 443, endPoint y: 355, distance: 27.6
click at [443, 355] on link "Terug naar het overzicht" at bounding box center [442, 345] width 129 height 25
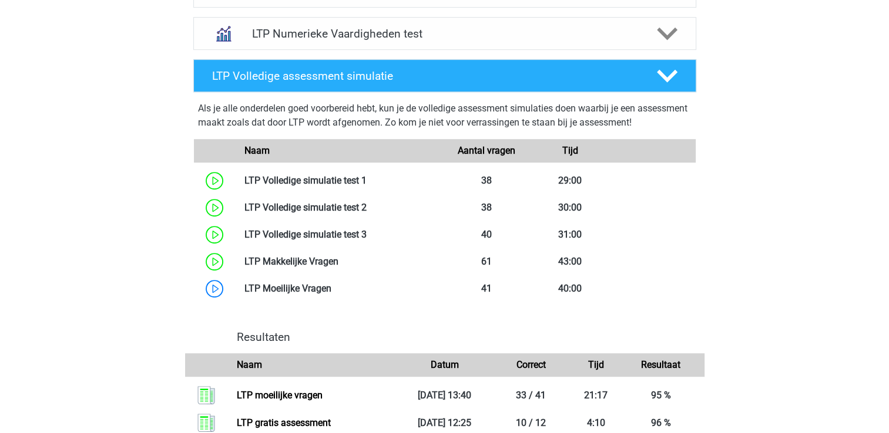
scroll to position [587, 0]
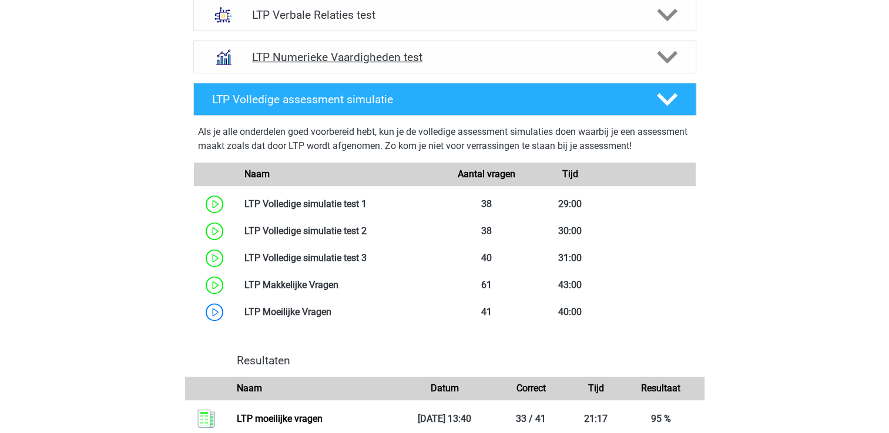
click at [422, 53] on h4 "LTP Numerieke Vaardigheden test" at bounding box center [444, 58] width 385 height 14
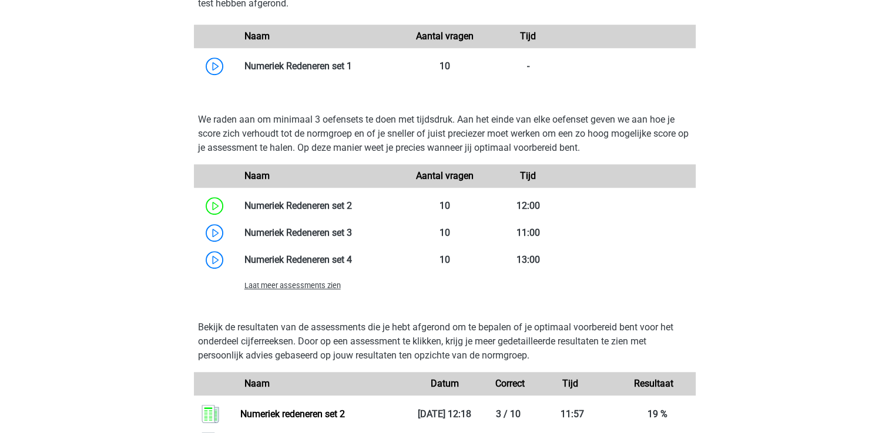
scroll to position [775, 0]
